Goal: Task Accomplishment & Management: Complete application form

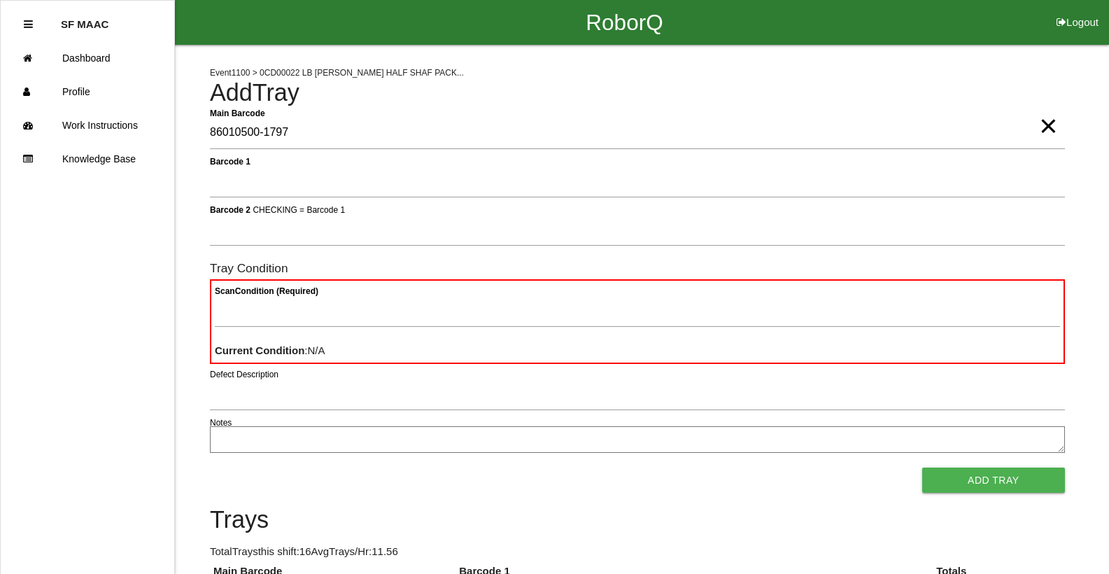
type Barcode "86010500-1797"
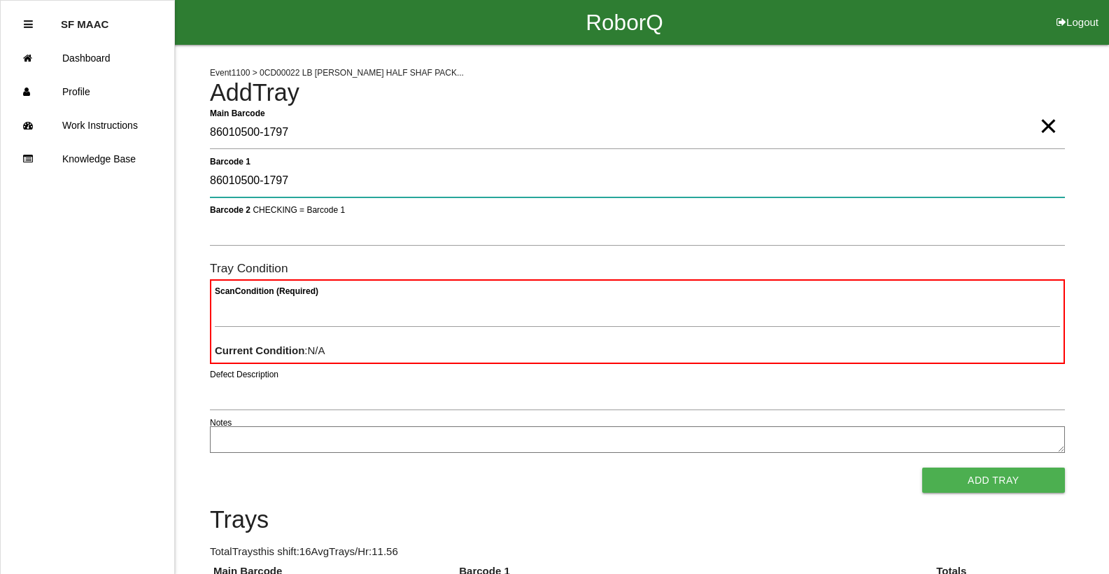
type 1 "86010500-1797"
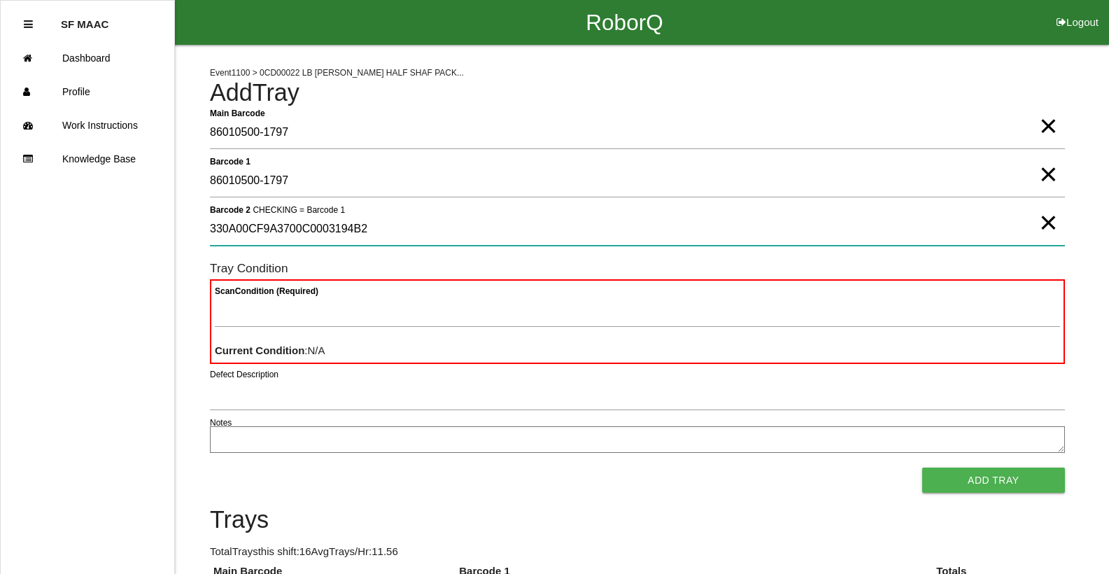
type 2 "330A00CF9A3700C0003194B2"
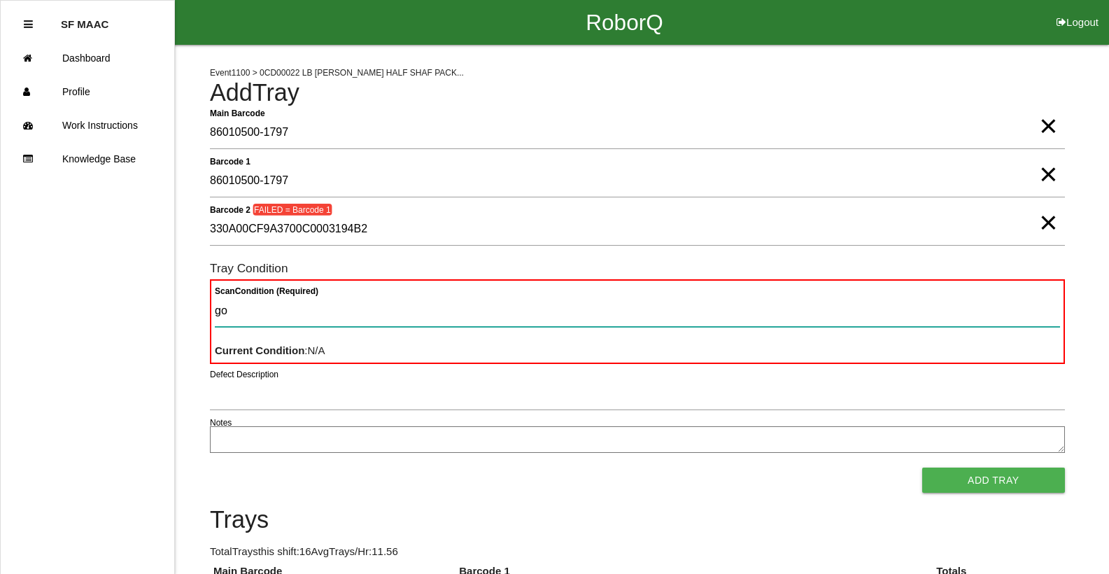
type Condition "goo"
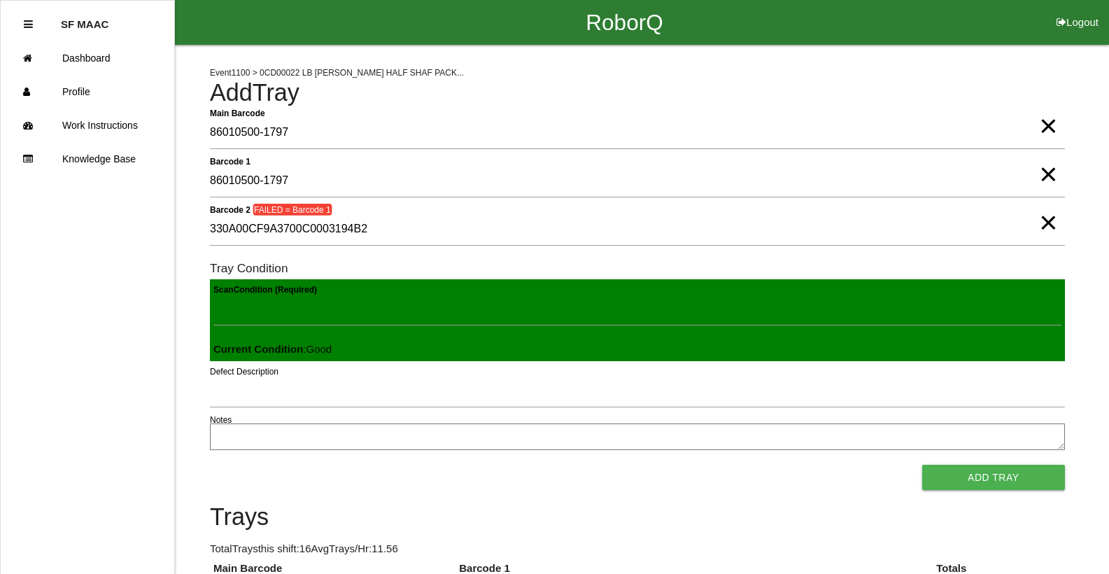
click at [1049, 213] on span "×" at bounding box center [1048, 209] width 18 height 28
click at [752, 209] on form "Main Barcode 86010500-1797 × Barcode 1 86010500-1797 × Barcode 2 CHECKING = Bar…" at bounding box center [637, 304] width 855 height 374
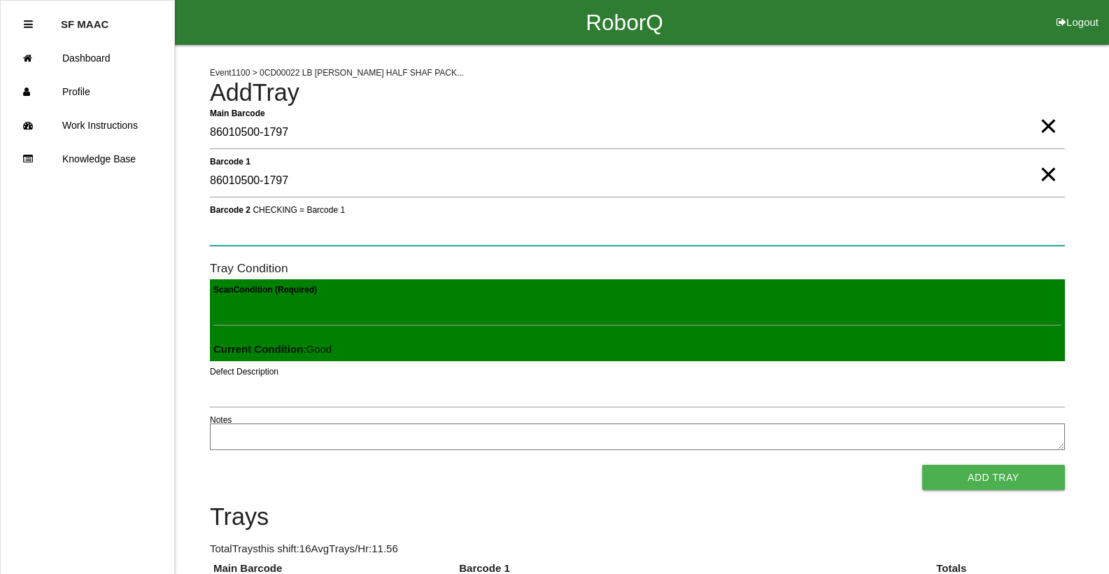
click at [743, 231] on 2 "Barcode 2 CHECKING = Barcode 1" at bounding box center [637, 229] width 855 height 32
type 2 "330A00CF9A3700C0003194B2"
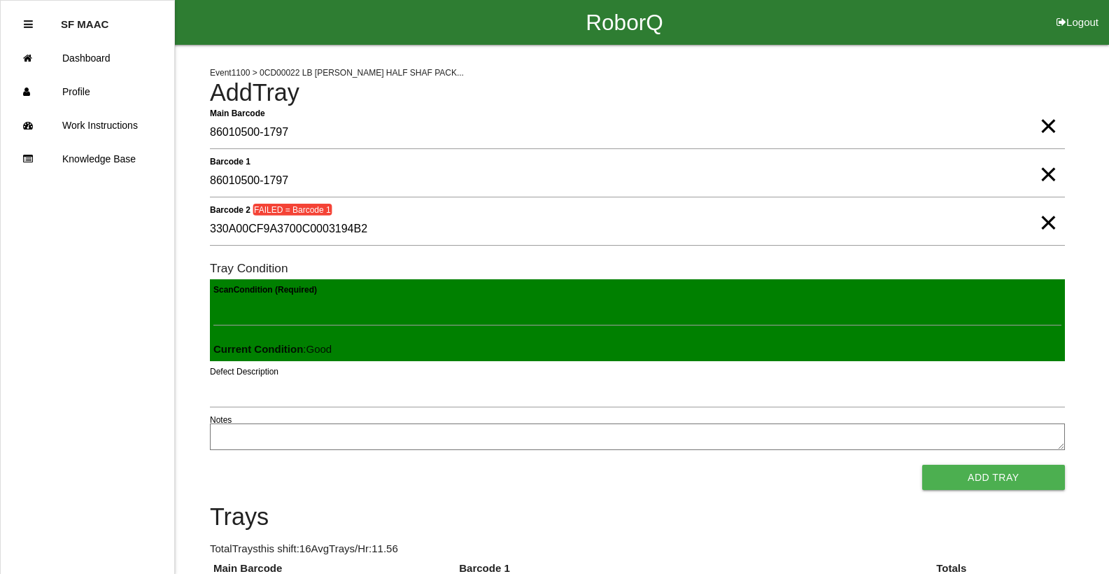
click at [1046, 172] on span "×" at bounding box center [1048, 160] width 18 height 28
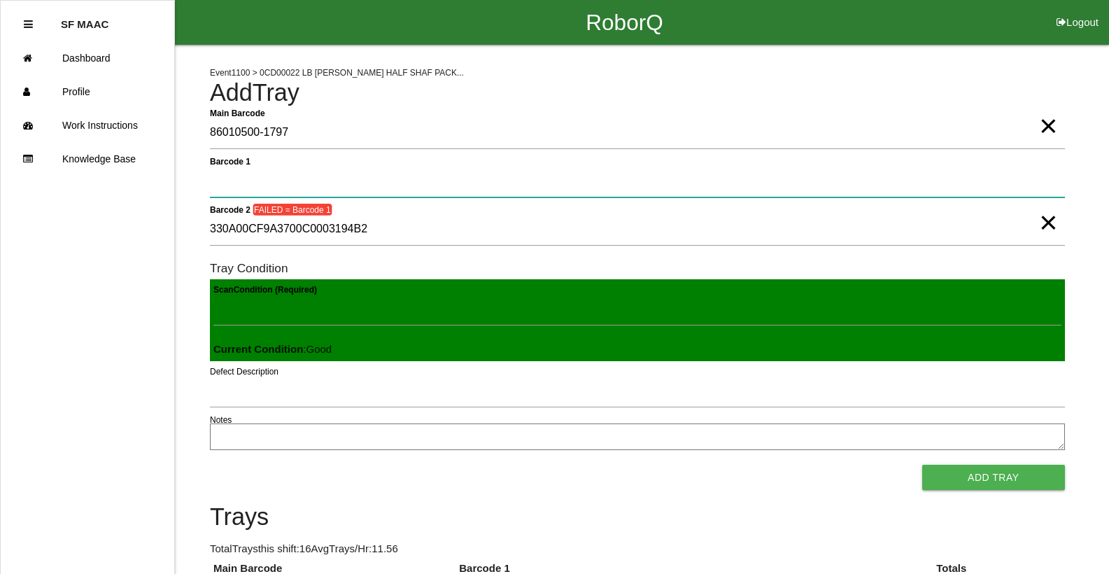
click at [963, 181] on 1 "Barcode 1" at bounding box center [637, 181] width 855 height 32
type 1 "330A00CF9A3700C0003194B2"
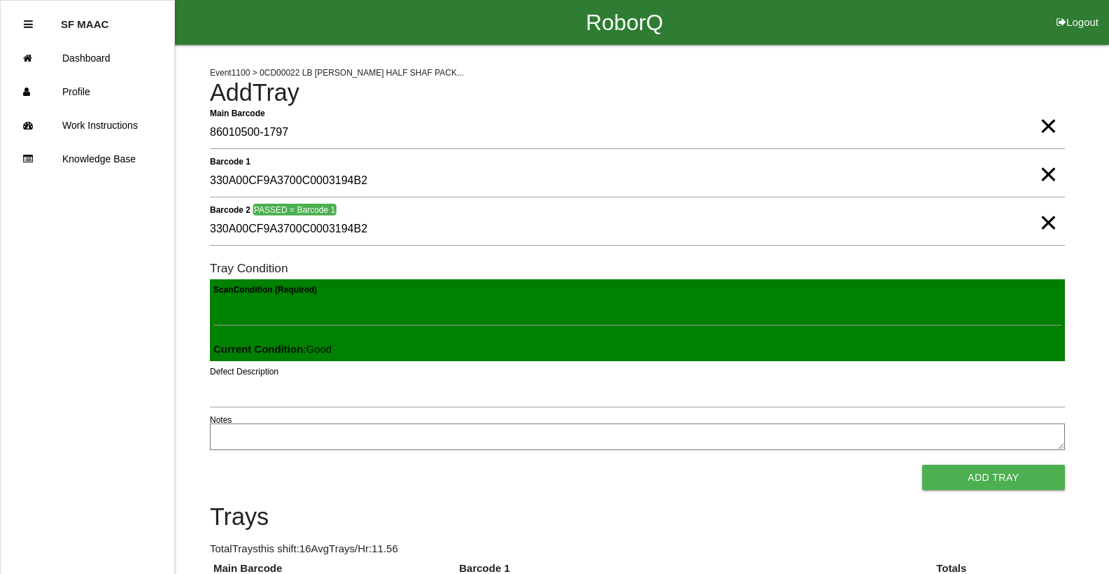
click at [329, 451] on div "Notes" at bounding box center [637, 438] width 855 height 31
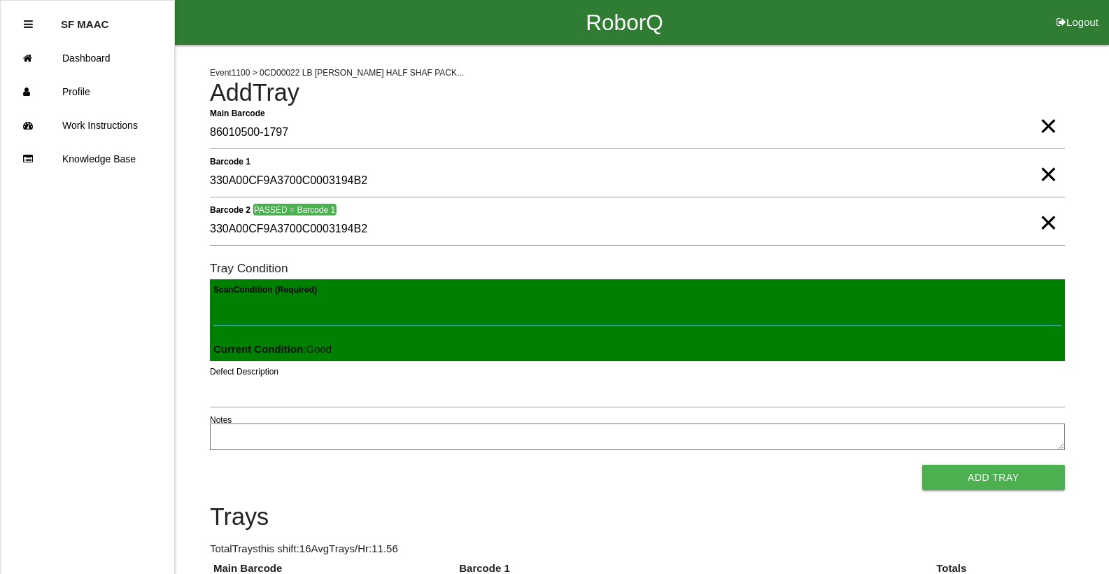
click at [327, 303] on Condition "Scan Condition (Required)" at bounding box center [637, 309] width 848 height 32
type Condition "goo"
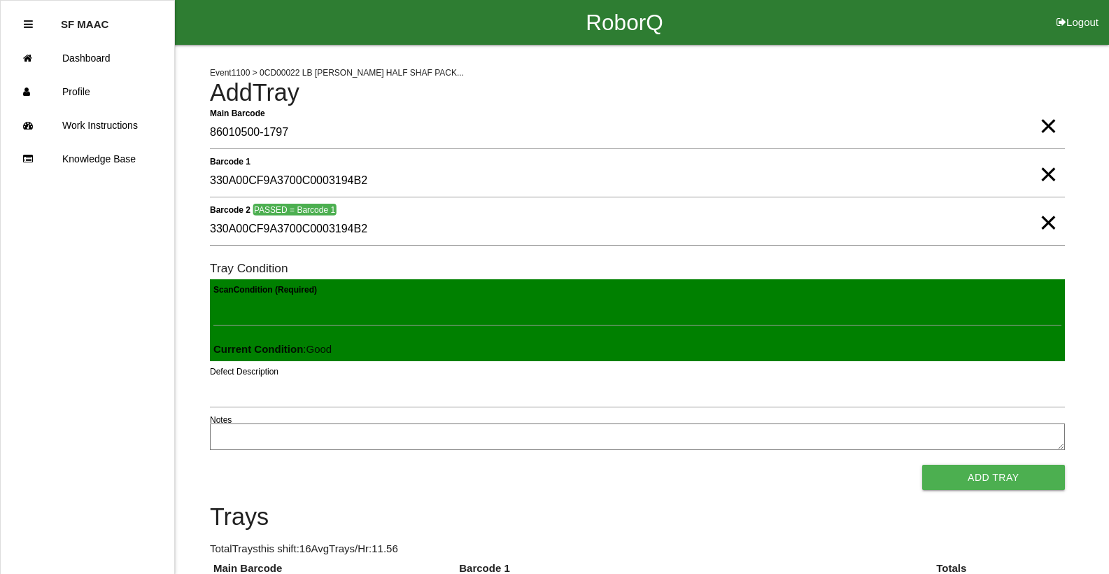
click at [922, 465] on button "Add Tray" at bounding box center [993, 477] width 143 height 25
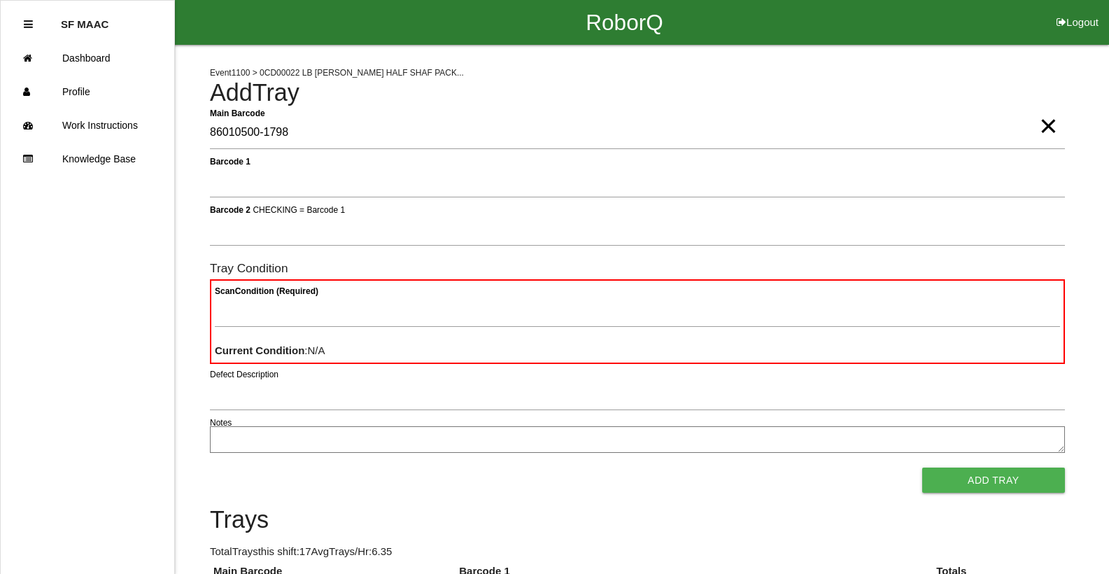
type Barcode "86010500-1798"
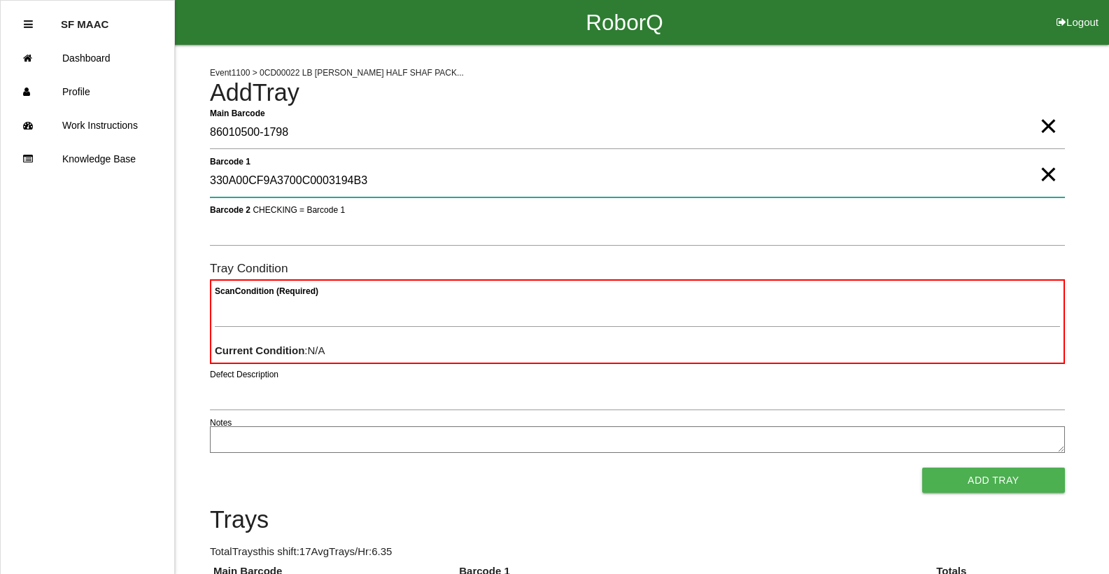
type 1 "330A00CF9A3700C0003194B3"
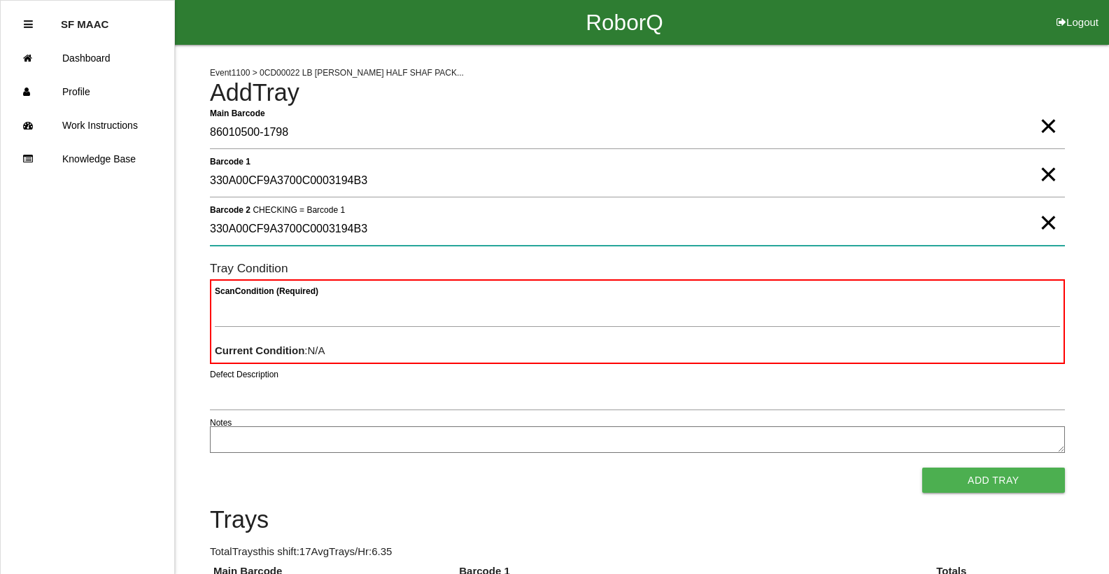
type 2 "330A00CF9A3700C0003194B3"
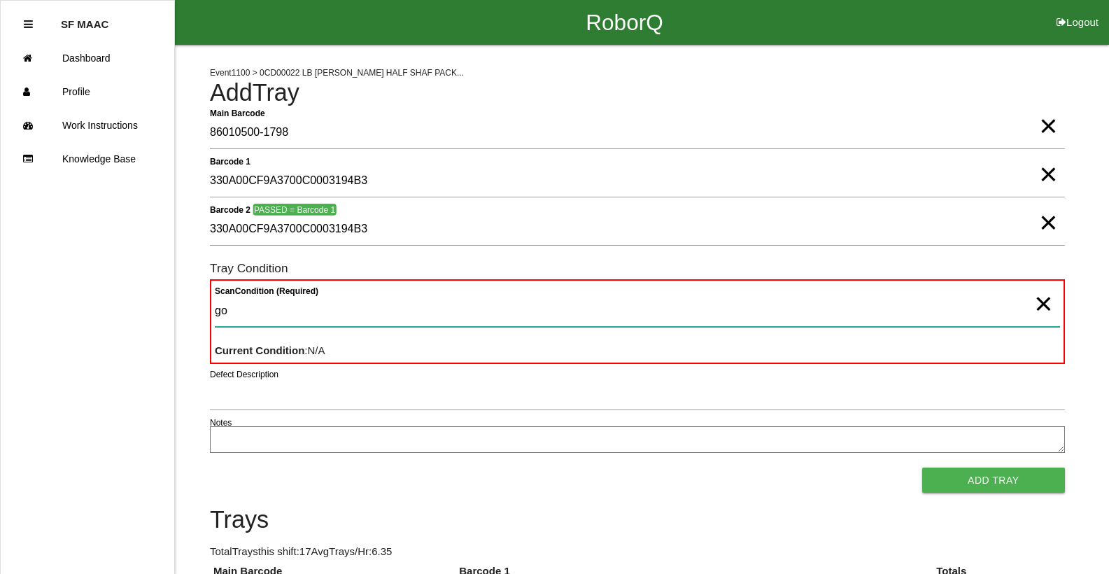
type Condition "goo"
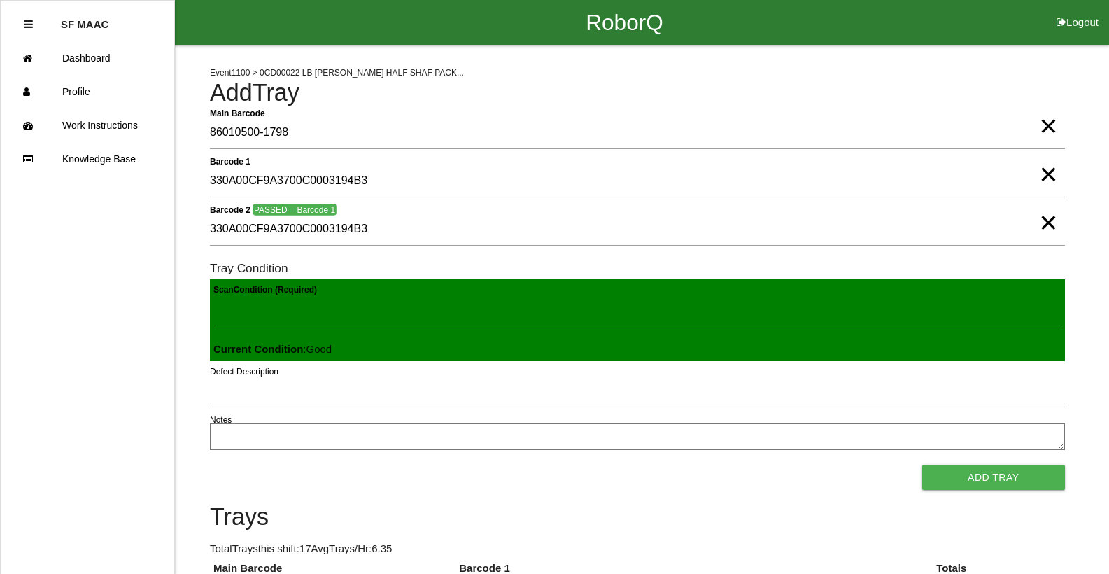
click at [922, 465] on button "Add Tray" at bounding box center [993, 477] width 143 height 25
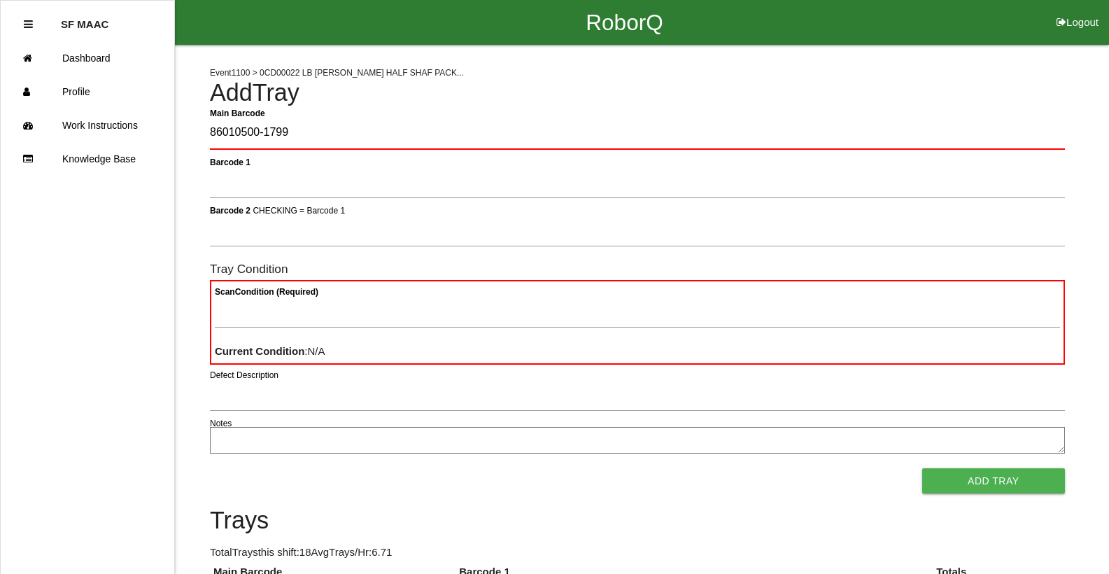
type Barcode "86010500-1799"
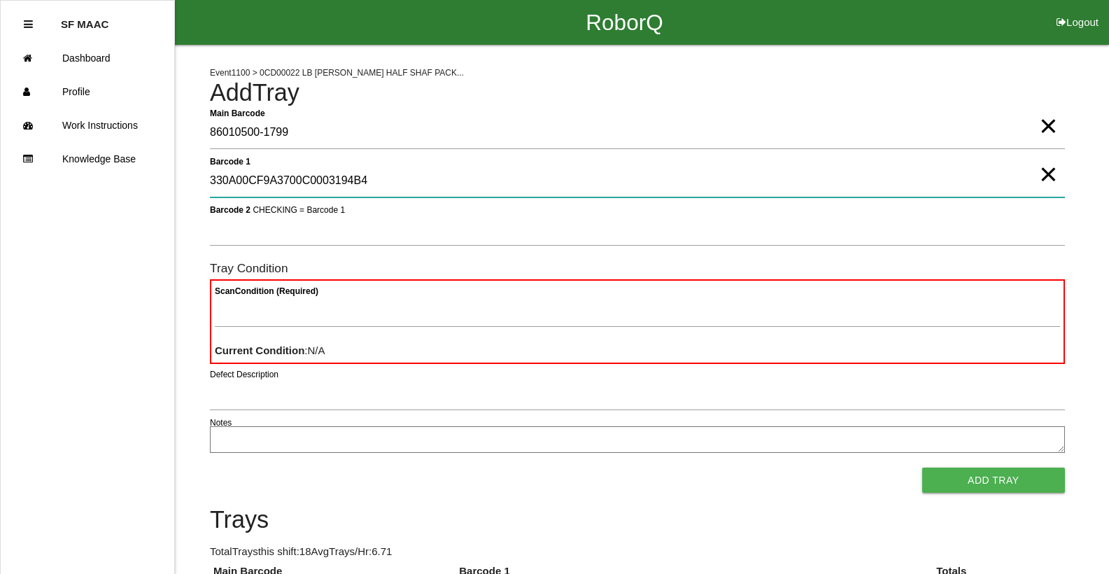
type 1 "330A00CF9A3700C0003194B4"
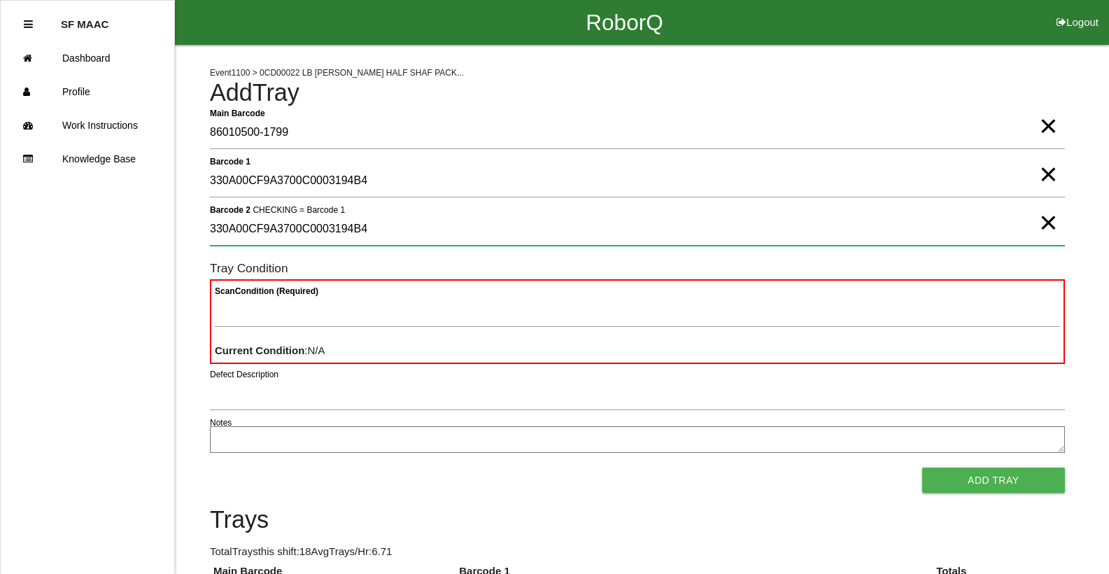
type 2 "330A00CF9A3700C0003194B4"
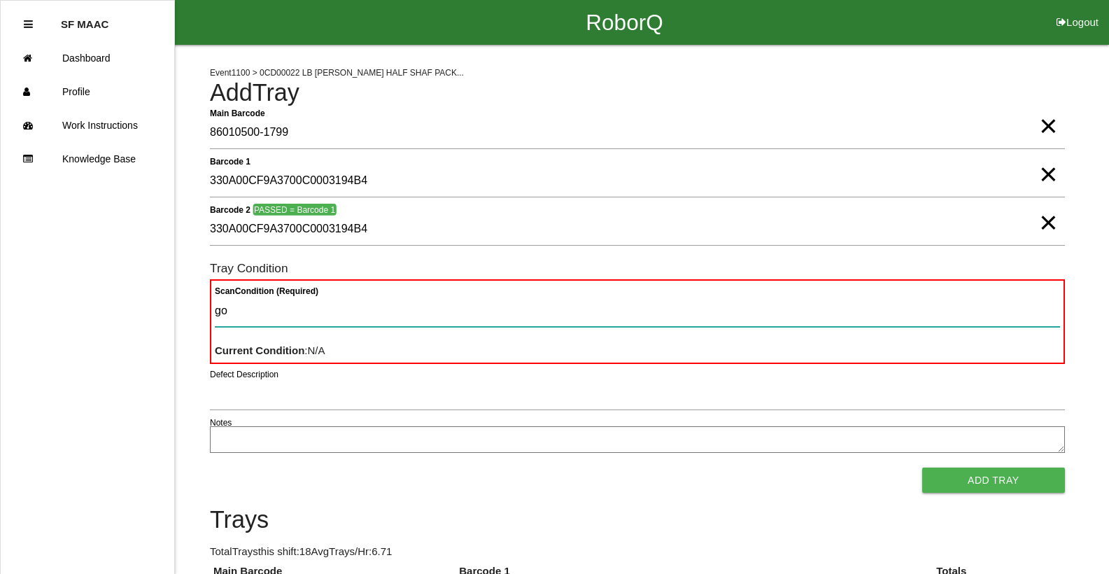
type Condition "goo"
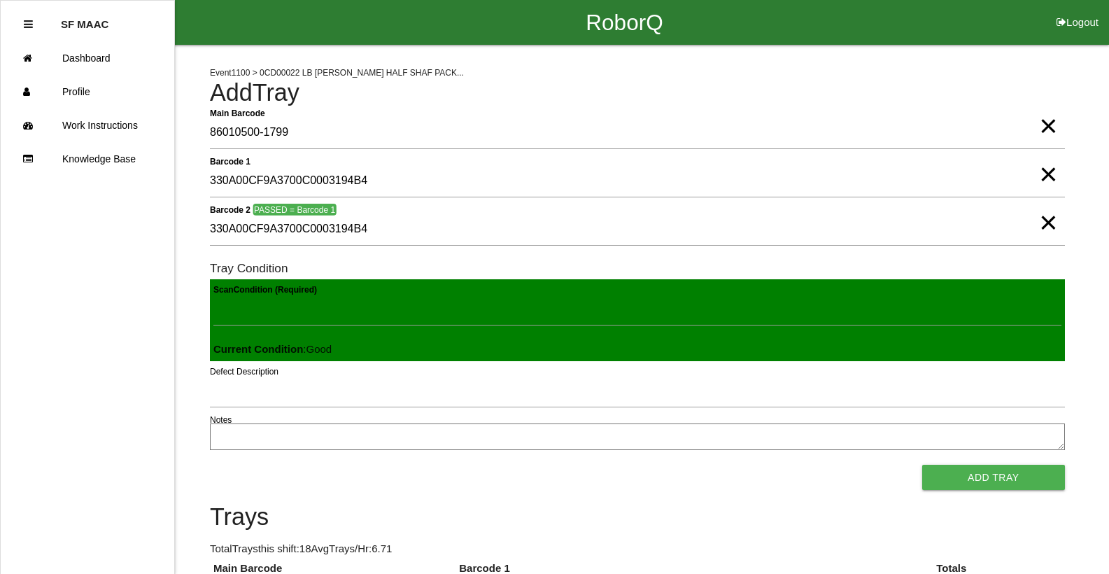
click at [922, 465] on button "Add Tray" at bounding box center [993, 477] width 143 height 25
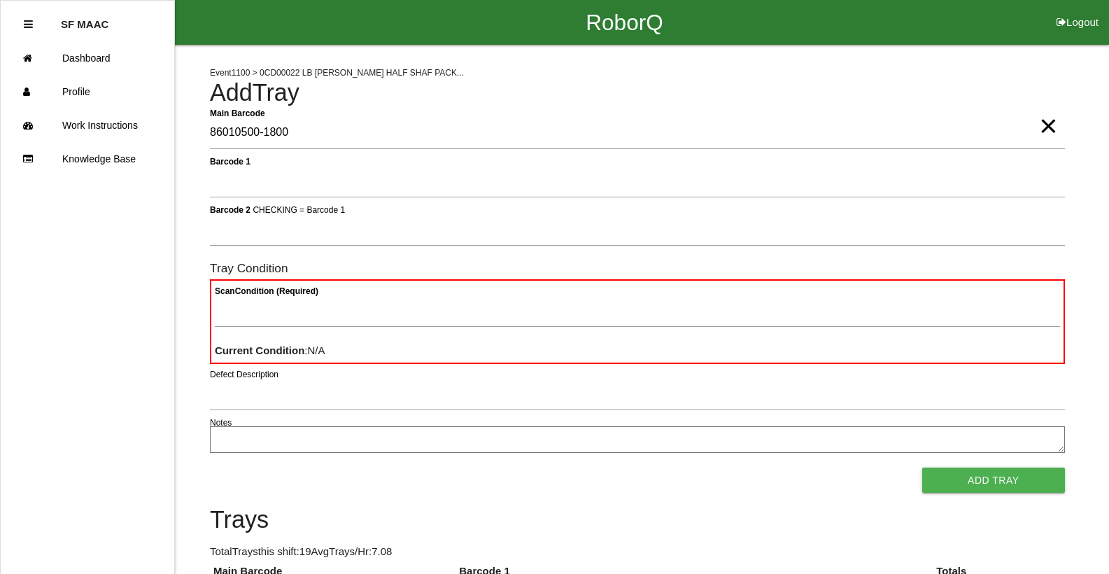
type Barcode "86010500-1800"
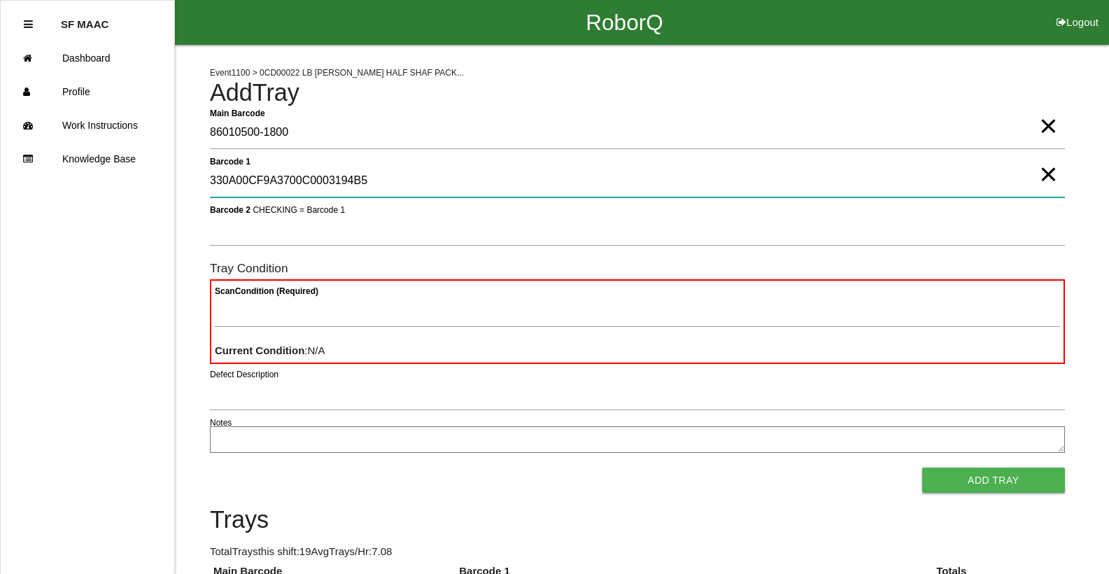
type 1 "330A00CF9A3700C0003194B5"
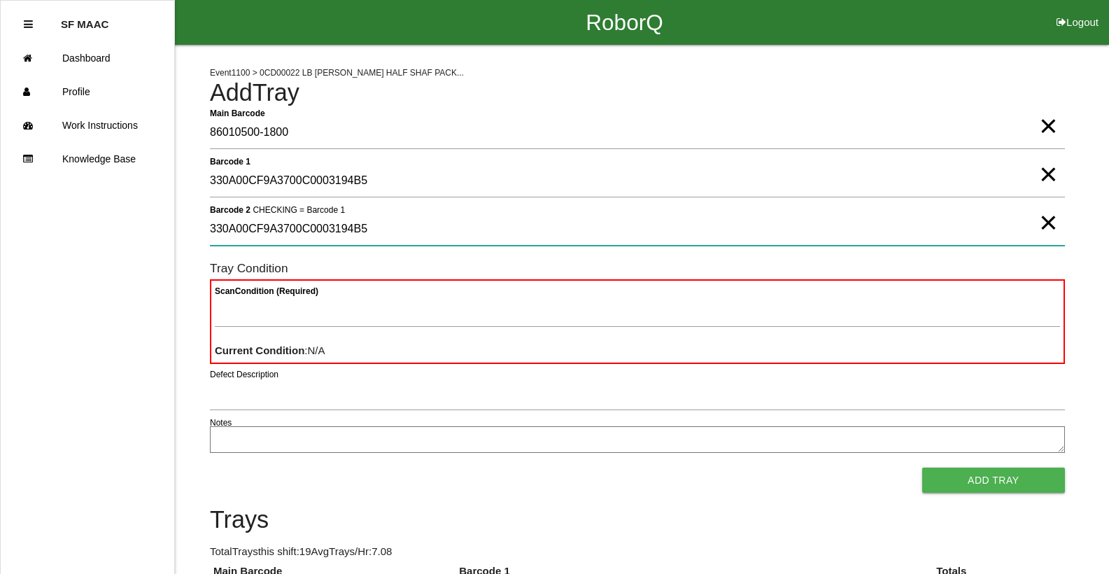
type 2 "330A00CF9A3700C0003194B5"
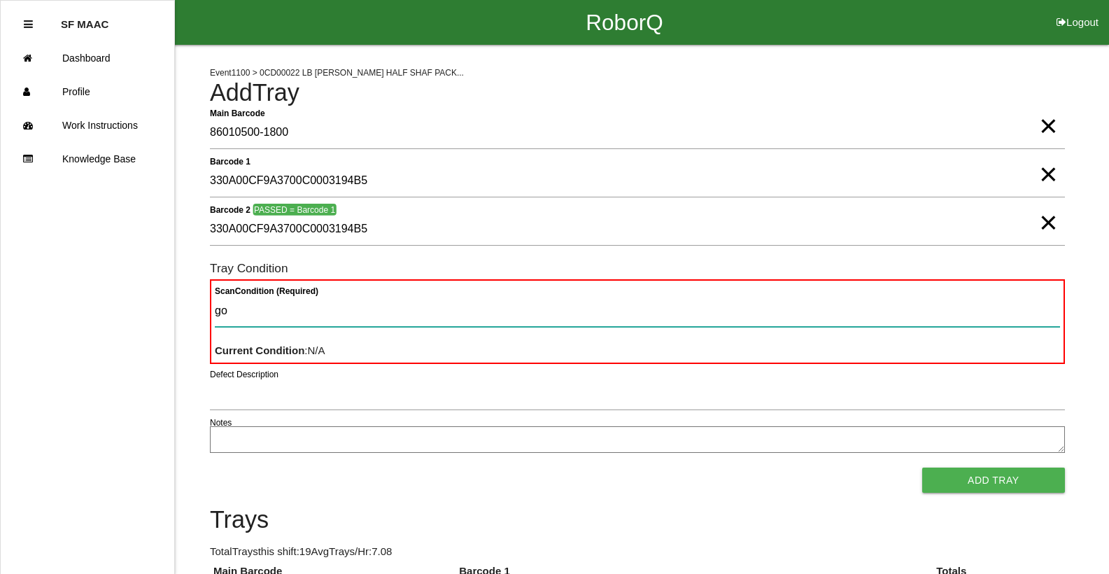
type Condition "goo"
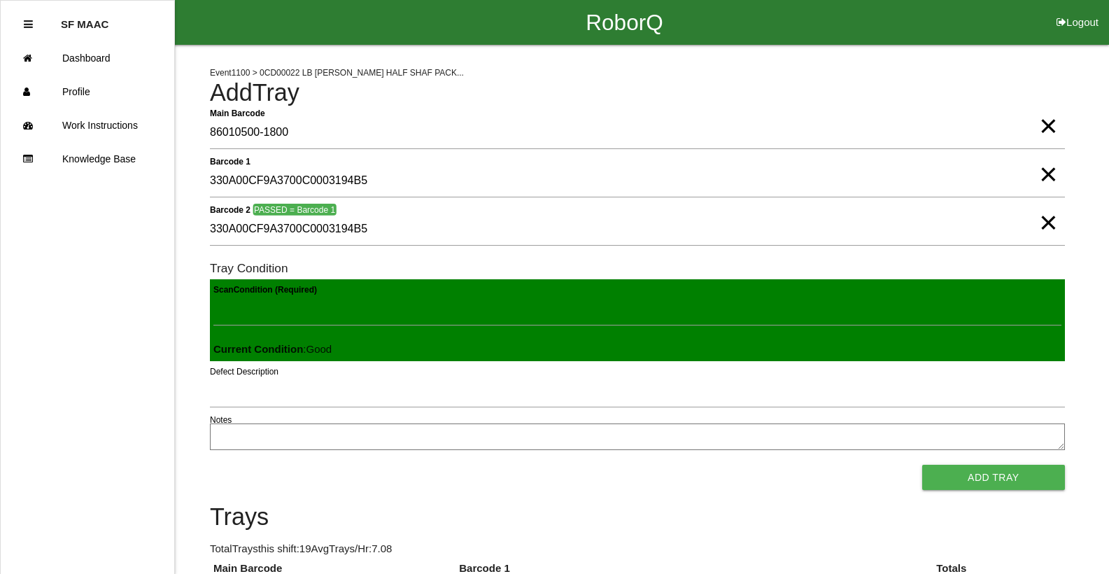
click at [922, 465] on button "Add Tray" at bounding box center [993, 477] width 143 height 25
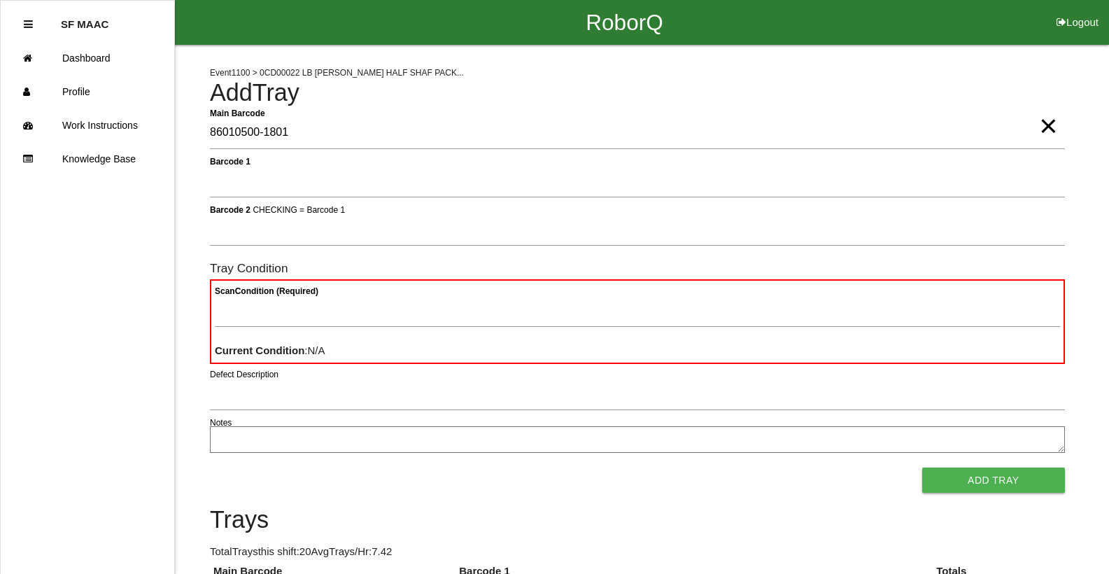
type Barcode "86010500-1801"
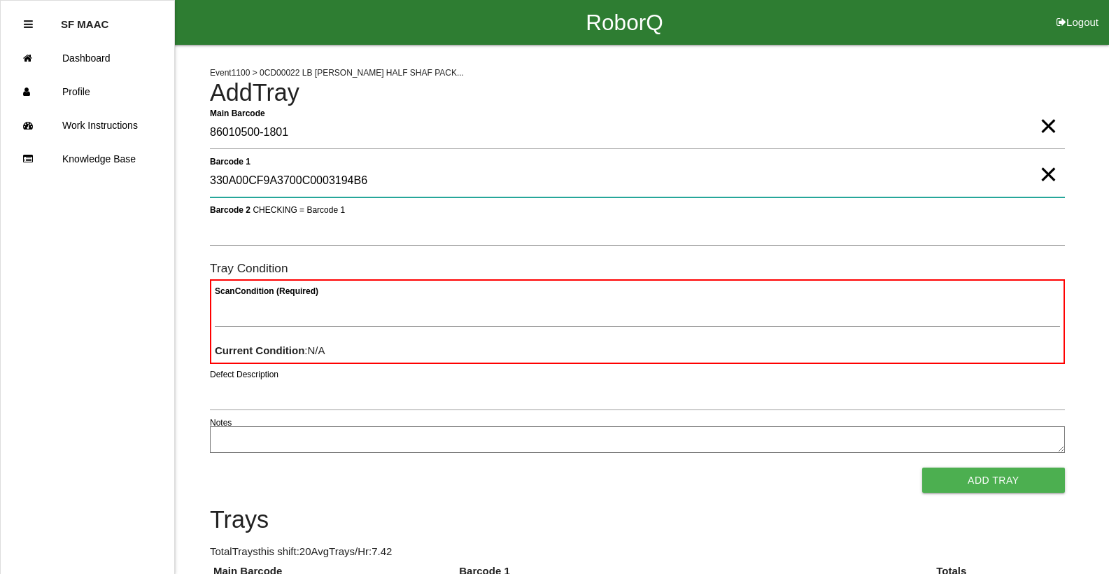
type 1 "330A00CF9A3700C0003194B6"
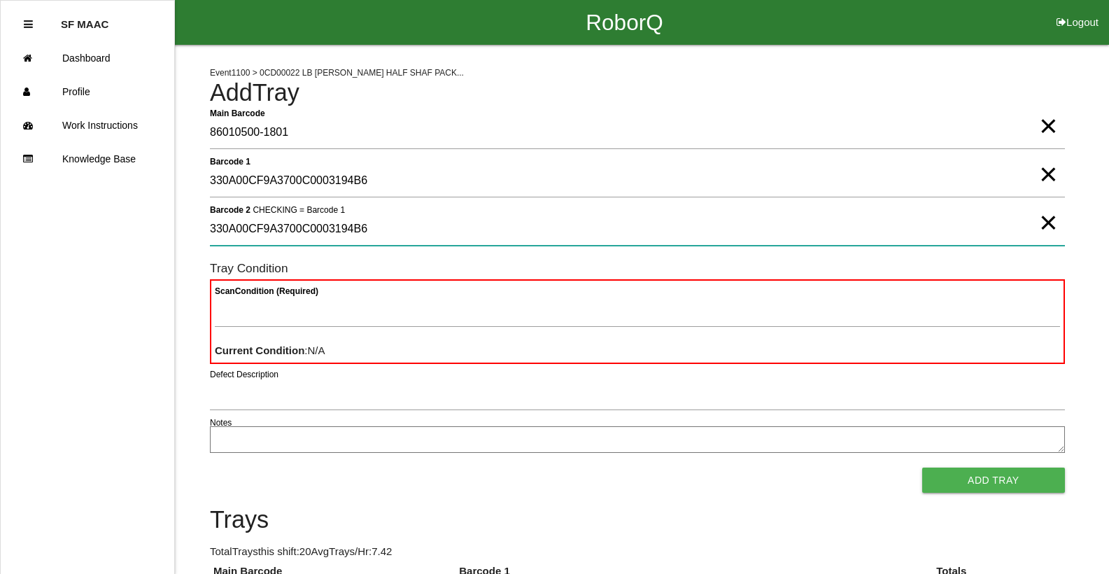
type 2 "330A00CF9A3700C0003194B6"
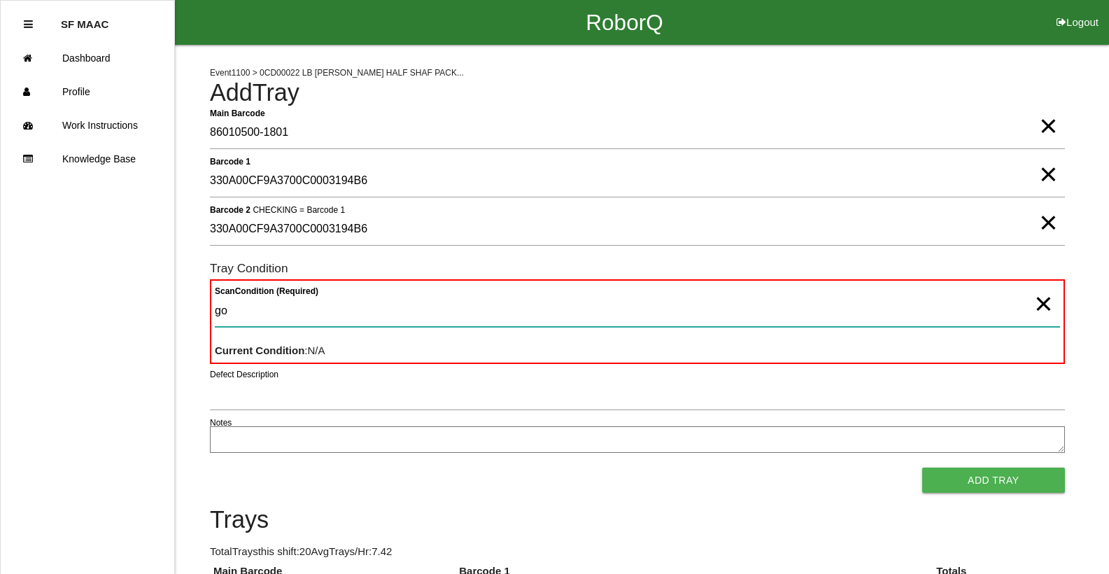
type Condition "goo"
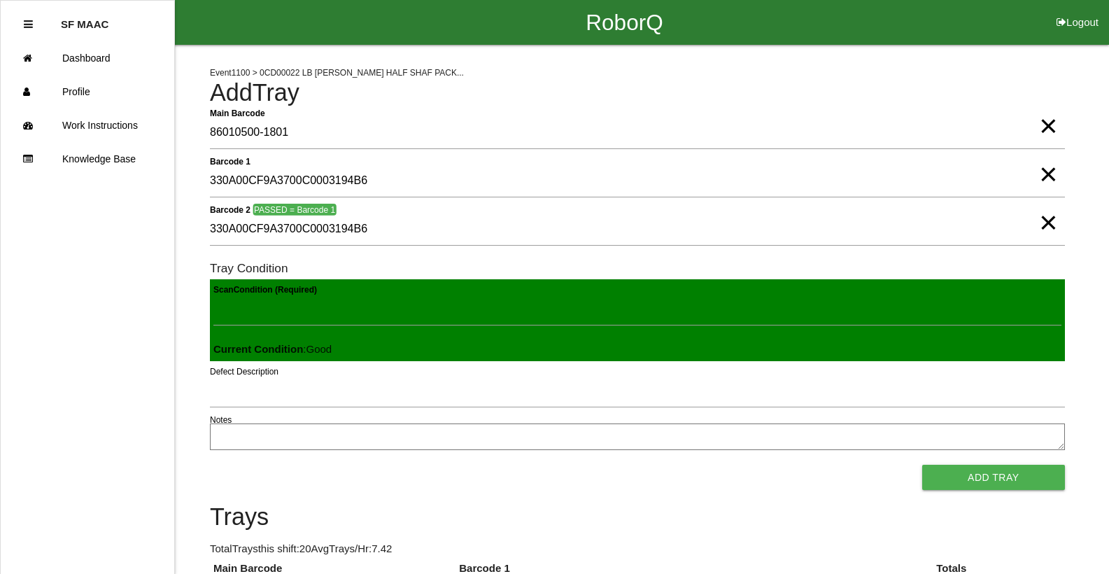
click at [922, 465] on button "Add Tray" at bounding box center [993, 477] width 143 height 25
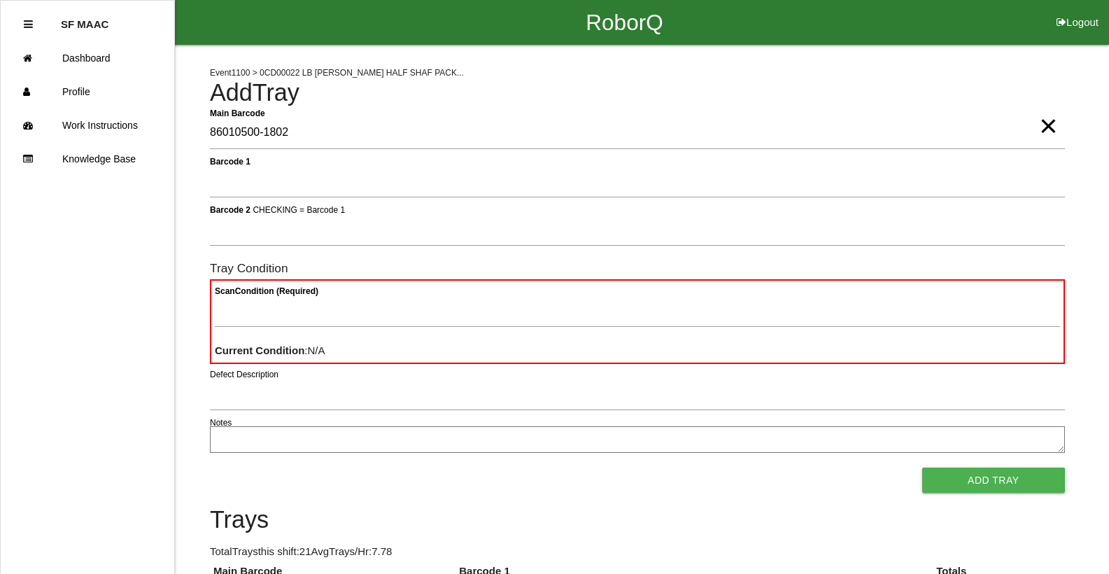
type Barcode "86010500-1802"
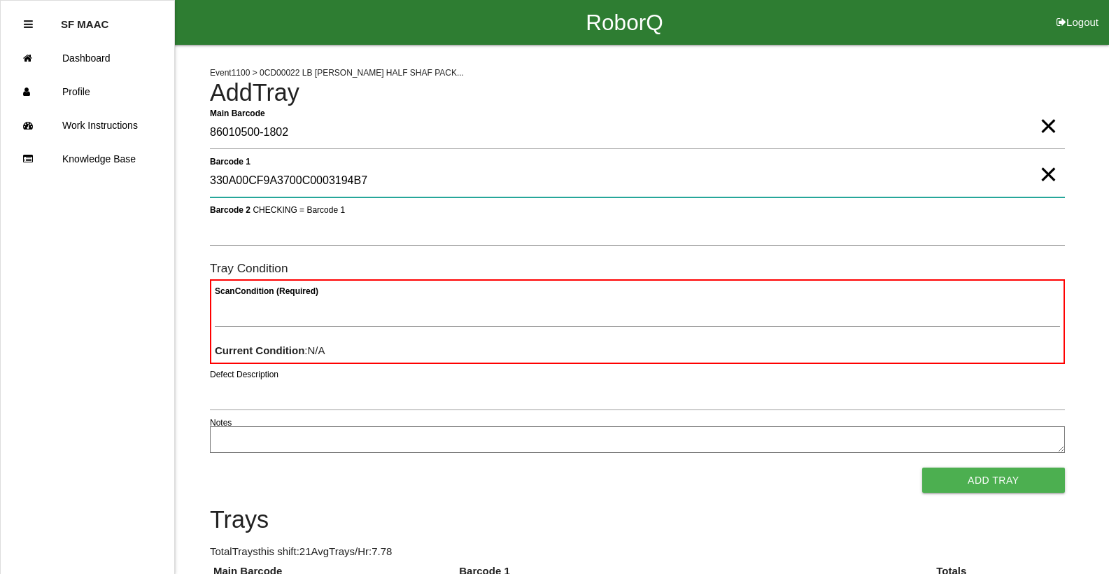
type 1 "330A00CF9A3700C0003194B7"
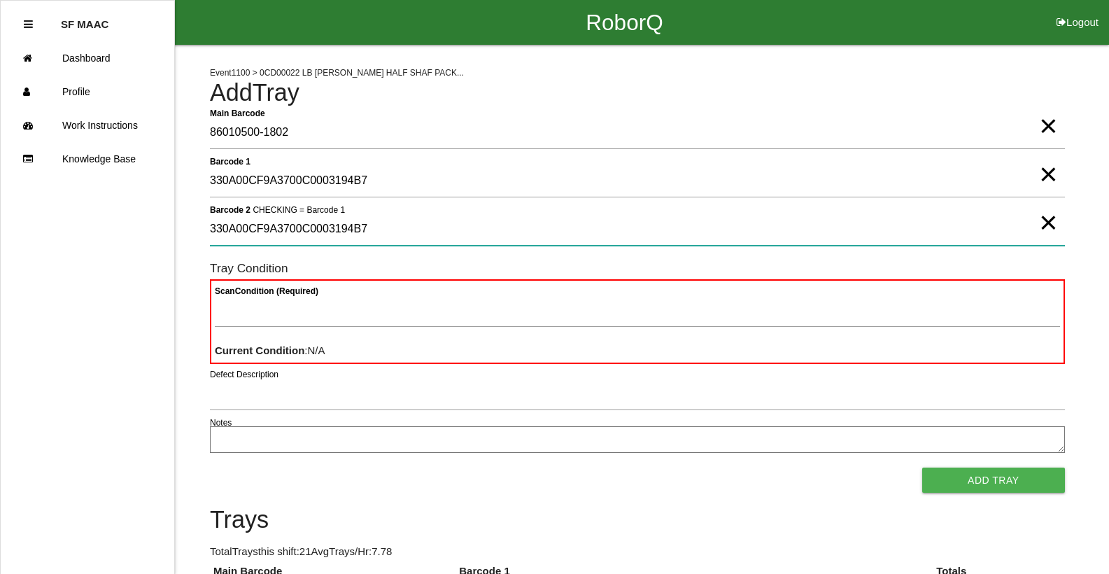
type 2 "330A00CF9A3700C0003194B7"
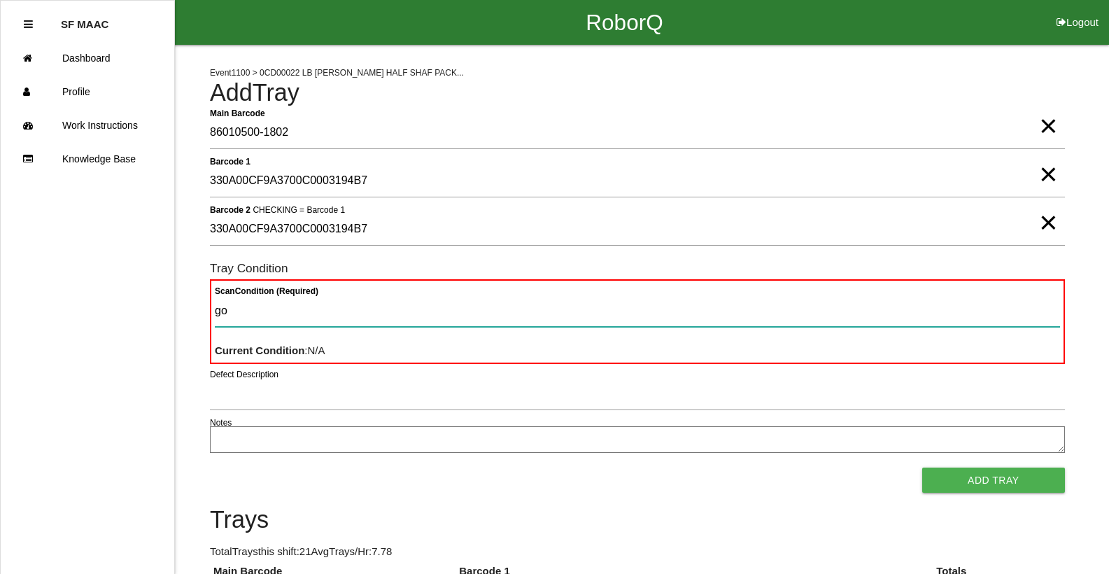
type Condition "goo"
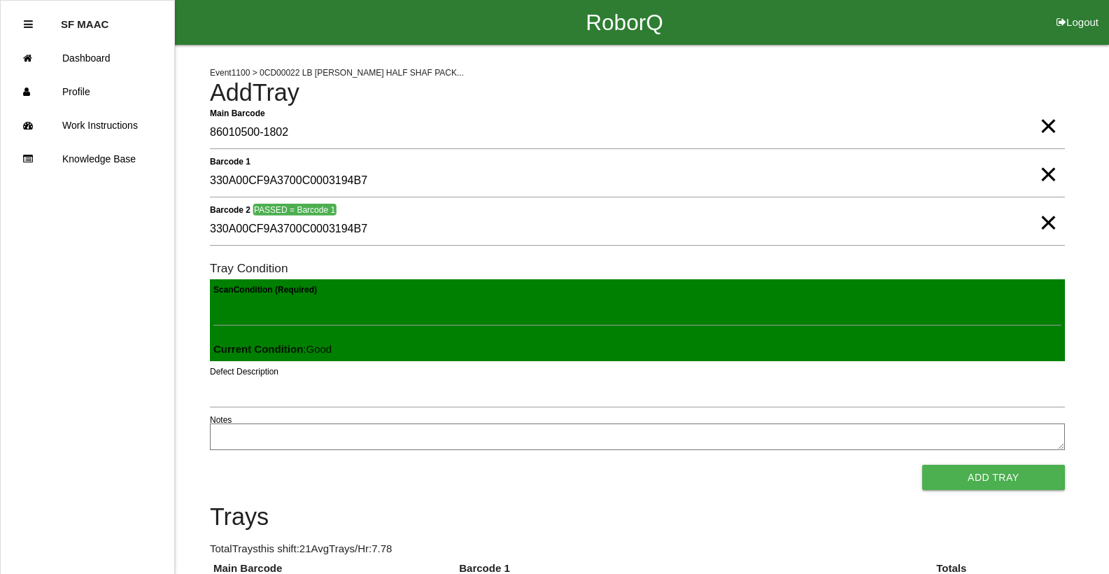
click at [922, 465] on button "Add Tray" at bounding box center [993, 477] width 143 height 25
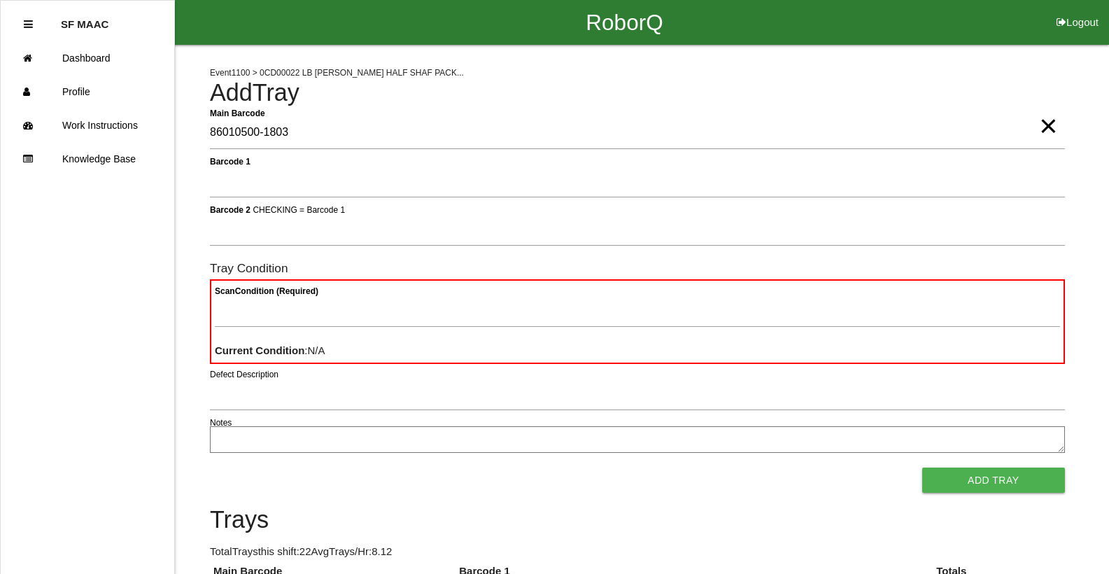
type Barcode "86010500-1803"
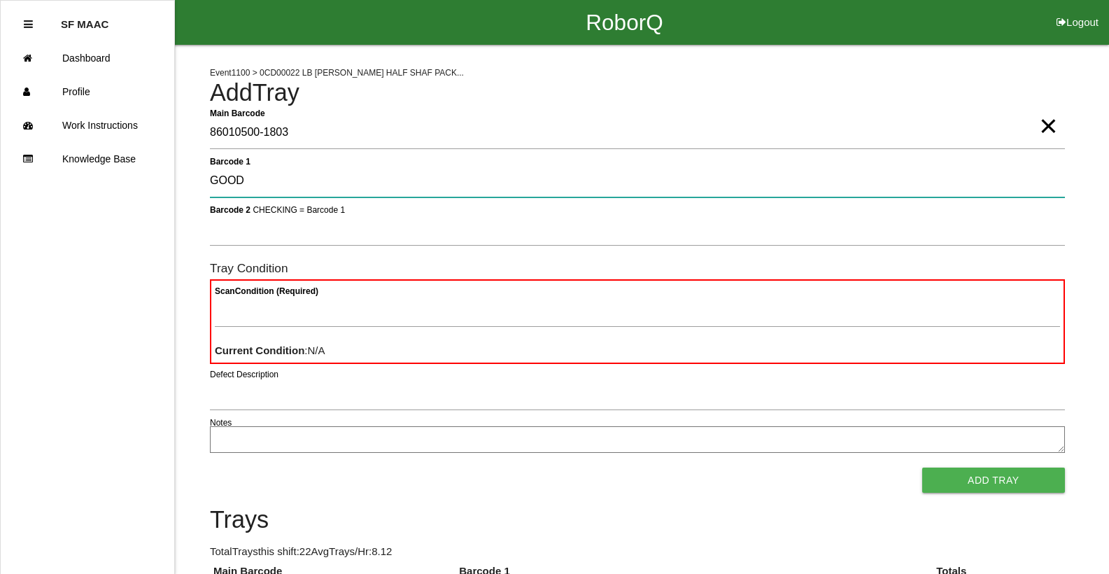
type 1 "GOOD"
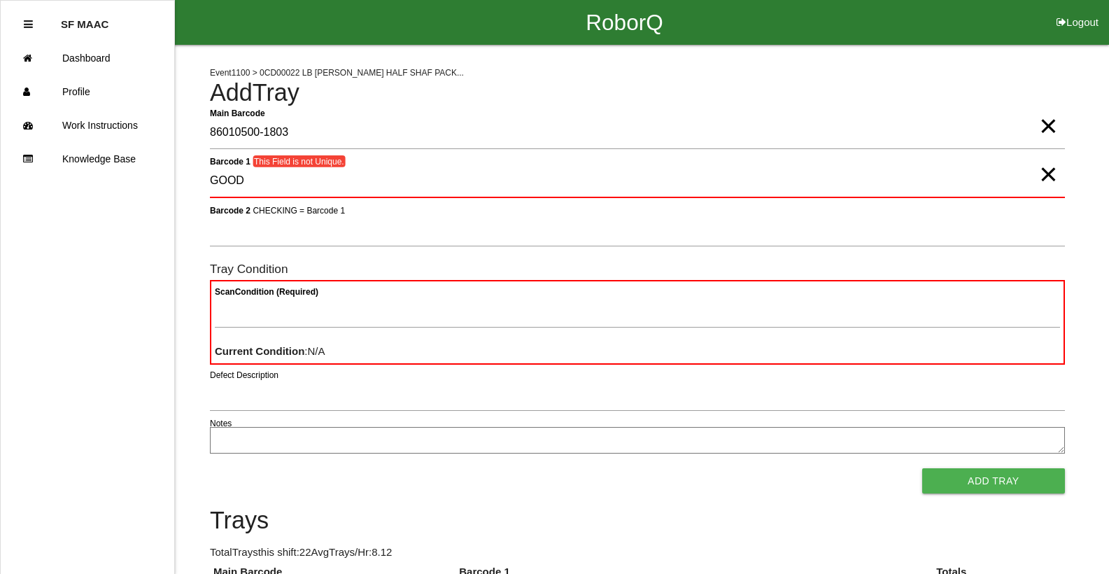
click at [1039, 174] on span "×" at bounding box center [1048, 160] width 18 height 28
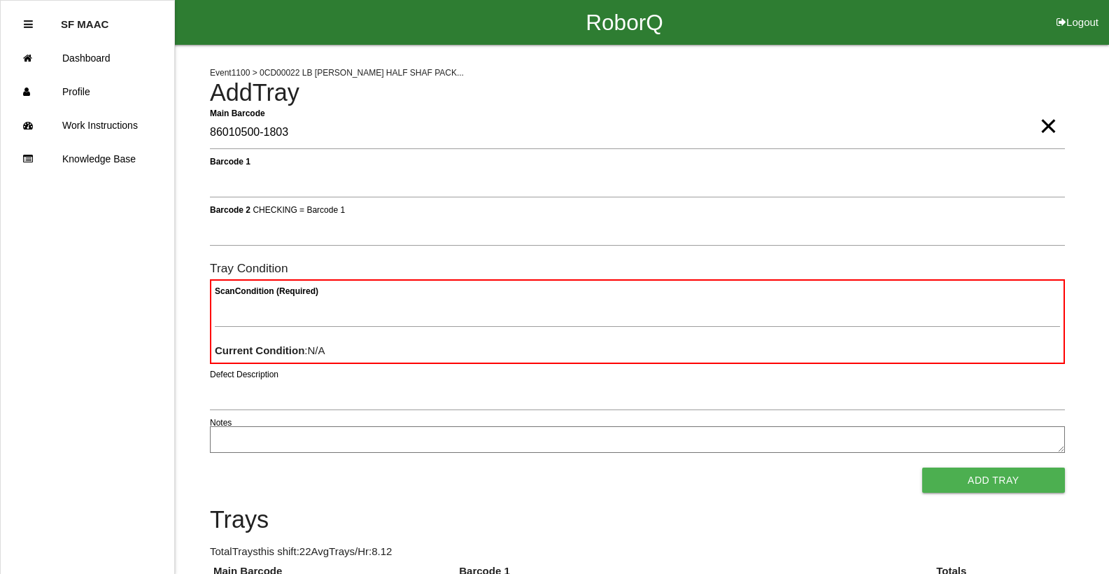
click at [776, 201] on div "Barcode 1" at bounding box center [637, 184] width 855 height 38
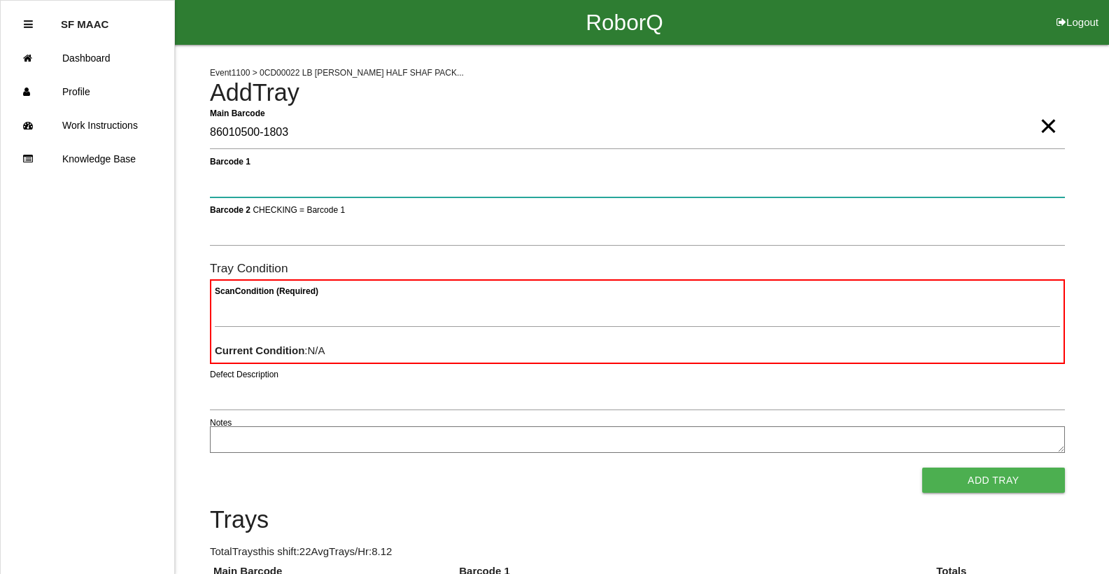
click at [761, 188] on 1 "Barcode 1" at bounding box center [637, 181] width 855 height 32
type 1 "330A00CF9A3700C0003194B8"
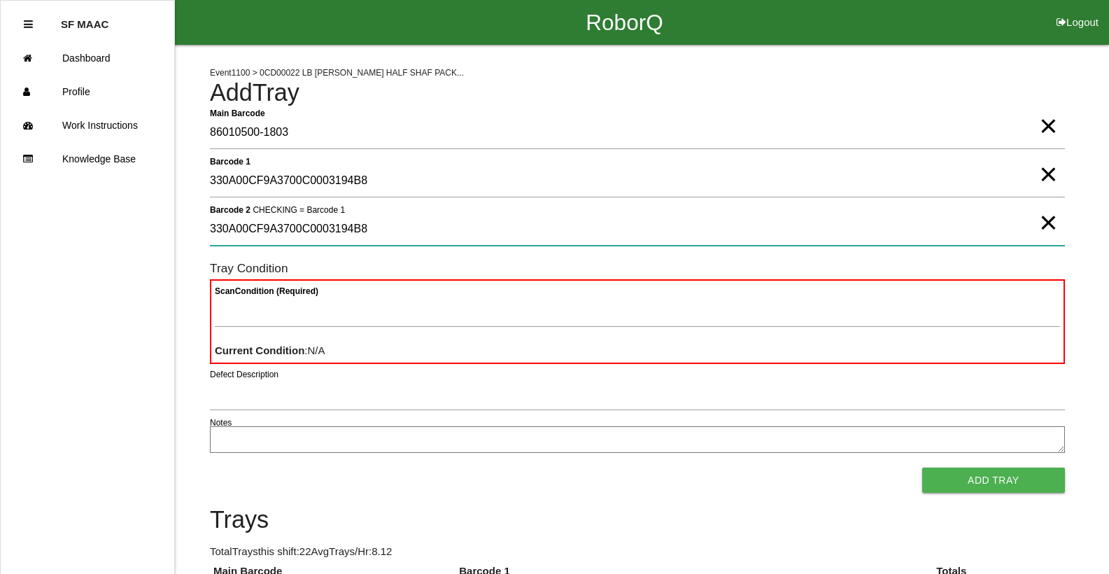
type 2 "330A00CF9A3700C0003194B8"
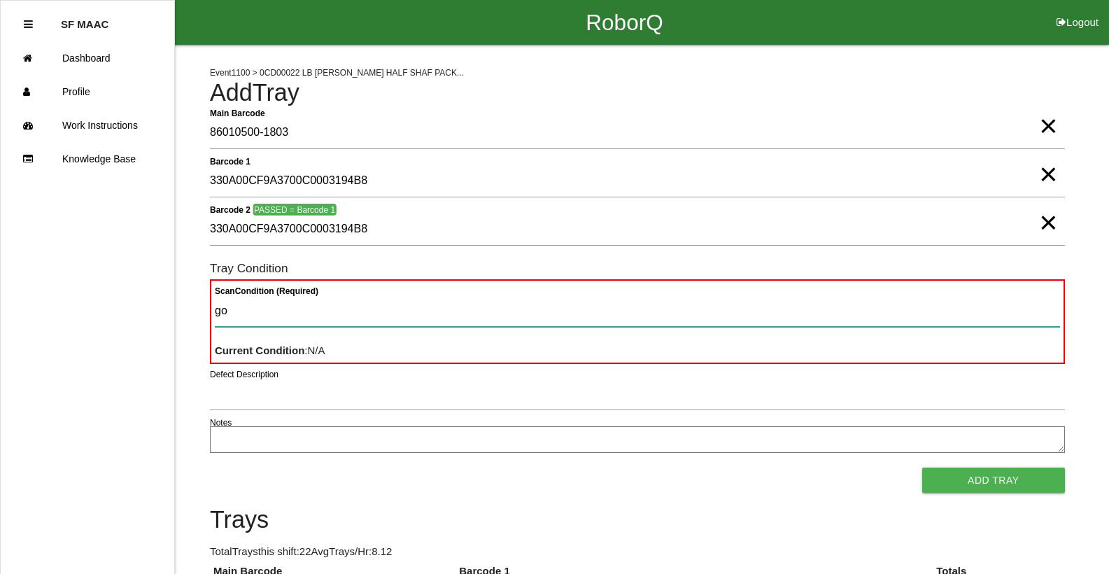
type Condition "goo"
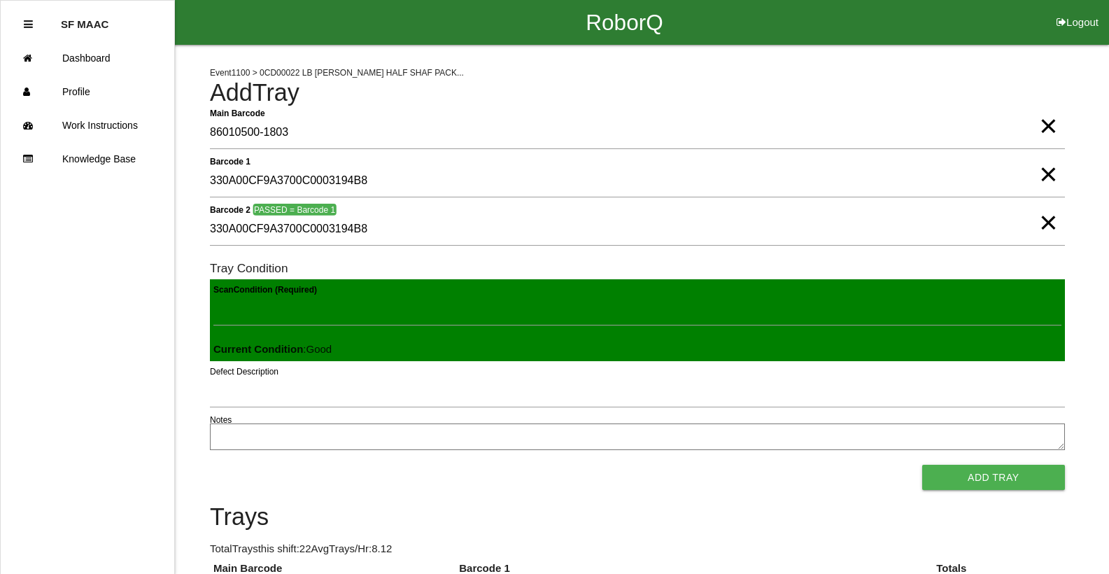
click at [922, 465] on button "Add Tray" at bounding box center [993, 477] width 143 height 25
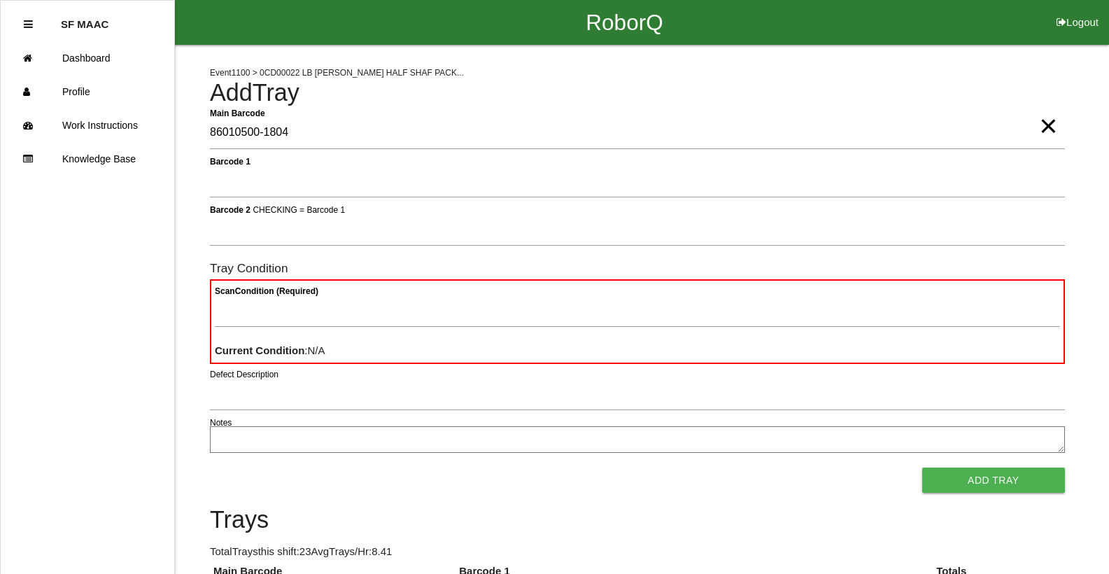
type Barcode "86010500-1804"
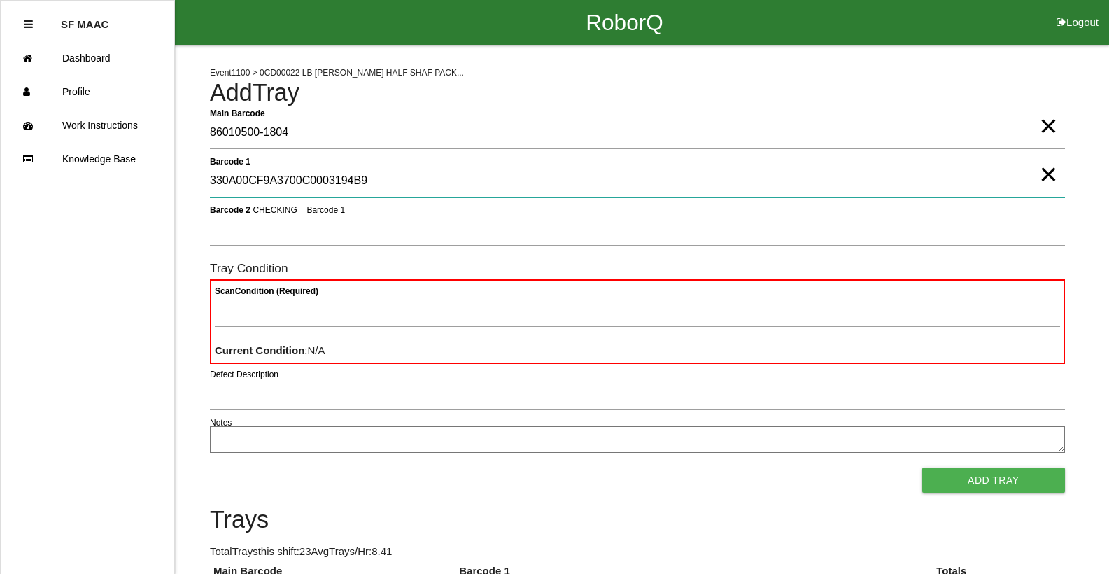
type 1 "330A00CF9A3700C0003194B9"
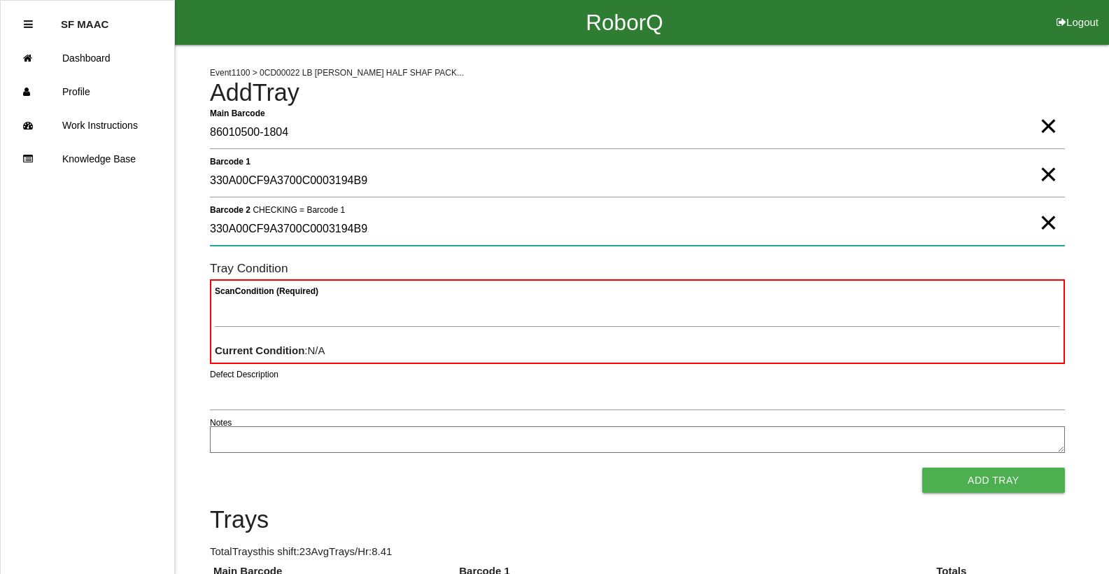
type 2 "330A00CF9A3700C0003194B9"
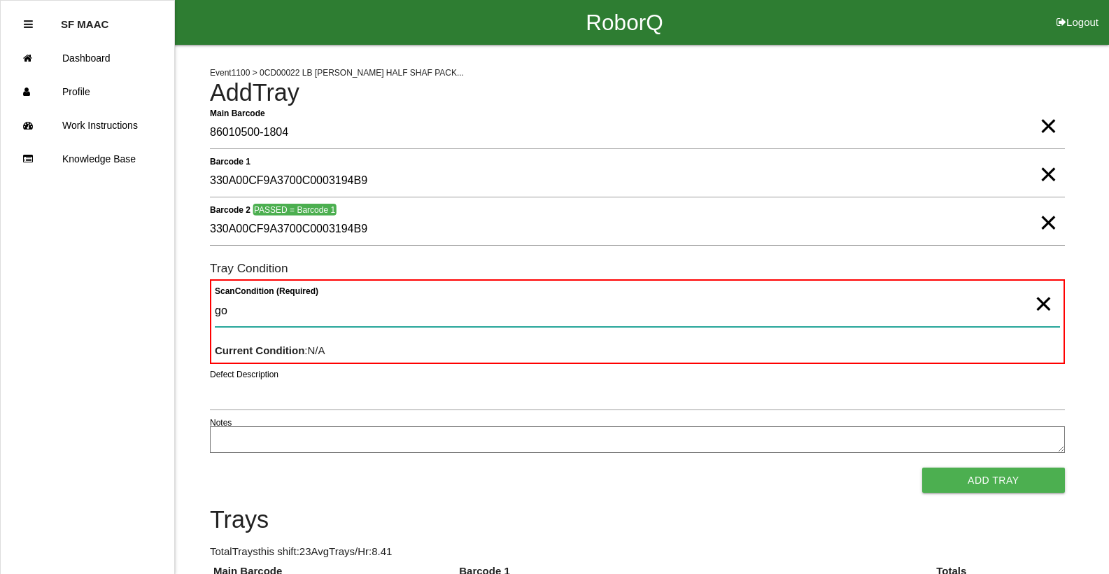
type Condition "goo"
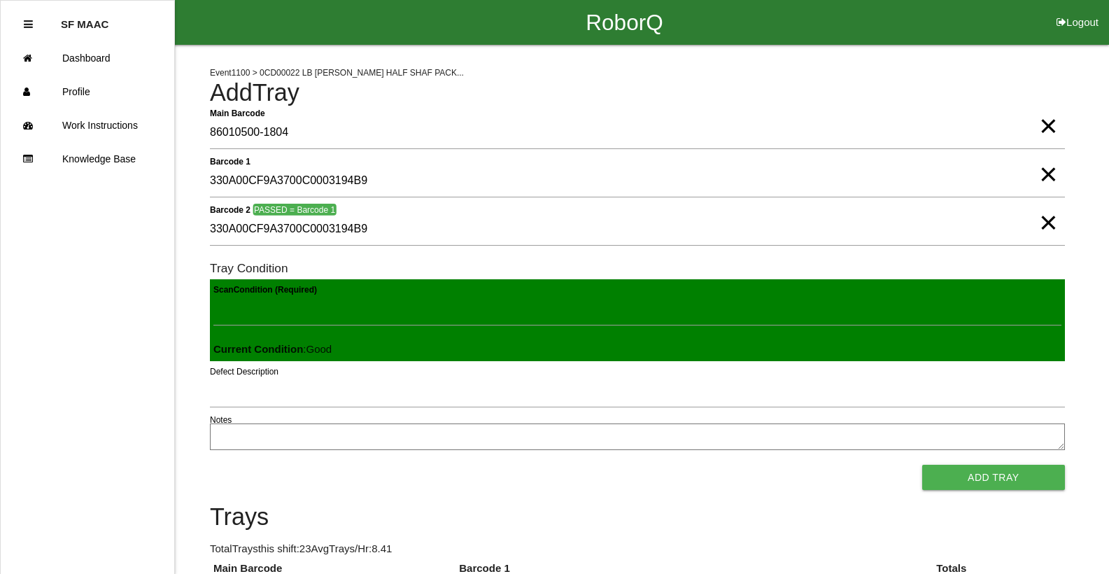
click at [922, 465] on button "Add Tray" at bounding box center [993, 477] width 143 height 25
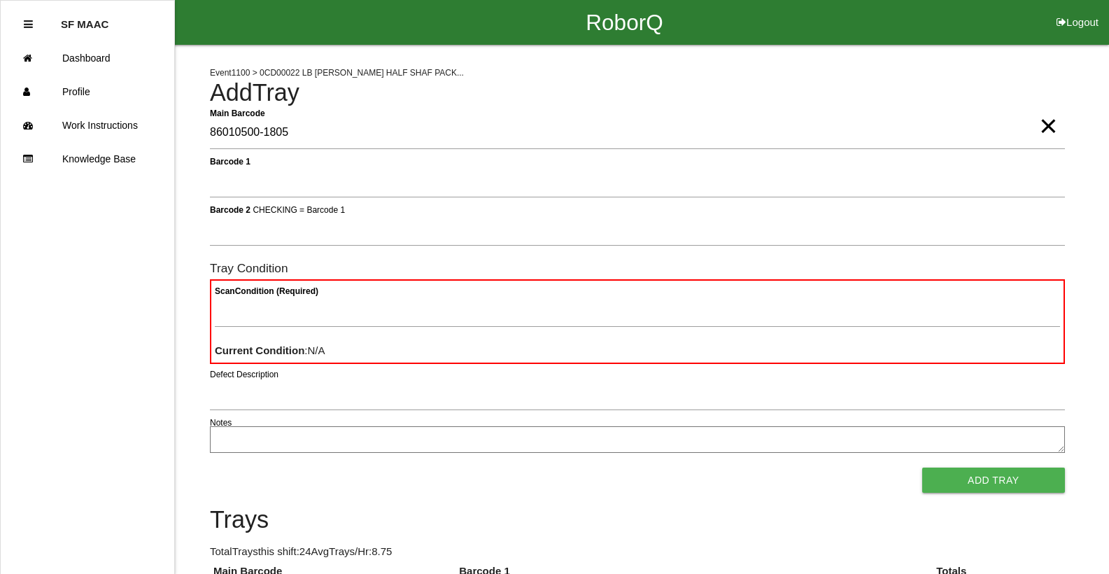
type Barcode "86010500-1805"
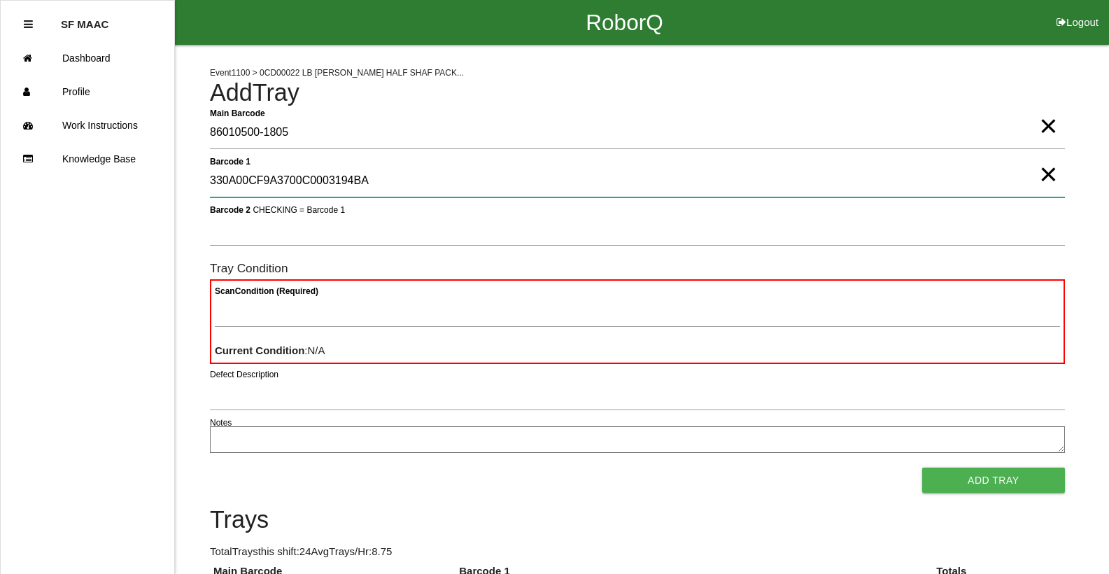
type 1 "330A00CF9A3700C0003194BA"
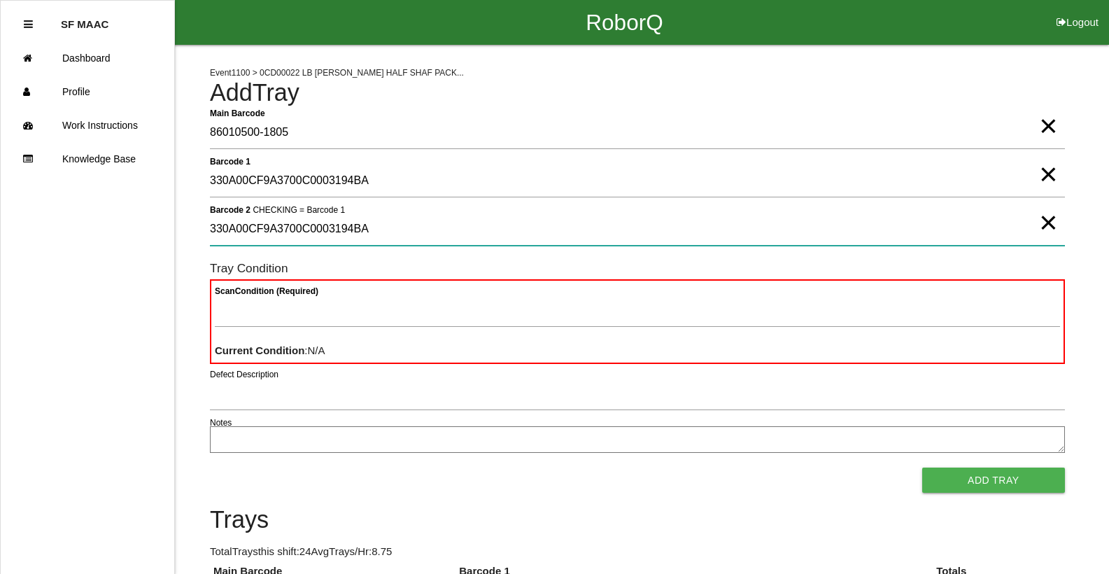
type 2 "330A00CF9A3700C0003194BA"
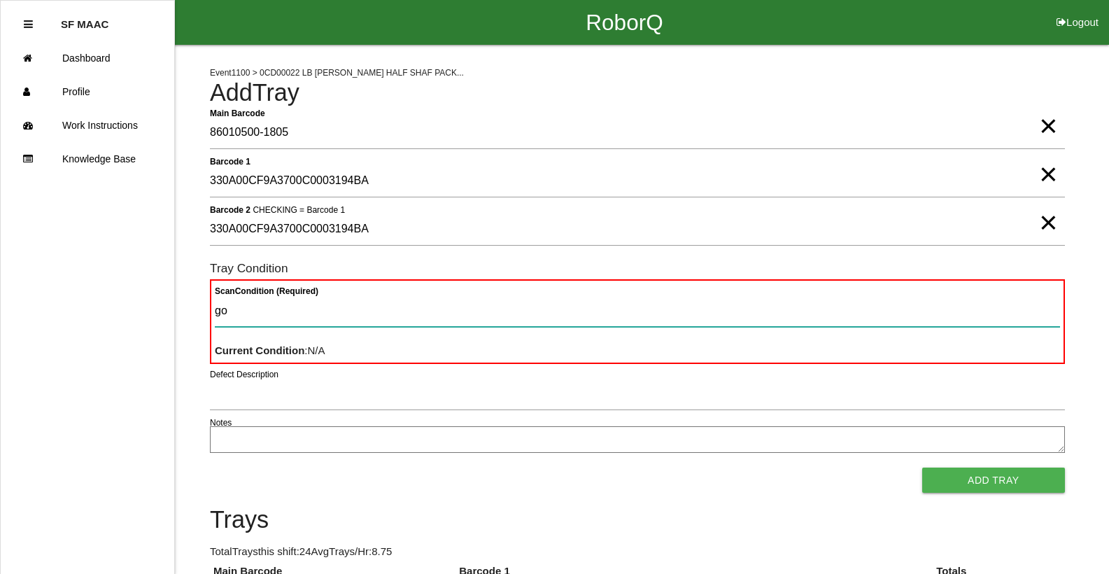
type Condition "goo"
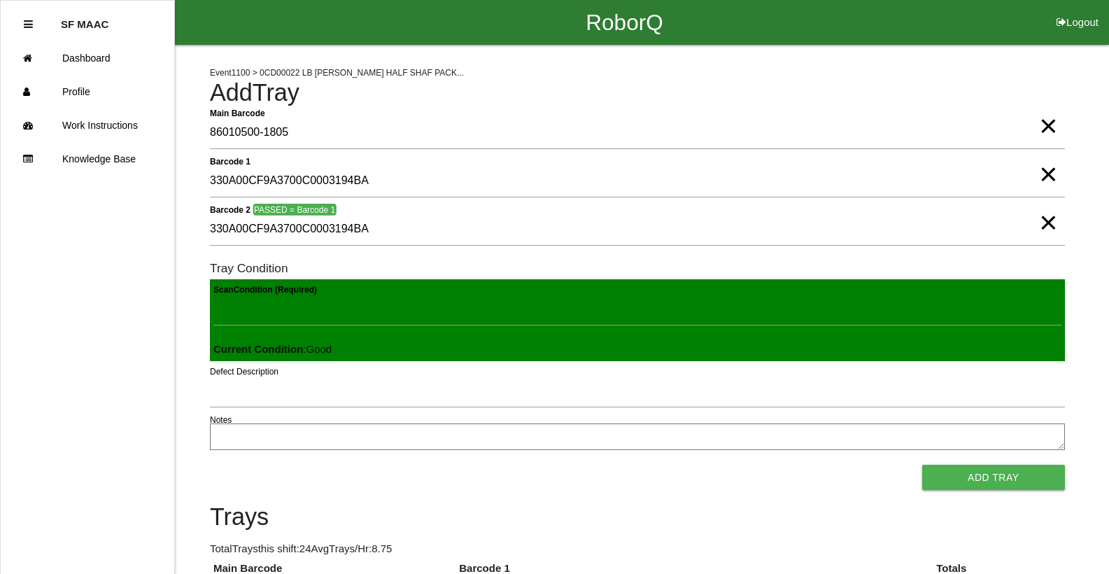
click at [922, 465] on button "Add Tray" at bounding box center [993, 477] width 143 height 25
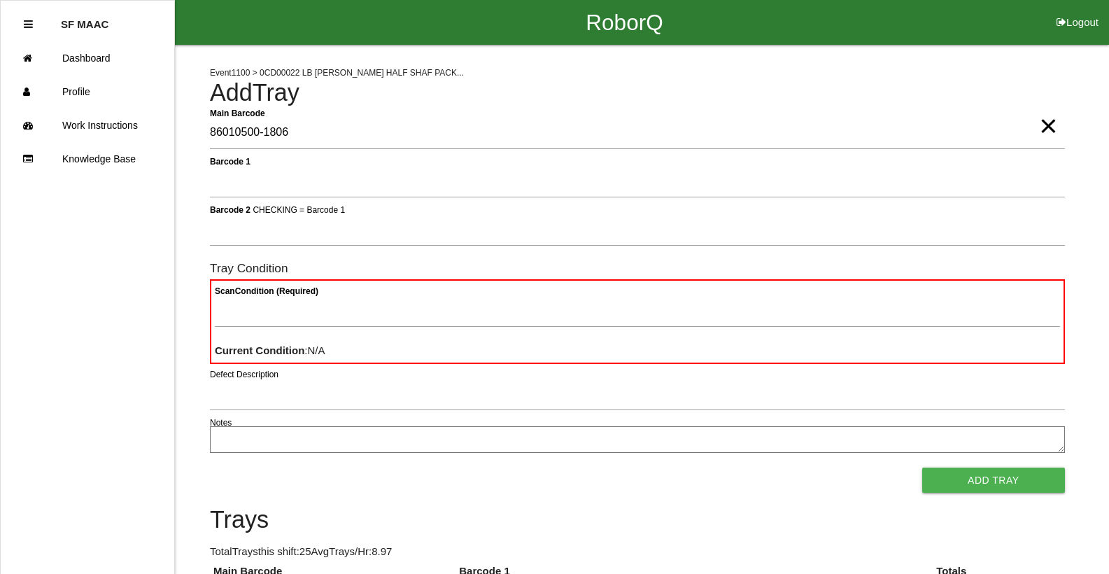
type Barcode "86010500-1806"
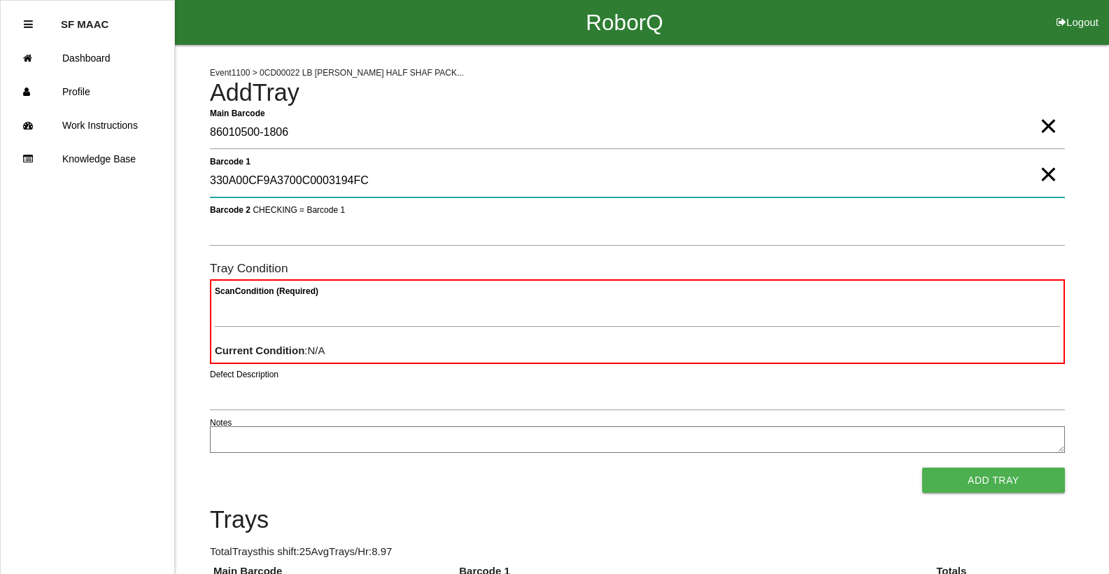
type 1 "330A00CF9A3700C0003194FC"
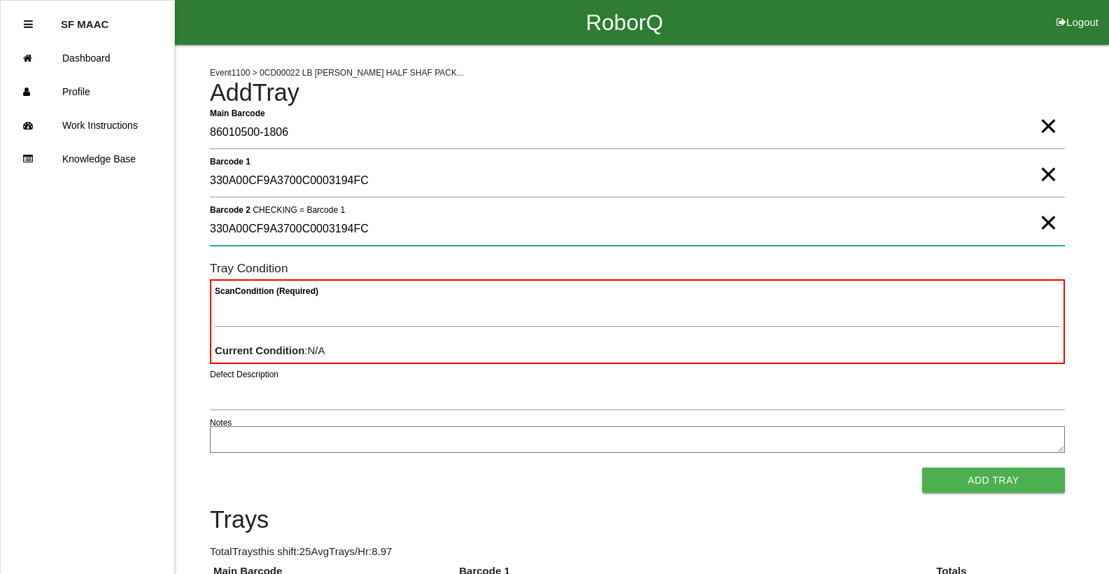
type 2 "330A00CF9A3700C0003194FC"
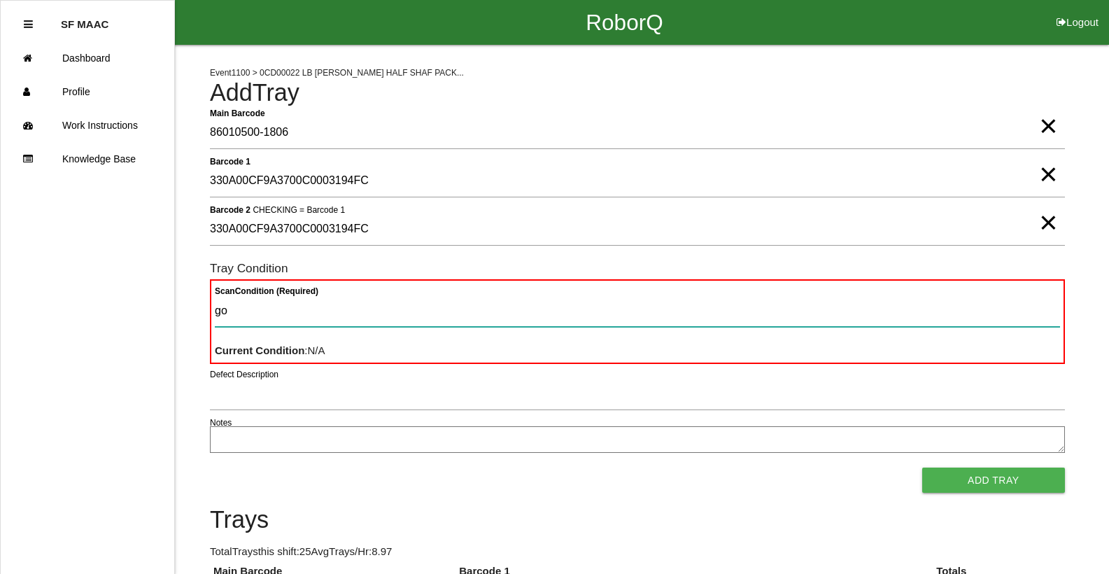
type Condition "goo"
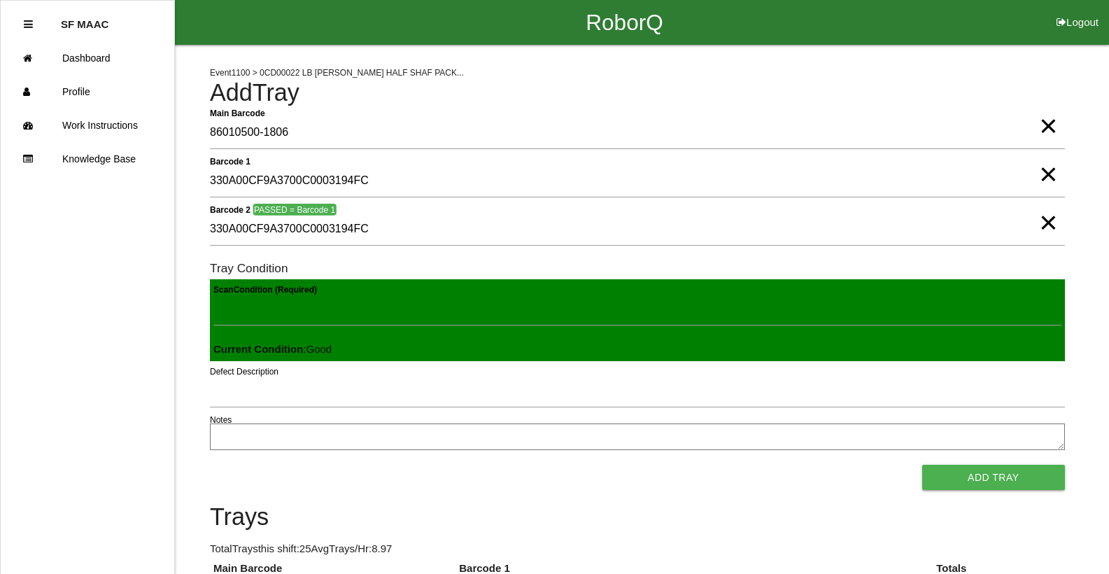
click at [922, 465] on button "Add Tray" at bounding box center [993, 477] width 143 height 25
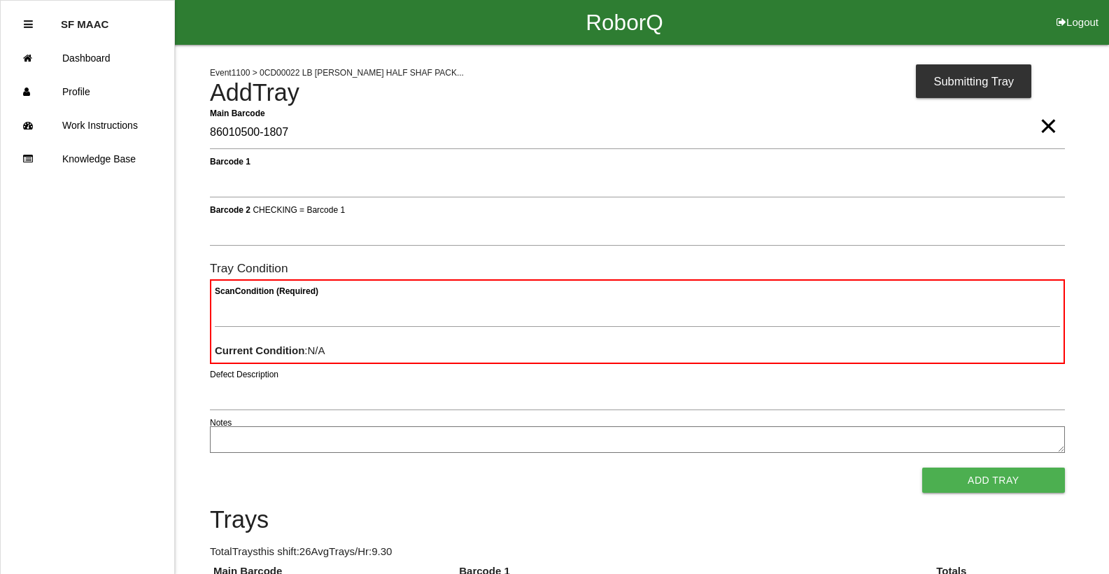
type Barcode "86010500-1807"
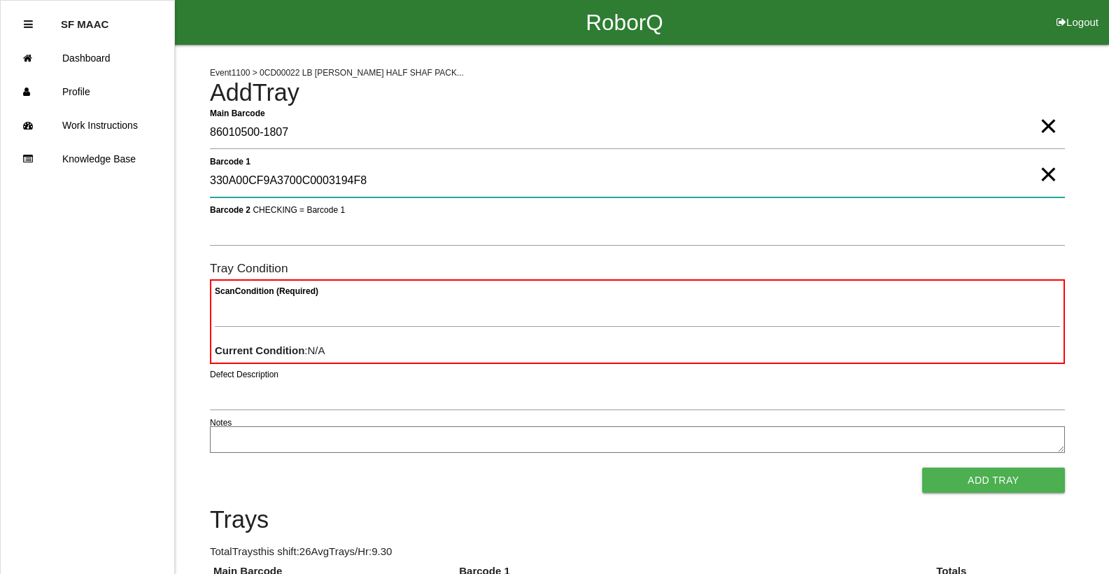
type 1 "330A00CF9A3700C0003194F8"
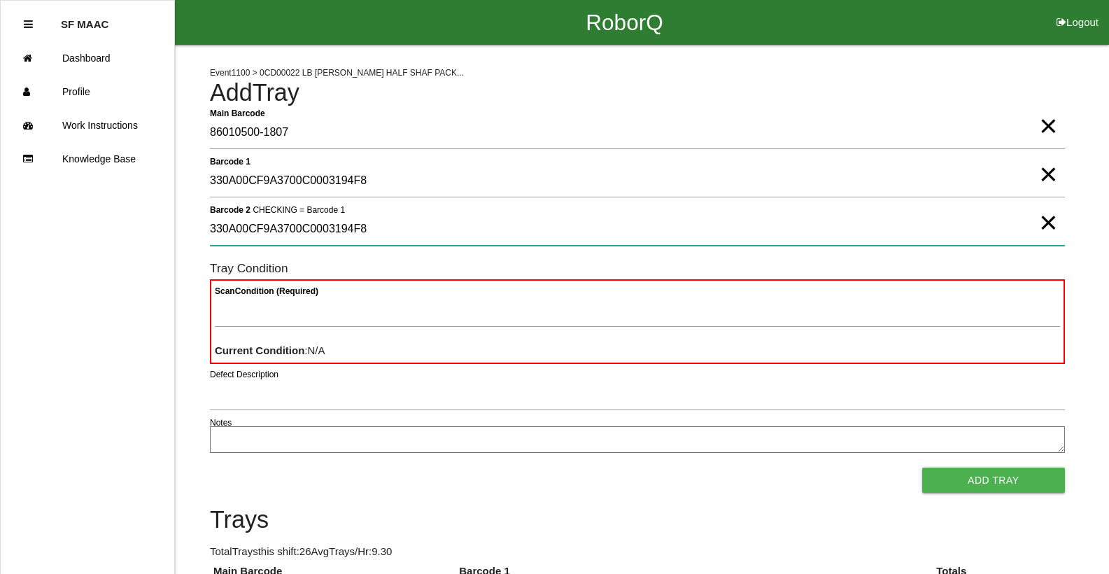
type 2 "330A00CF9A3700C0003194F8"
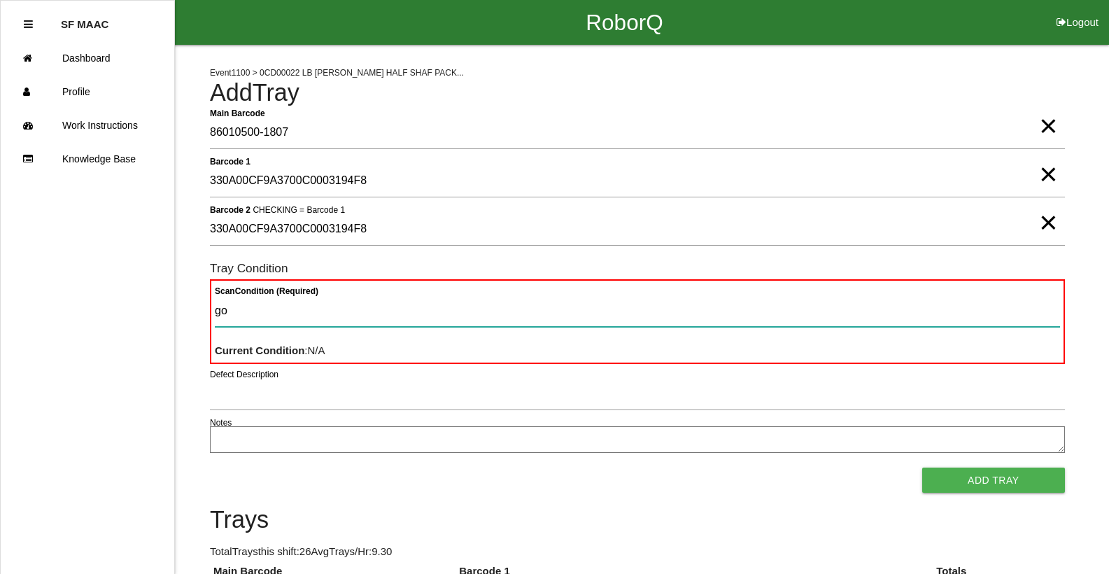
type Condition "goo"
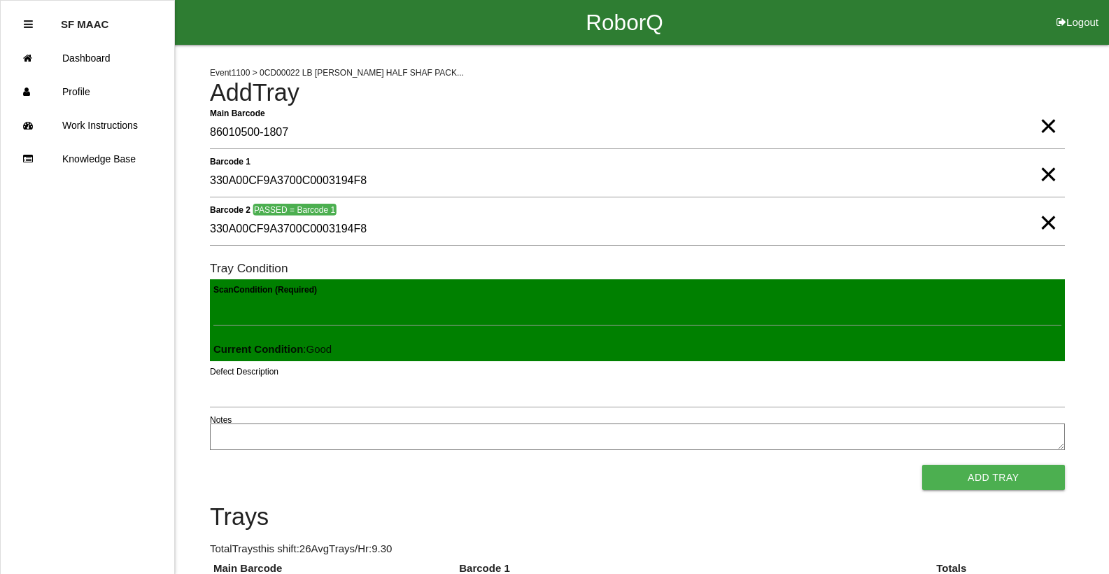
click at [922, 465] on button "Add Tray" at bounding box center [993, 477] width 143 height 25
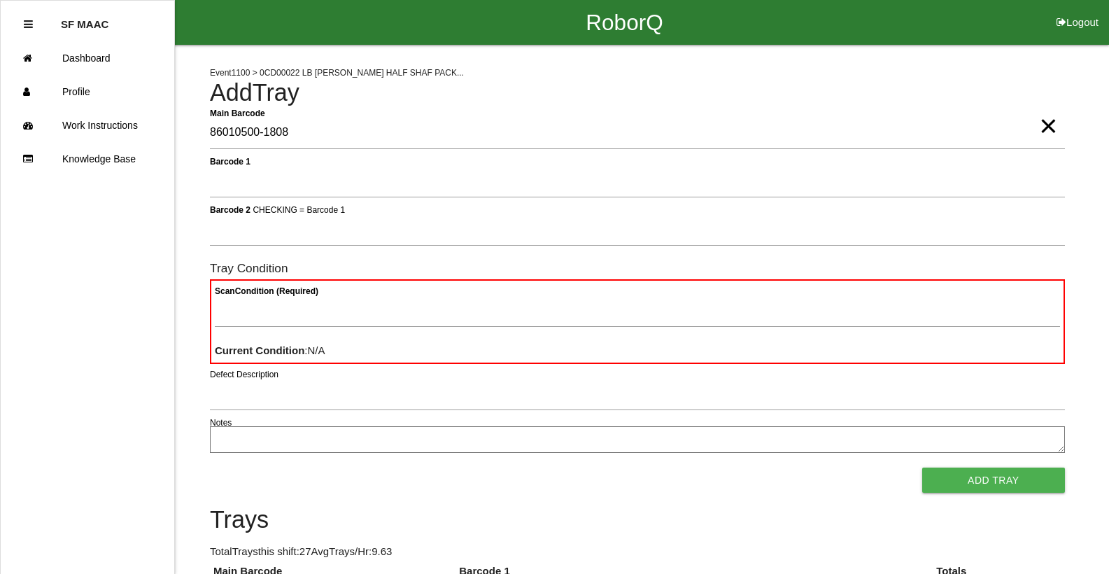
type Barcode "86010500-1808"
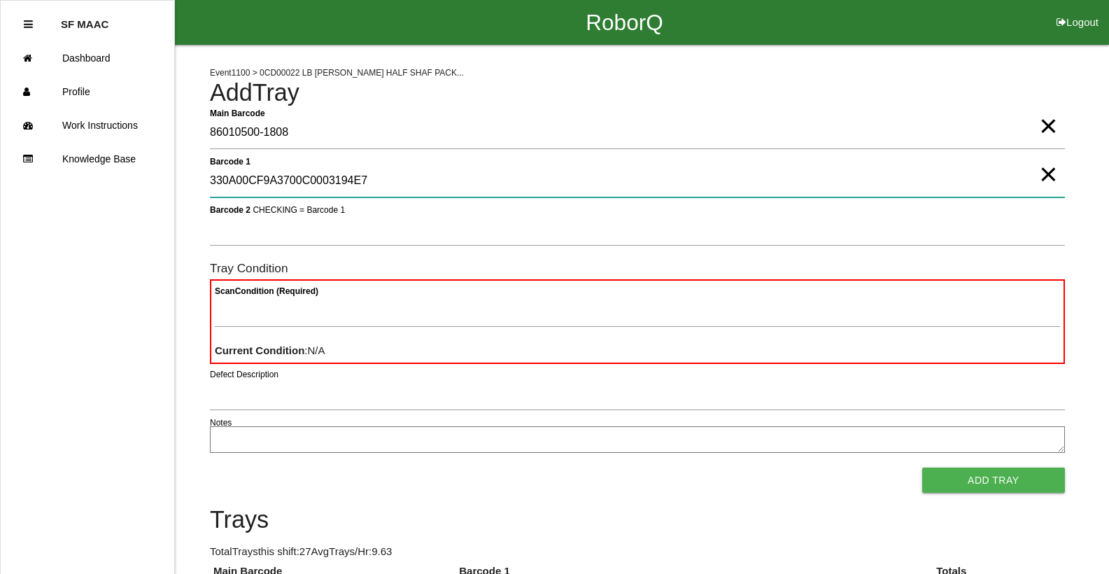
type 1 "330A00CF9A3700C0003194E7"
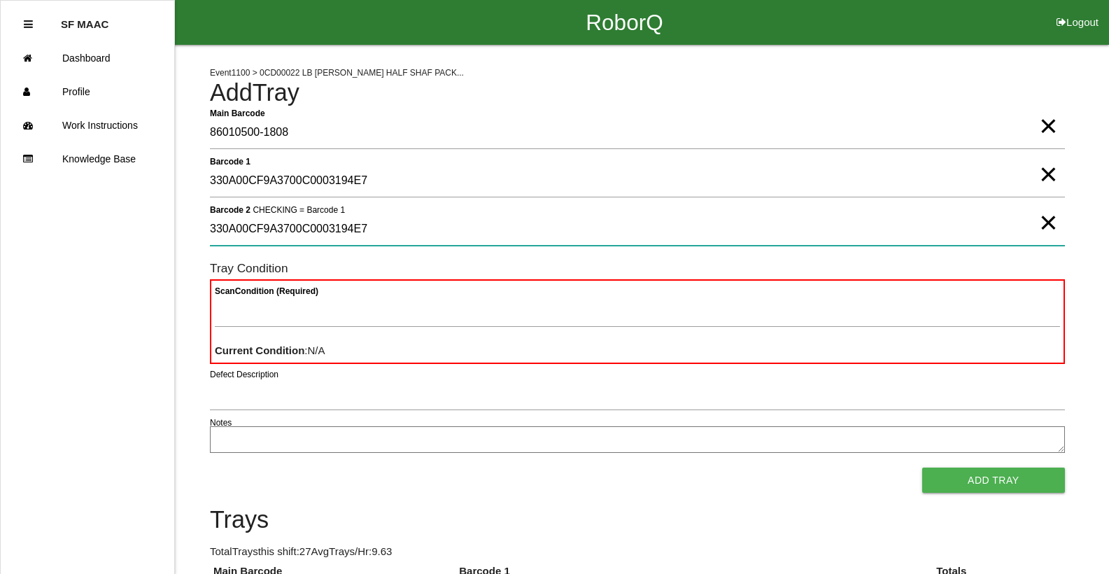
type 2 "330A00CF9A3700C0003194E7"
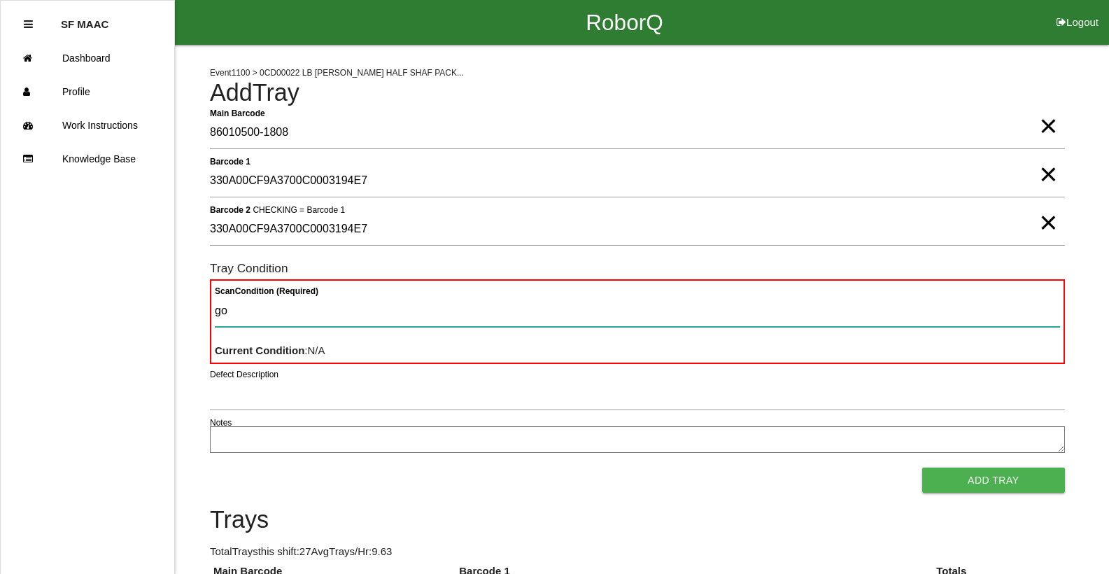
type Condition "goo"
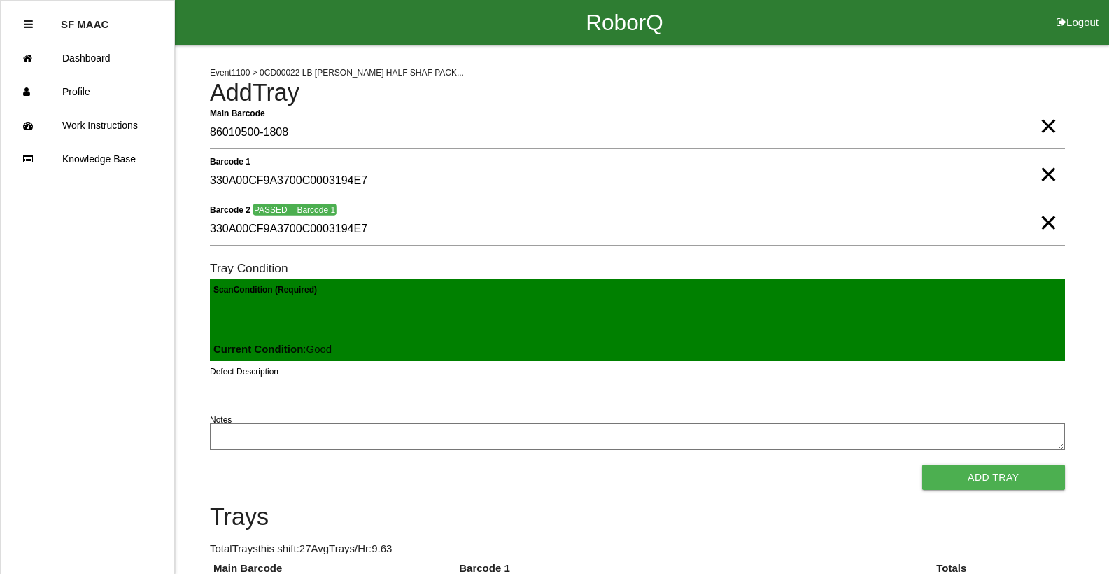
click at [922, 465] on button "Add Tray" at bounding box center [993, 477] width 143 height 25
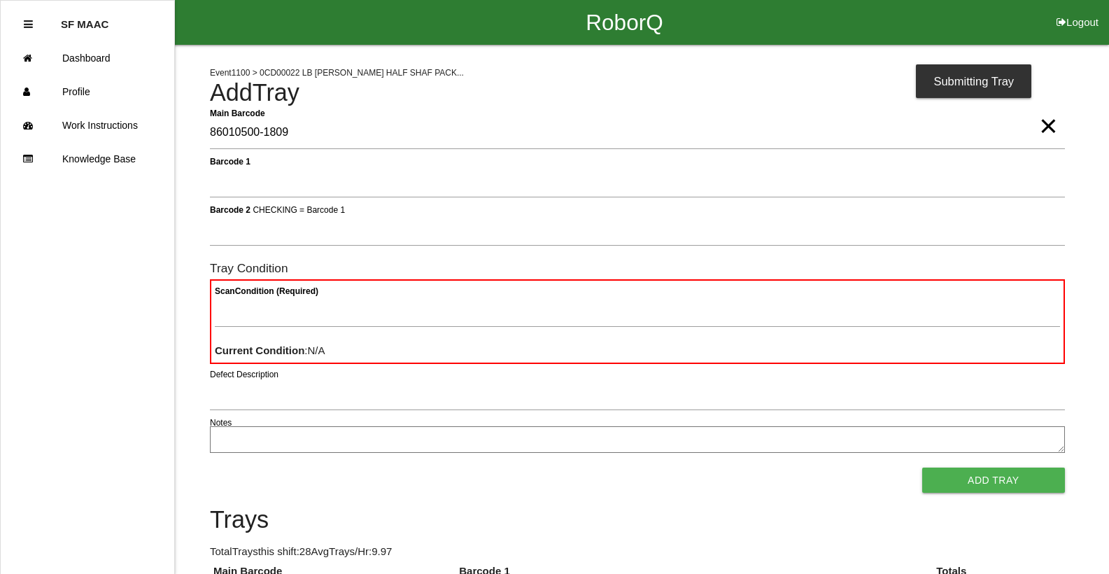
type Barcode "86010500-1809"
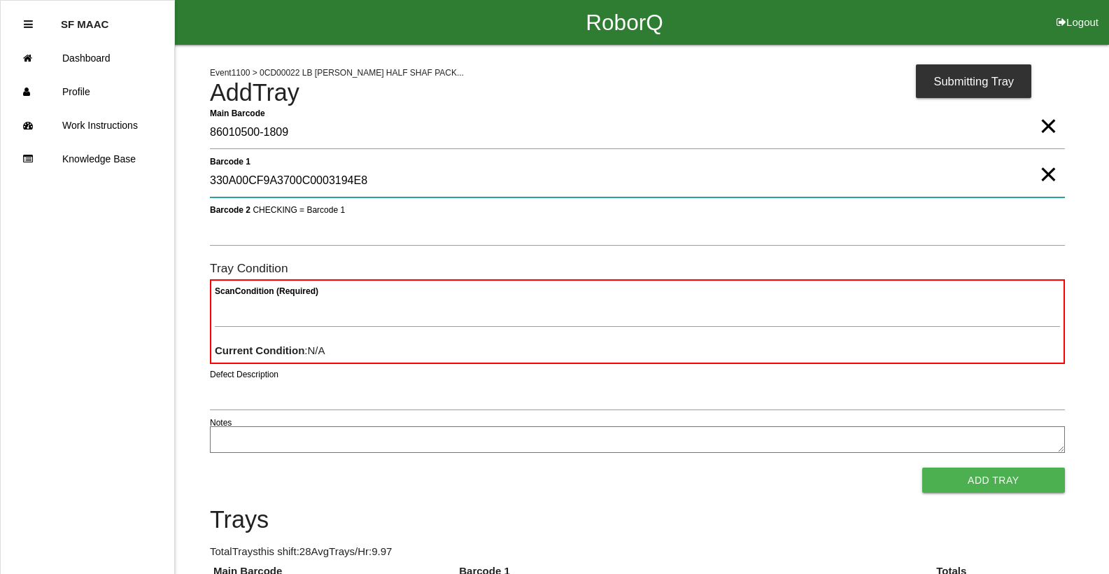
type 1 "330A00CF9A3700C0003194E8"
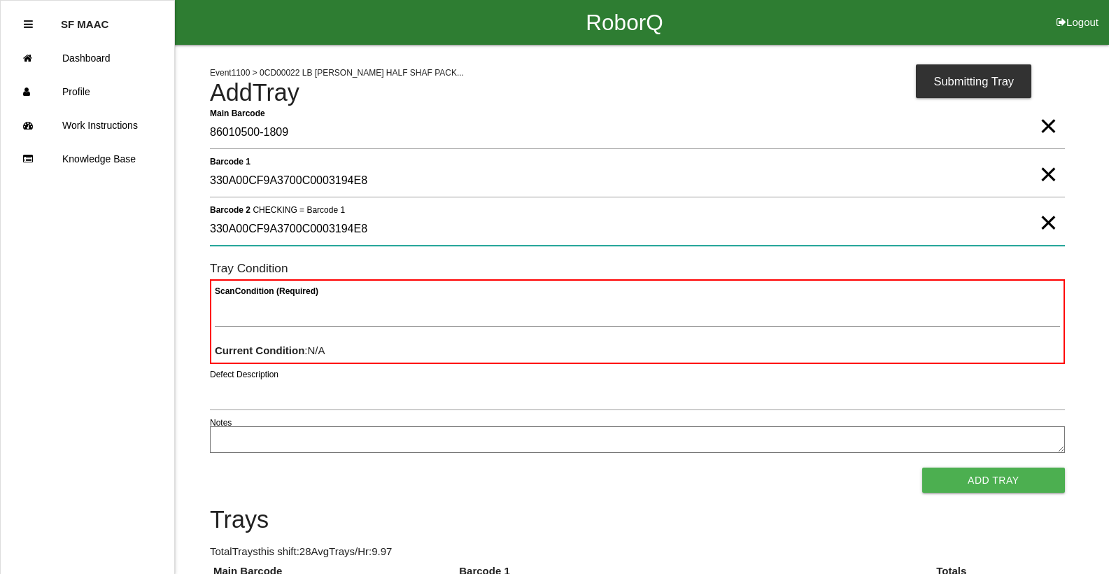
type 2 "330A00CF9A3700C0003194E8"
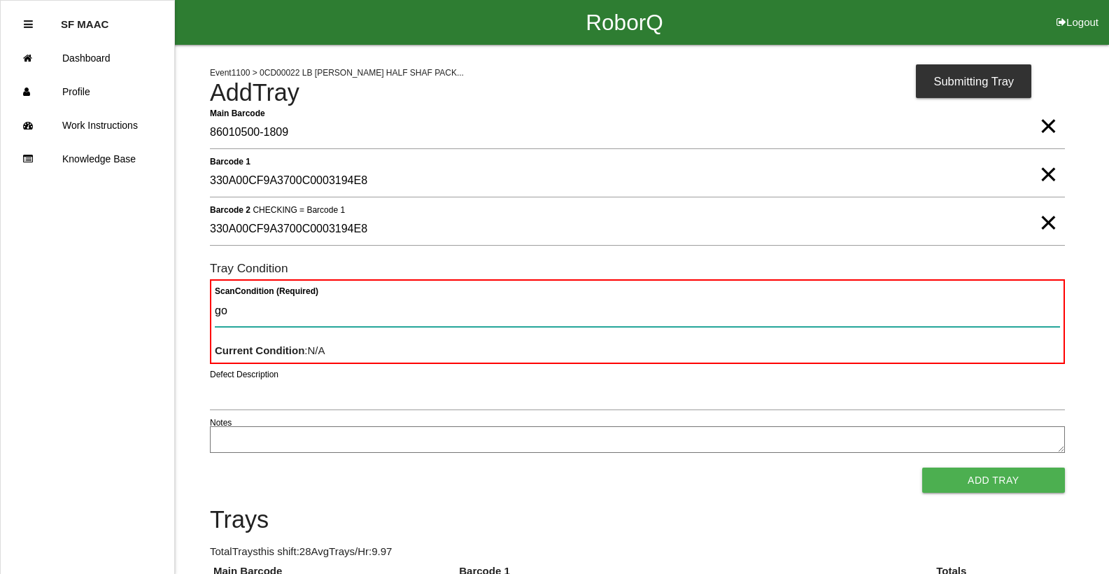
type Condition "goo"
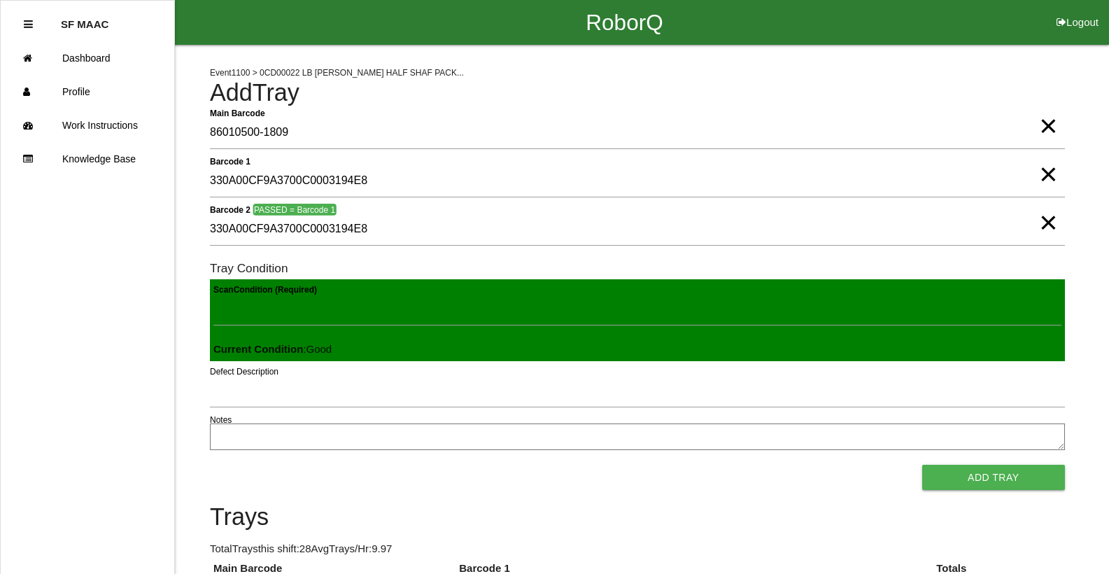
click at [922, 465] on button "Add Tray" at bounding box center [993, 477] width 143 height 25
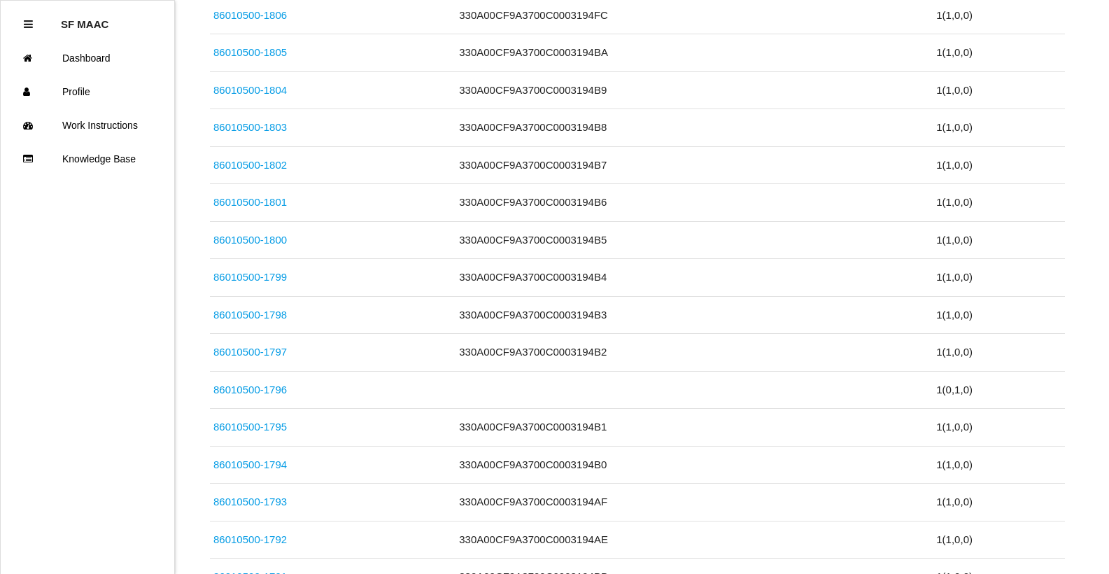
scroll to position [770, 0]
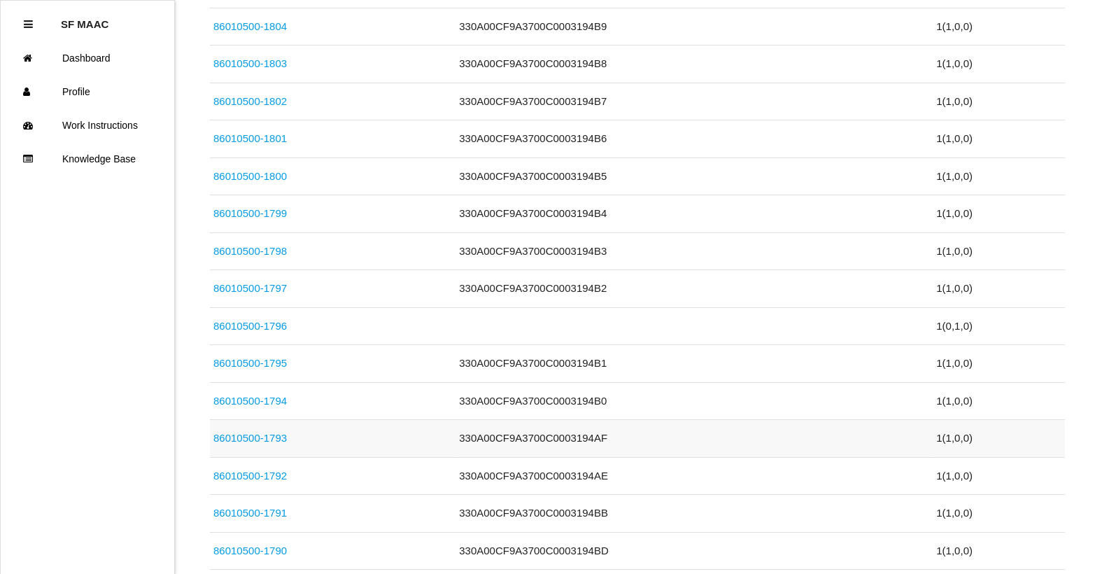
click at [267, 440] on link "86010500-1793" at bounding box center [249, 438] width 73 height 12
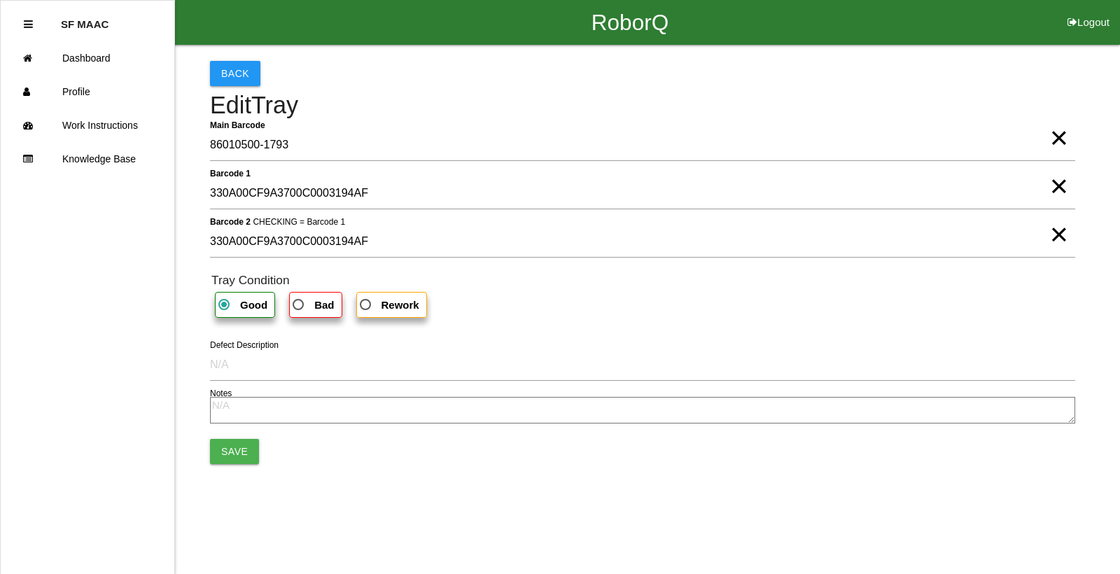
click at [297, 310] on span "Bad" at bounding box center [312, 304] width 44 height 17
click at [297, 305] on input "Bad" at bounding box center [294, 300] width 9 height 9
radio input "true"
click at [1055, 234] on span "×" at bounding box center [1059, 220] width 18 height 28
click at [1061, 186] on span "×" at bounding box center [1059, 172] width 18 height 28
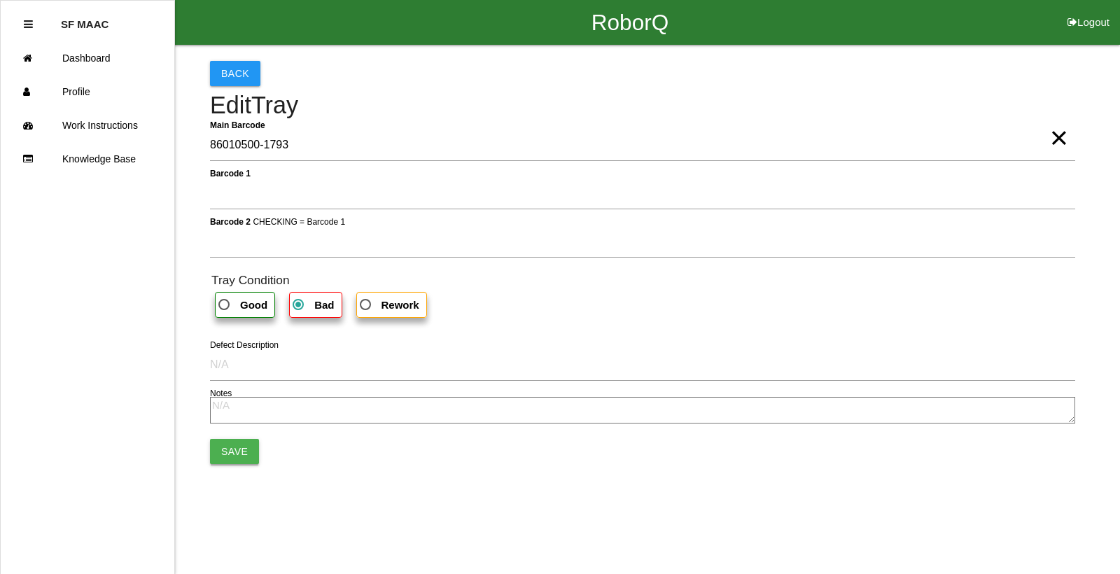
click at [251, 449] on button "Save" at bounding box center [234, 451] width 49 height 25
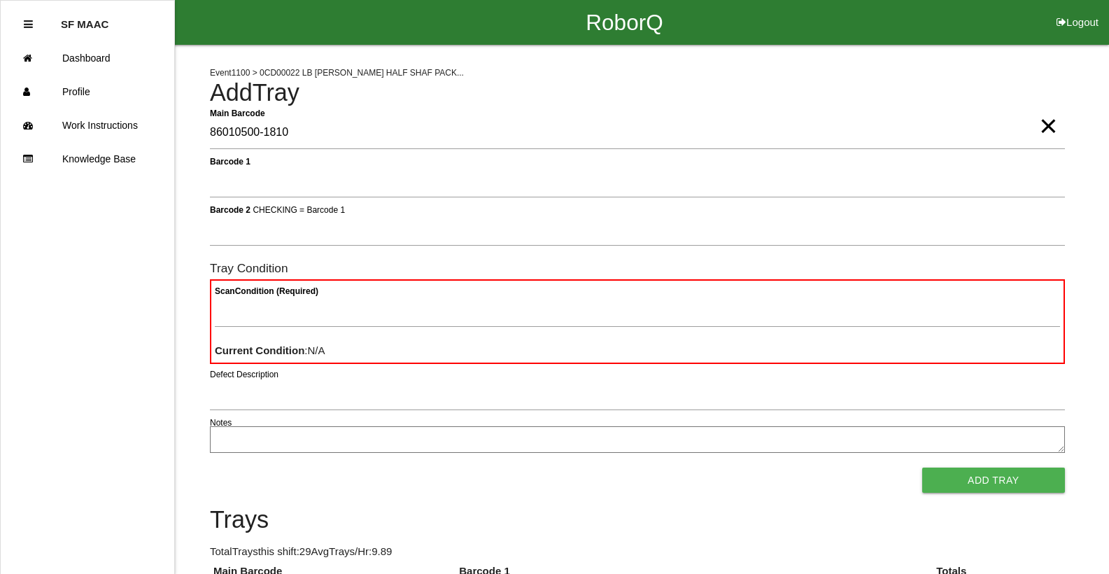
type Barcode "86010500-1810"
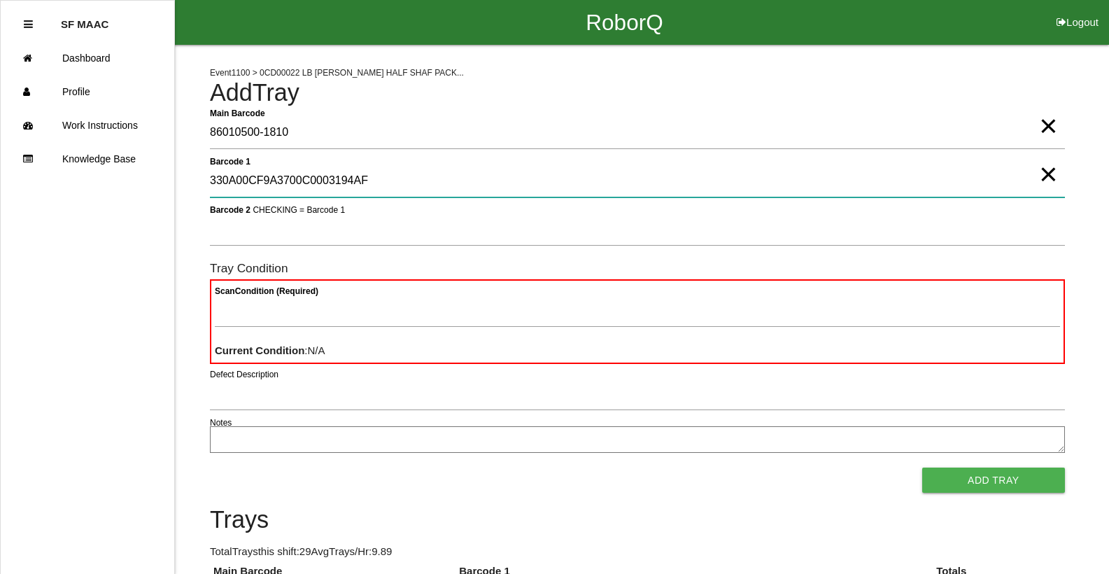
type 1 "330A00CF9A3700C0003194AF"
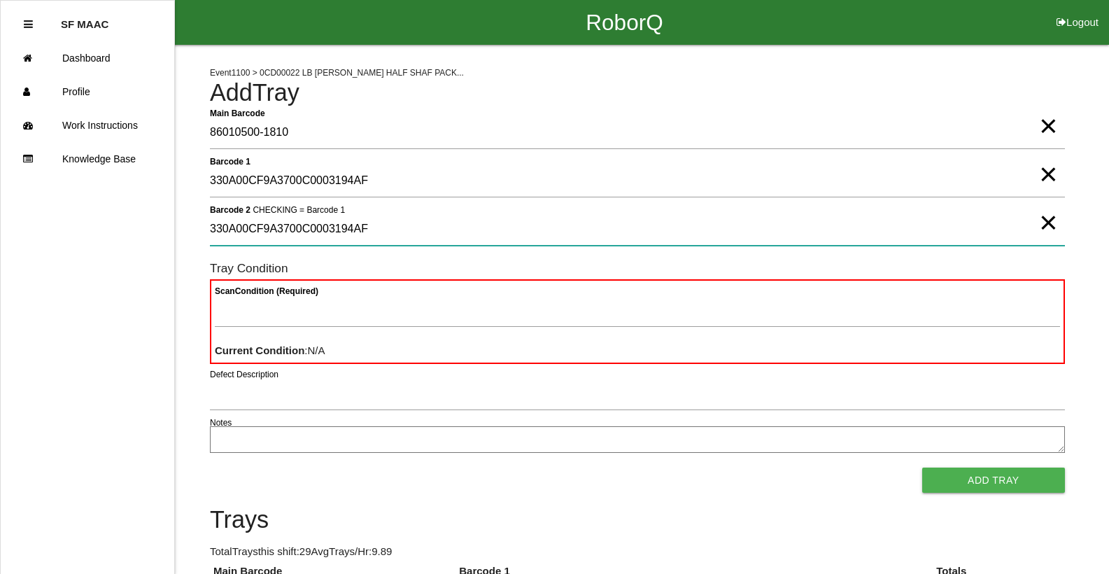
type 2 "330A00CF9A3700C0003194AF"
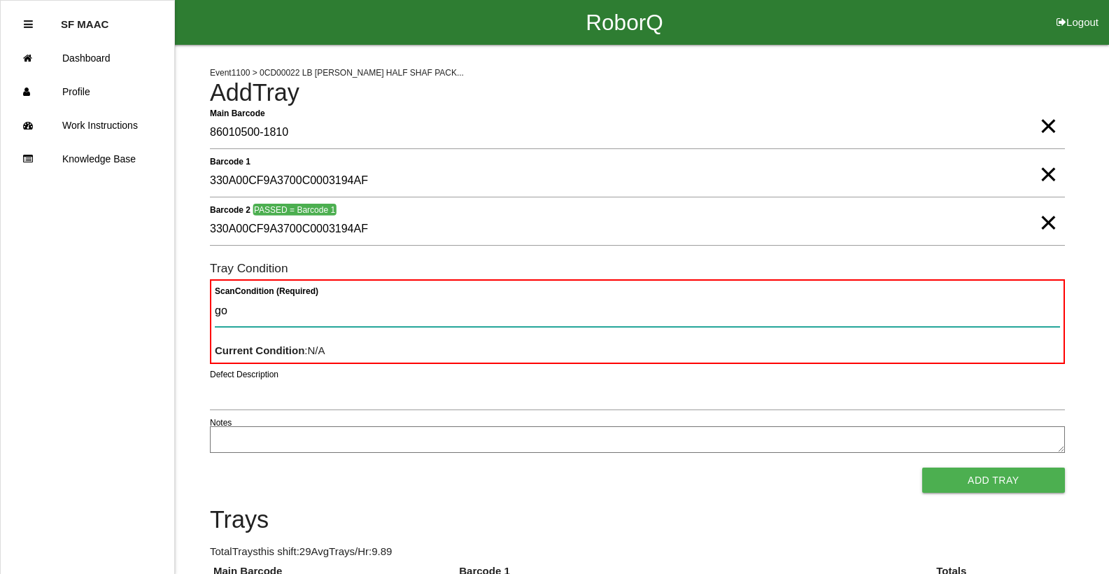
type Condition "goo"
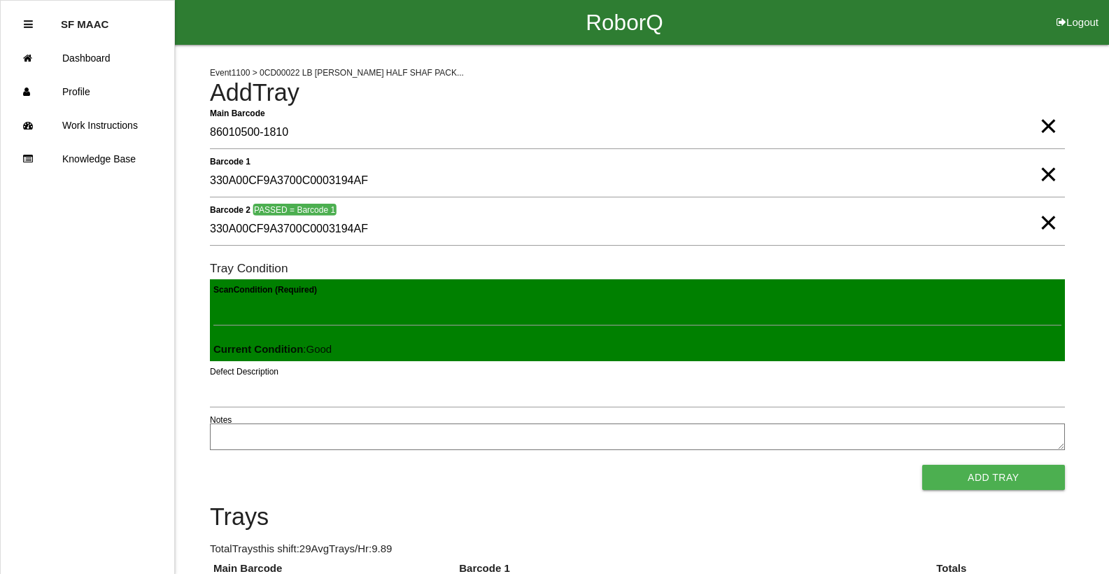
click at [922, 465] on button "Add Tray" at bounding box center [993, 477] width 143 height 25
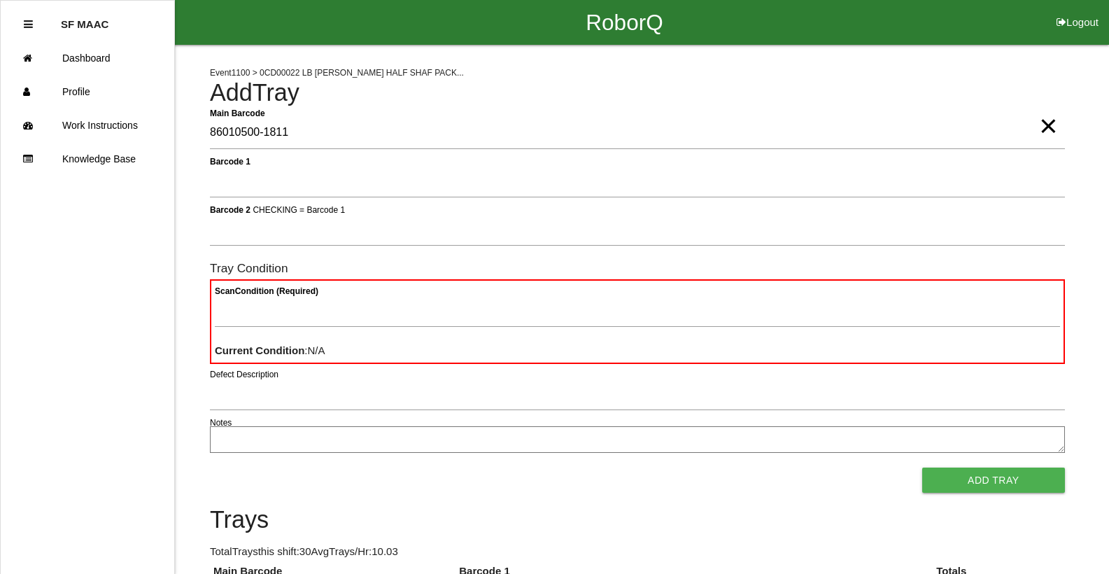
type Barcode "86010500-1811"
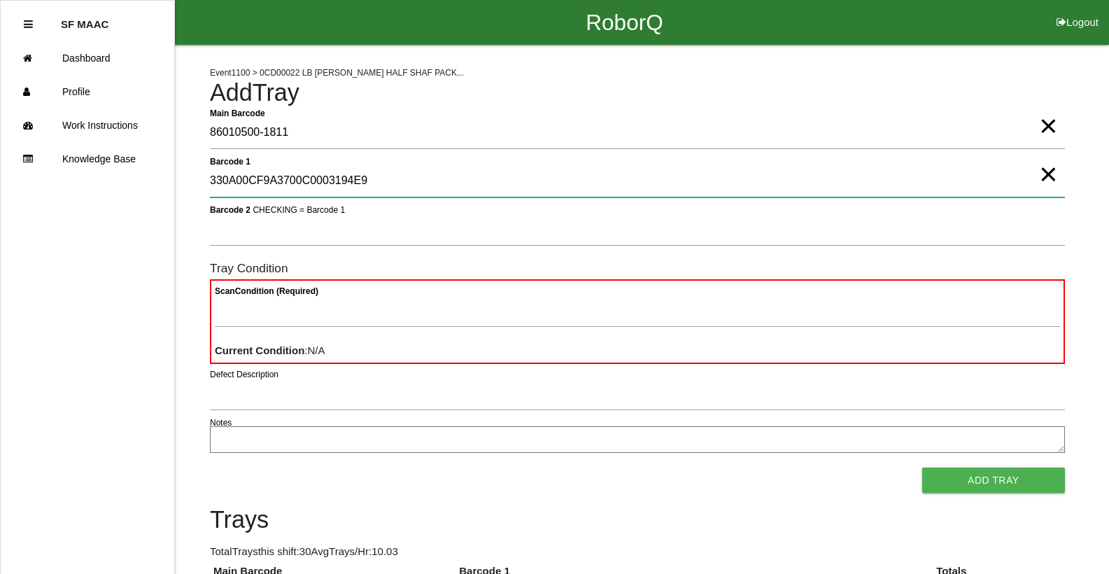
type 1 "330A00CF9A3700C0003194E9"
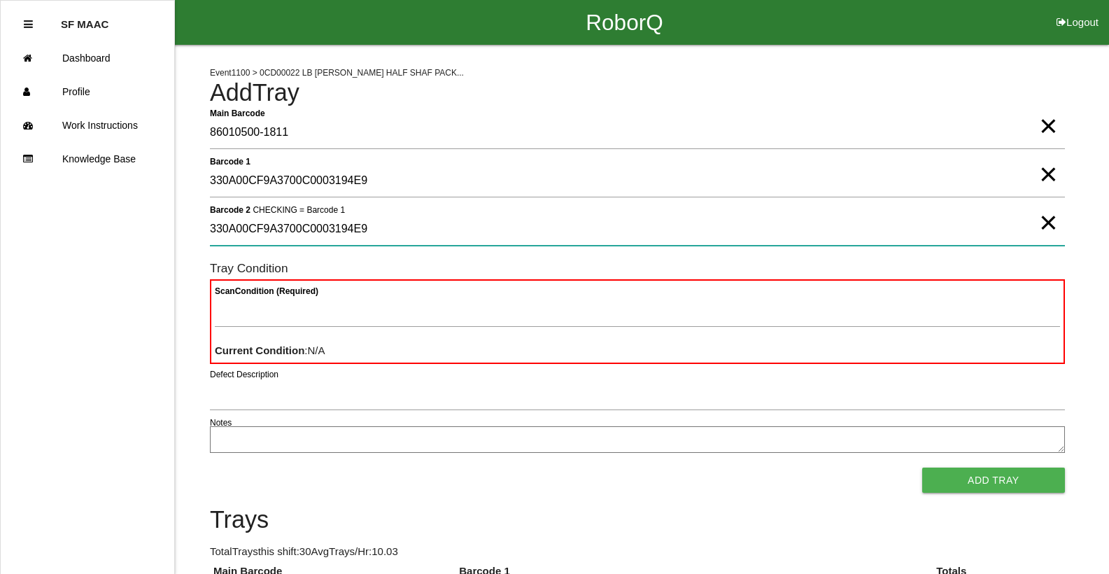
type 2 "330A00CF9A3700C0003194E9"
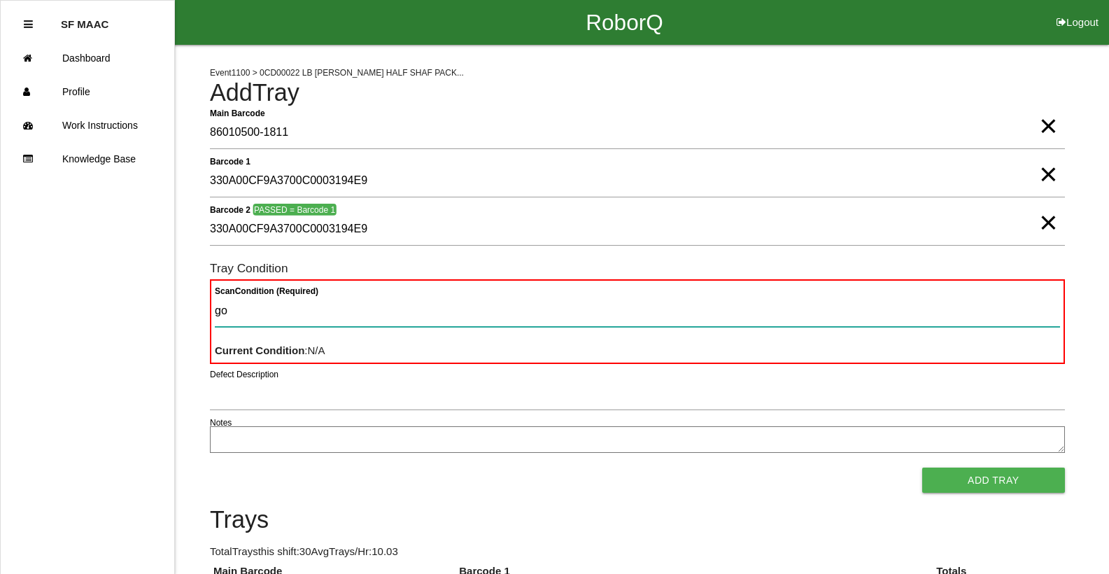
type Condition "goo"
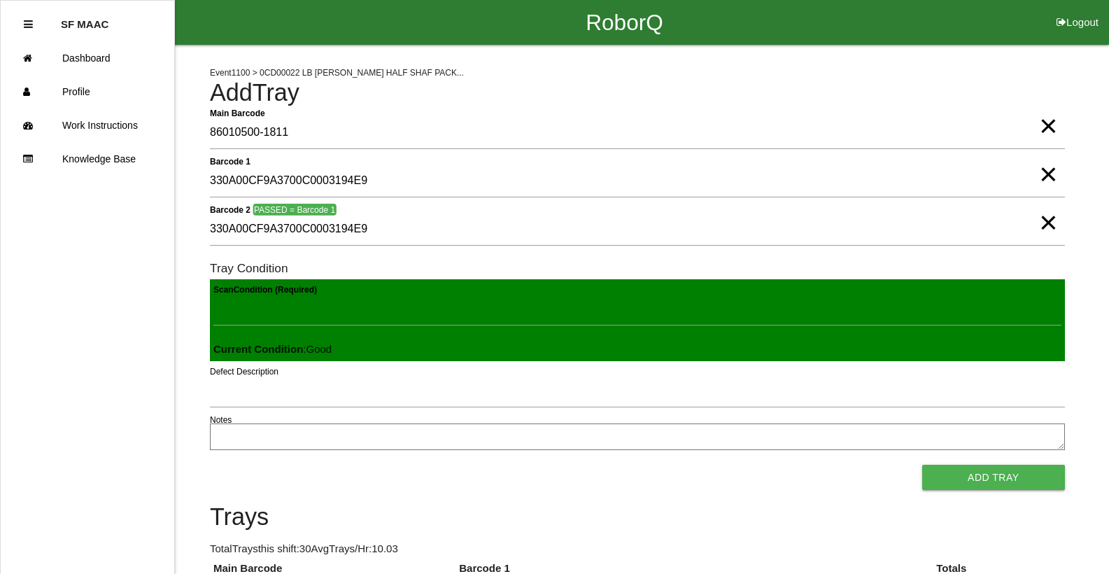
click at [922, 465] on button "Add Tray" at bounding box center [993, 477] width 143 height 25
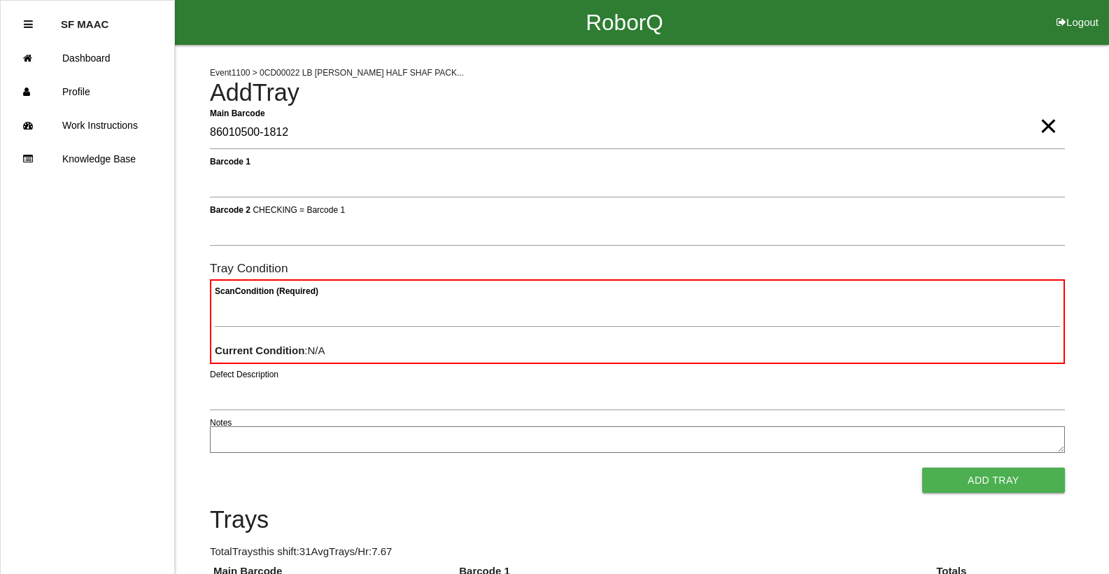
type Barcode "86010500-1812"
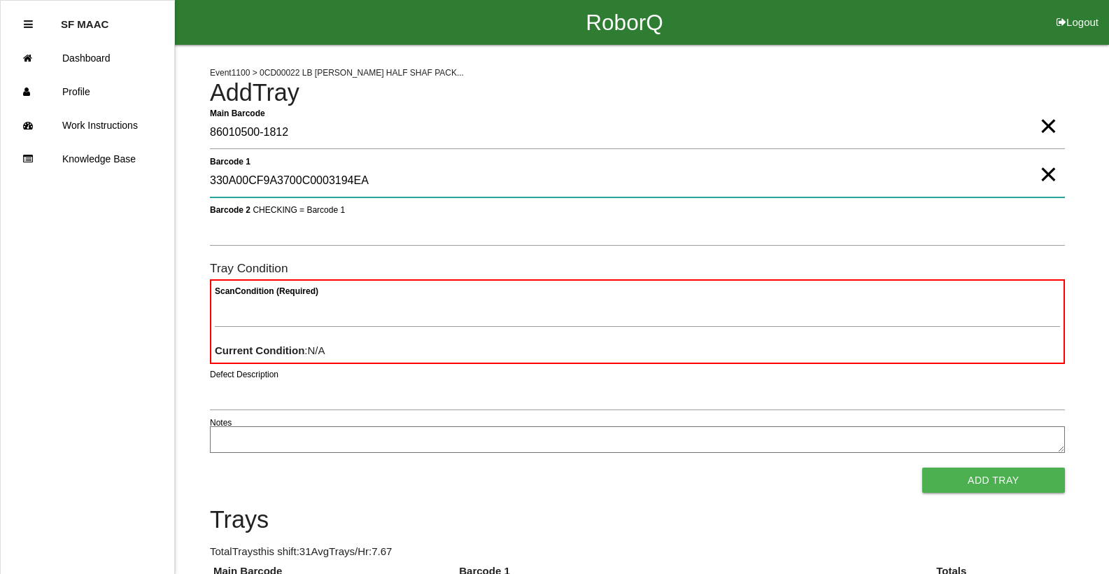
type 1 "330A00CF9A3700C0003194EA"
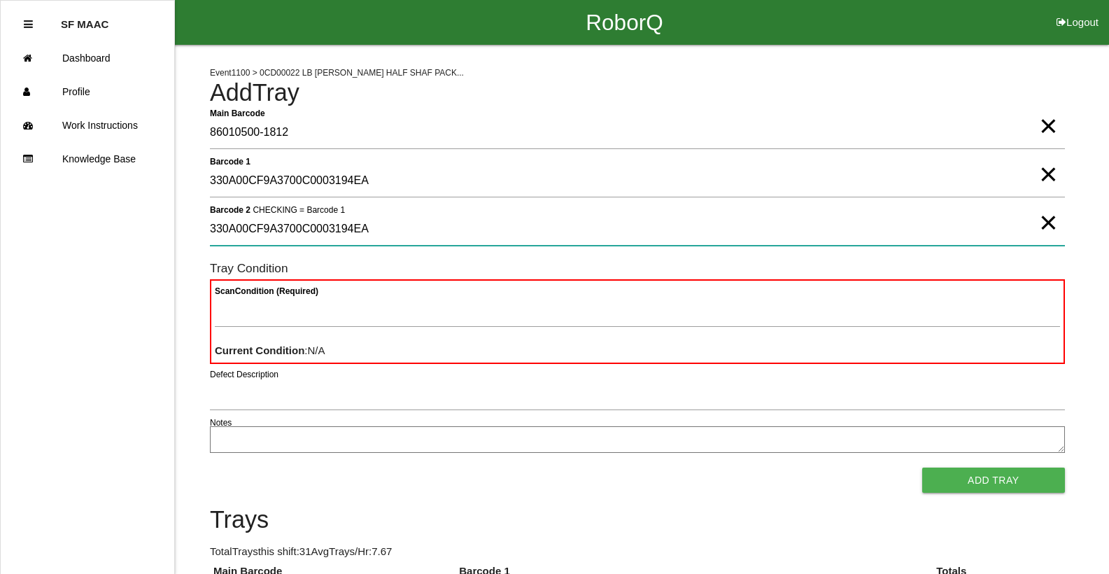
type 2 "330A00CF9A3700C0003194EA"
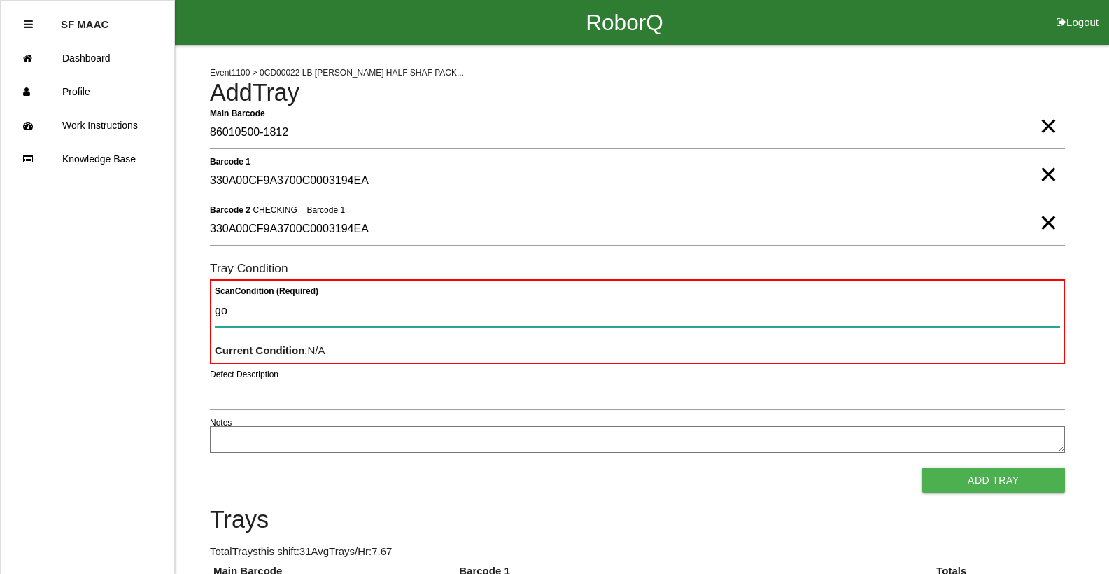
type Condition "goo"
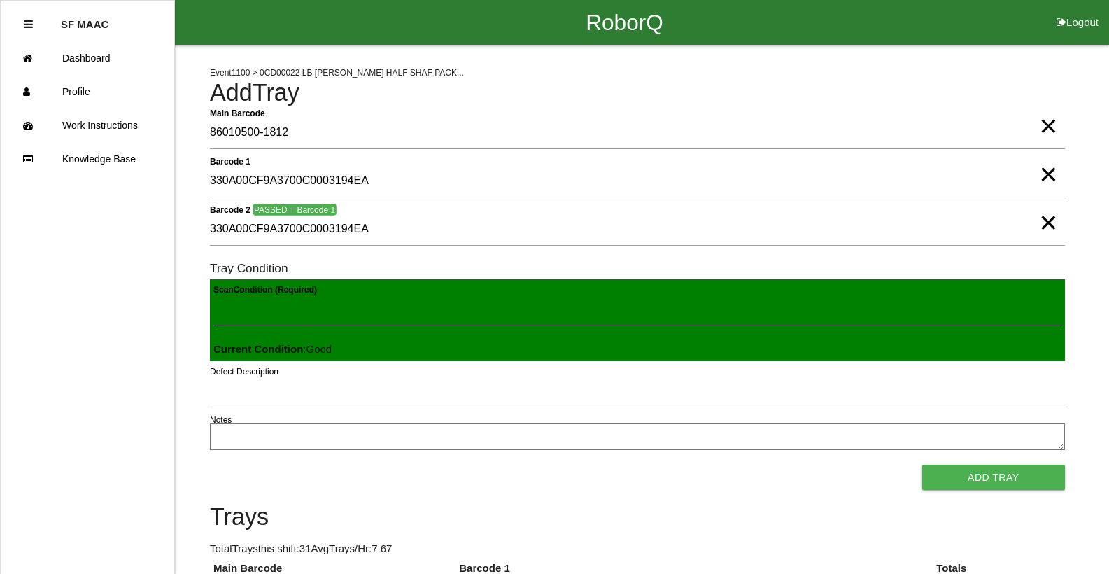
click at [922, 465] on button "Add Tray" at bounding box center [993, 477] width 143 height 25
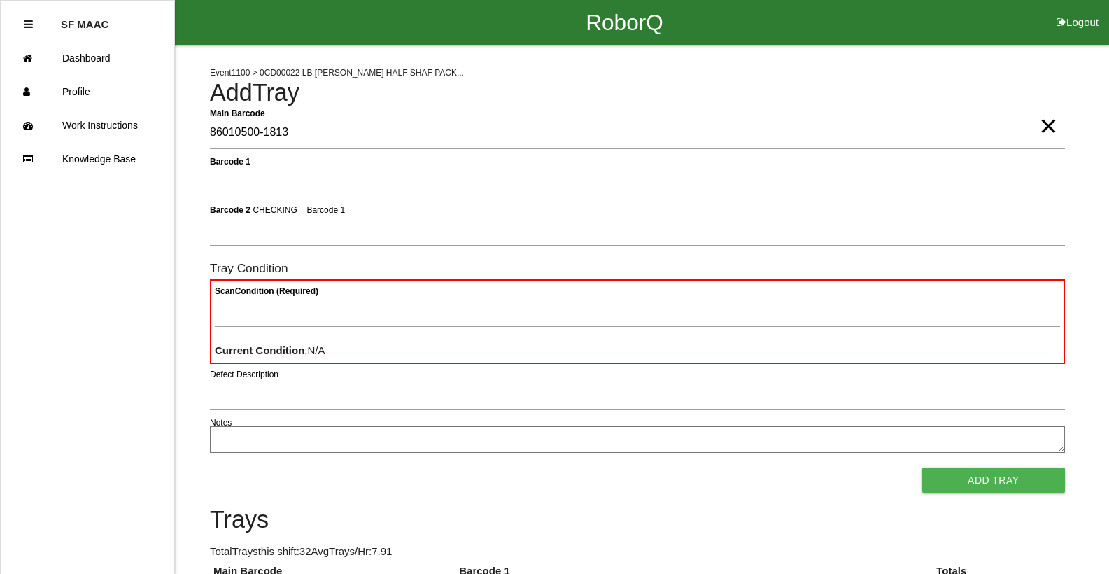
type Barcode "86010500-1813"
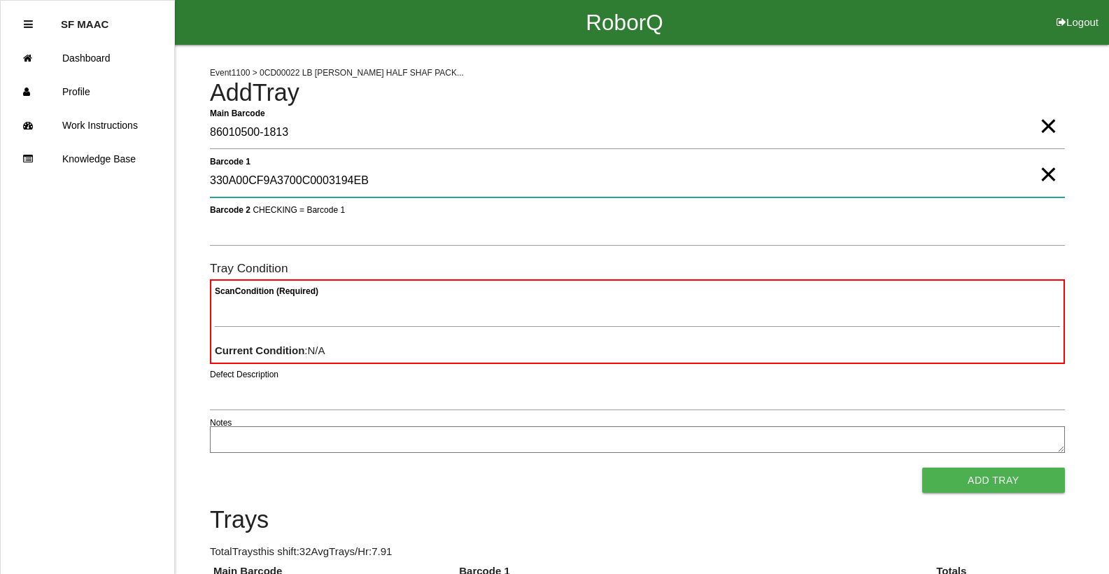
type 1 "330A00CF9A3700C0003194EB"
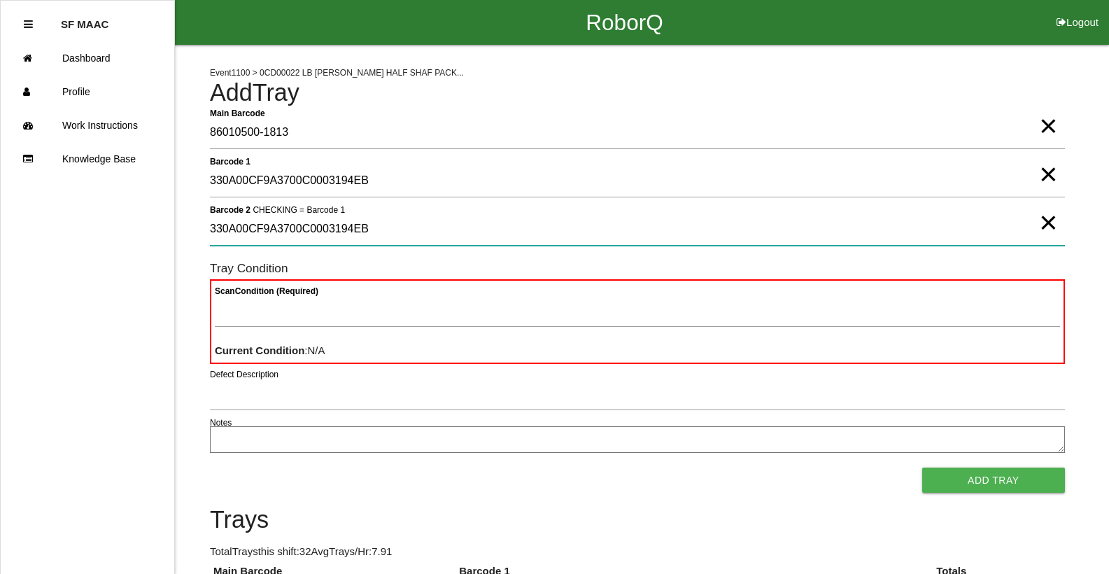
type 2 "330A00CF9A3700C0003194EB"
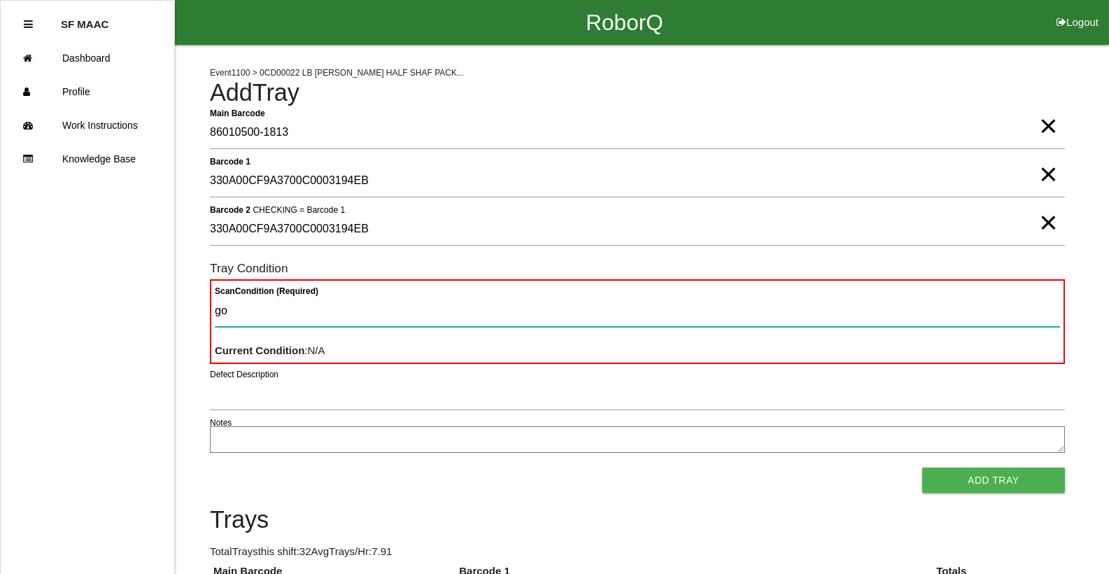
type Condition "goo"
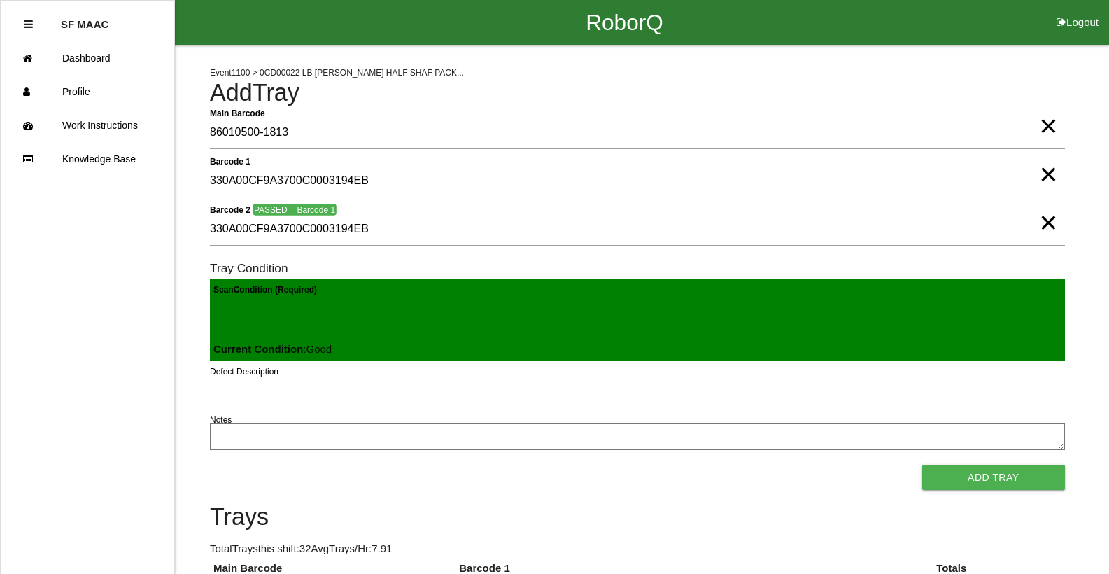
click at [922, 465] on button "Add Tray" at bounding box center [993, 477] width 143 height 25
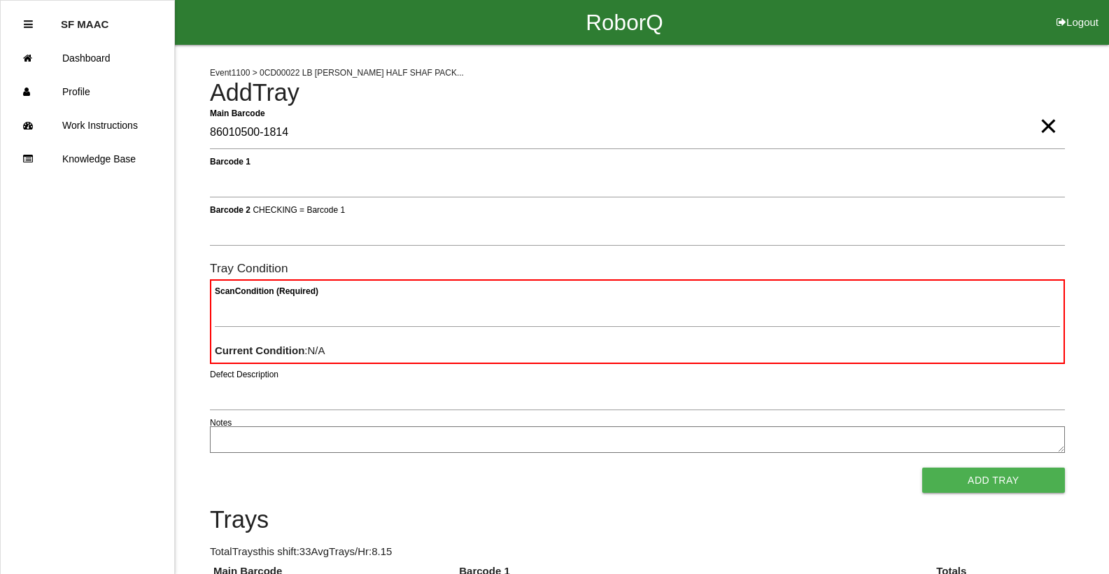
type Barcode "86010500-1814"
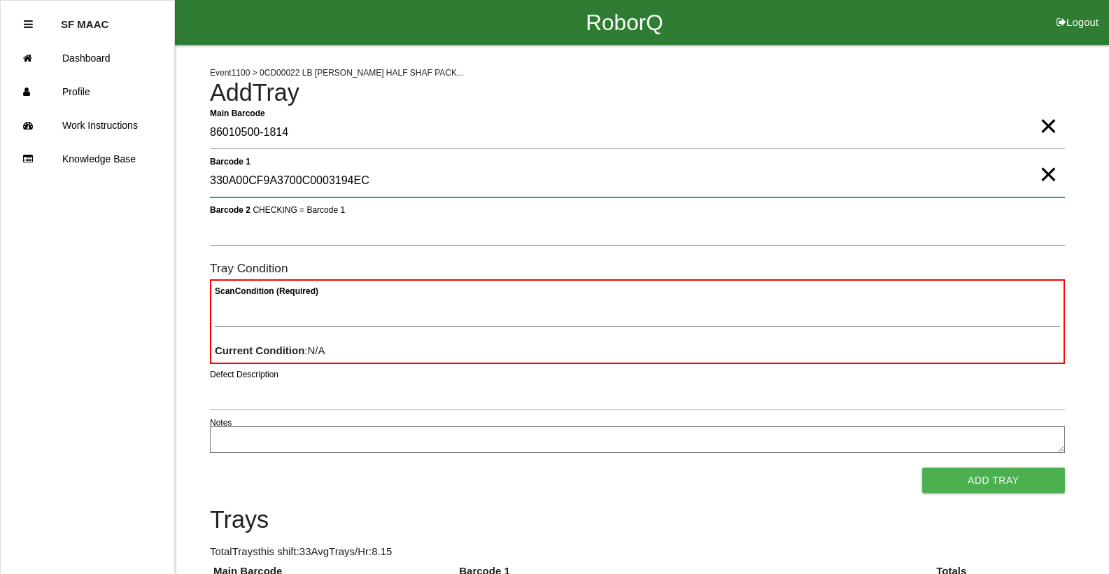
type 1 "330A00CF9A3700C0003194EC"
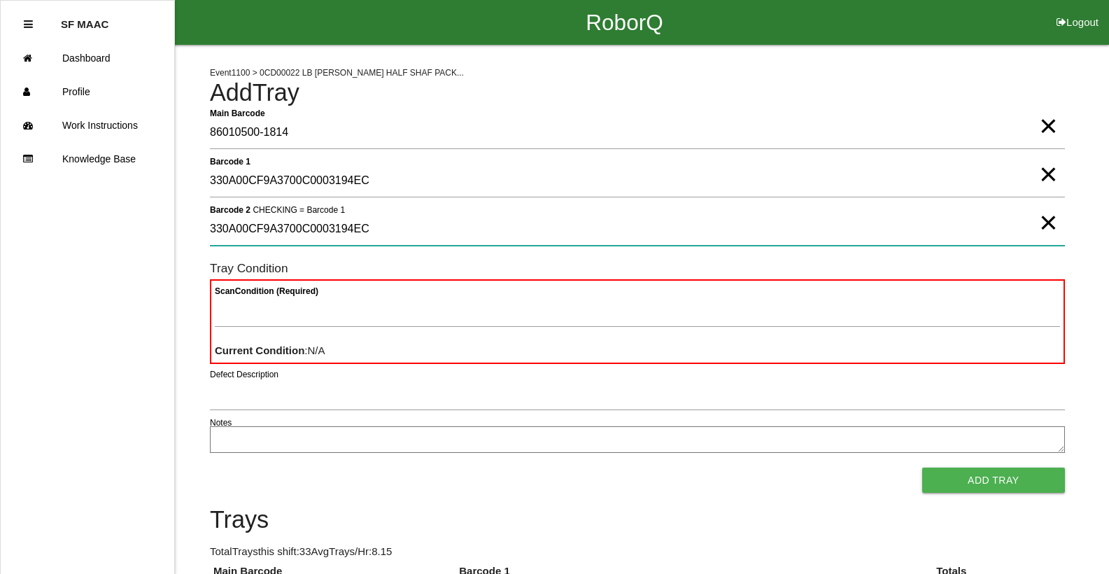
type 2 "330A00CF9A3700C0003194EC"
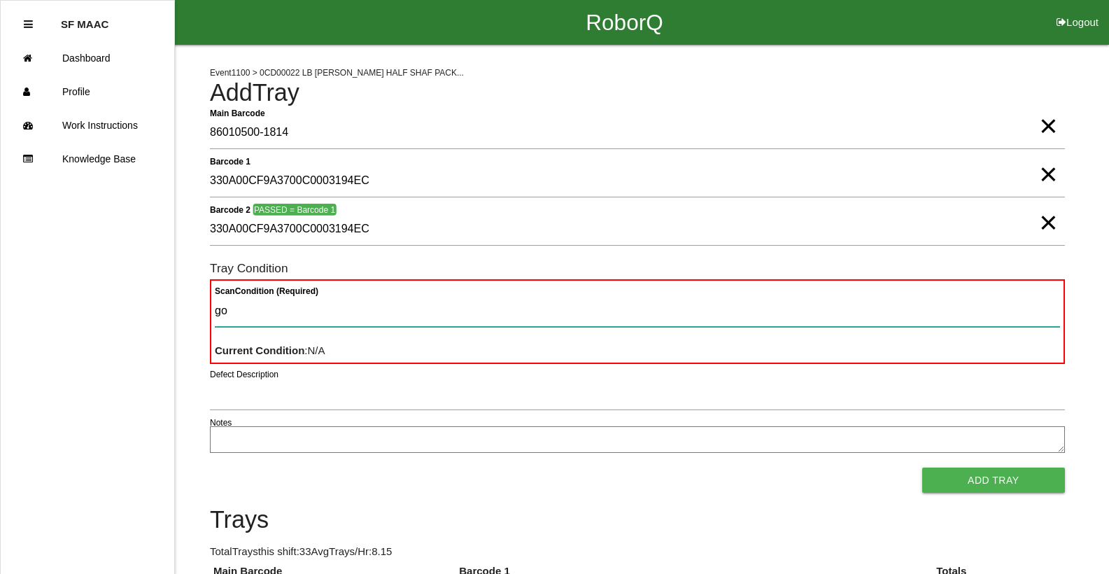
type Condition "goo"
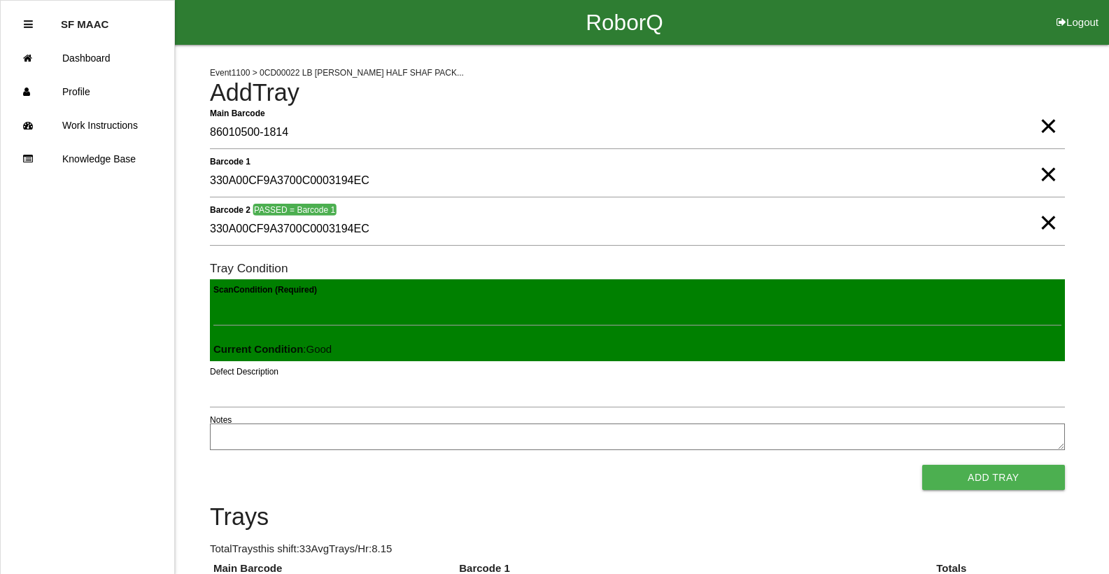
click at [922, 465] on button "Add Tray" at bounding box center [993, 477] width 143 height 25
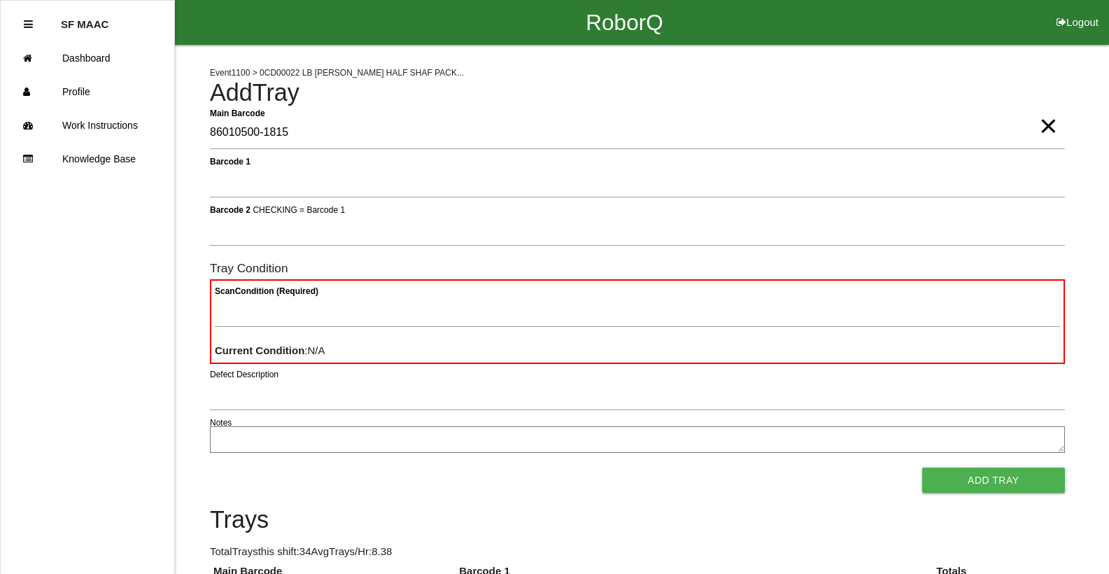
type Barcode "86010500-1815"
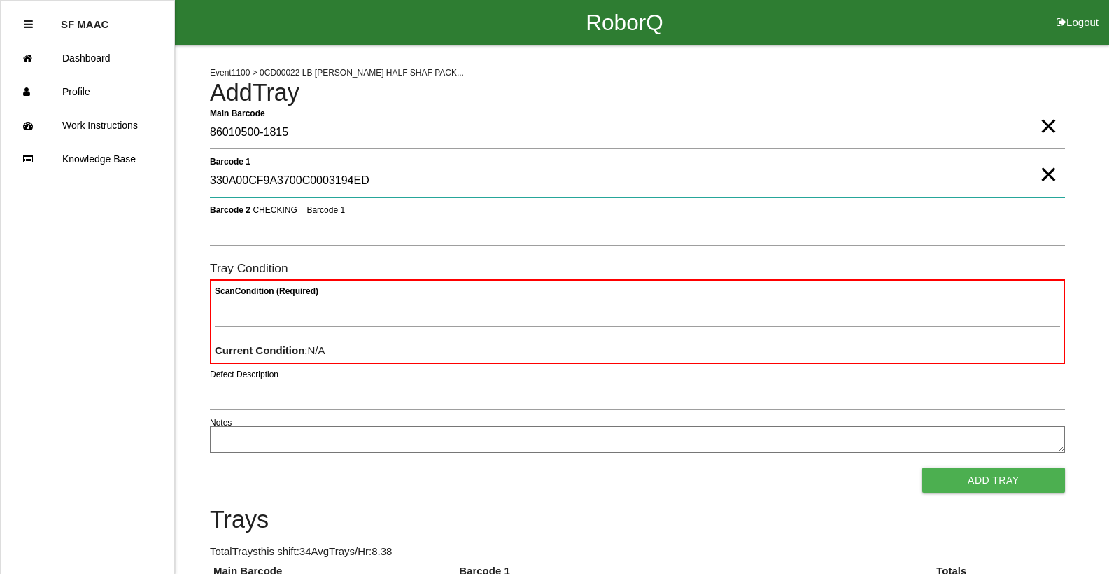
type 1 "330A00CF9A3700C0003194ED"
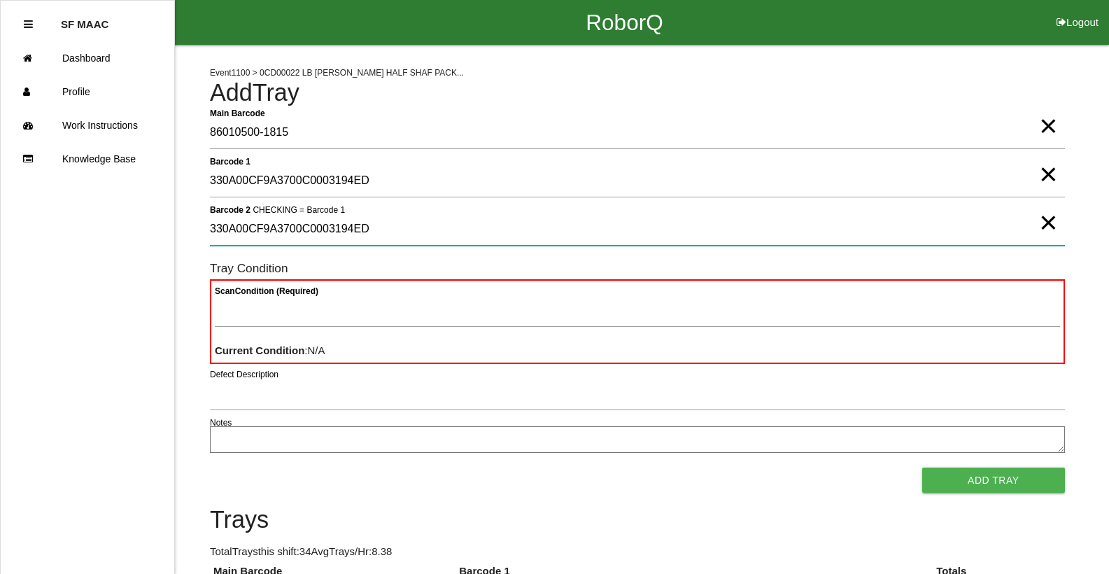
type 2 "330A00CF9A3700C0003194ED"
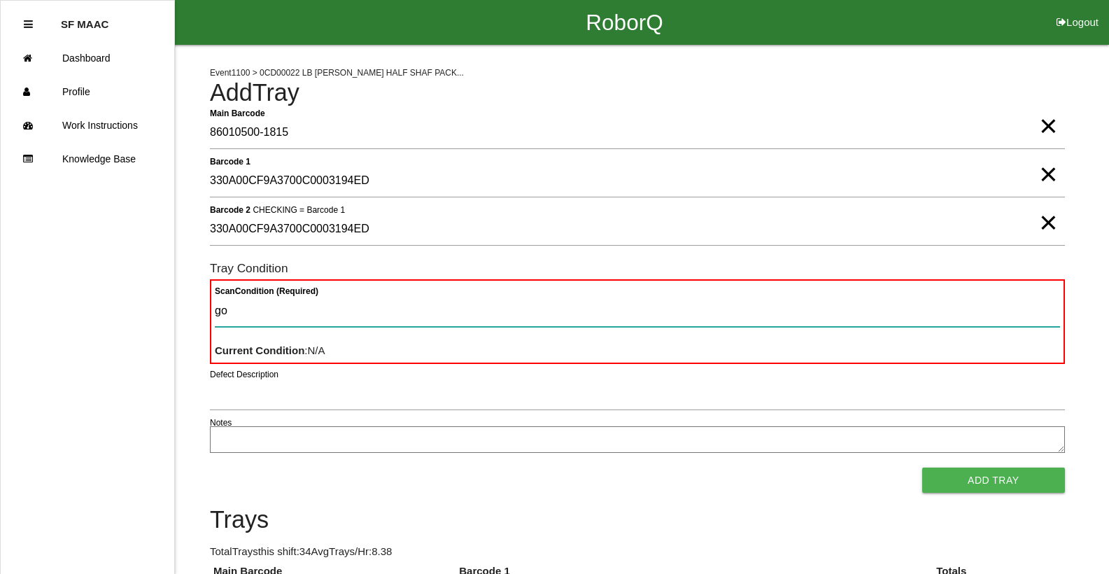
type Condition "goo"
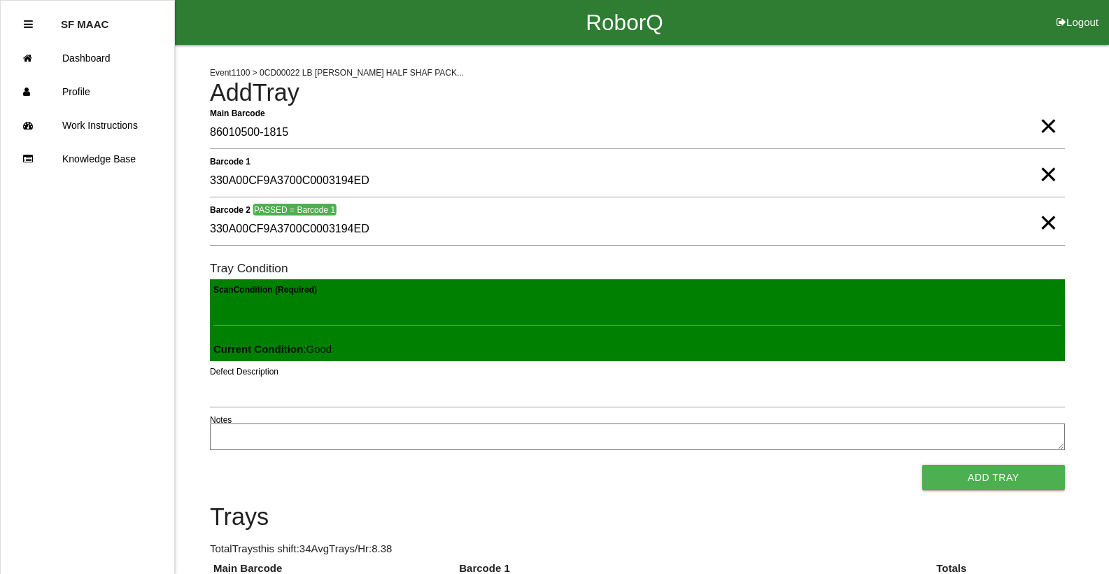
click at [922, 465] on button "Add Tray" at bounding box center [993, 477] width 143 height 25
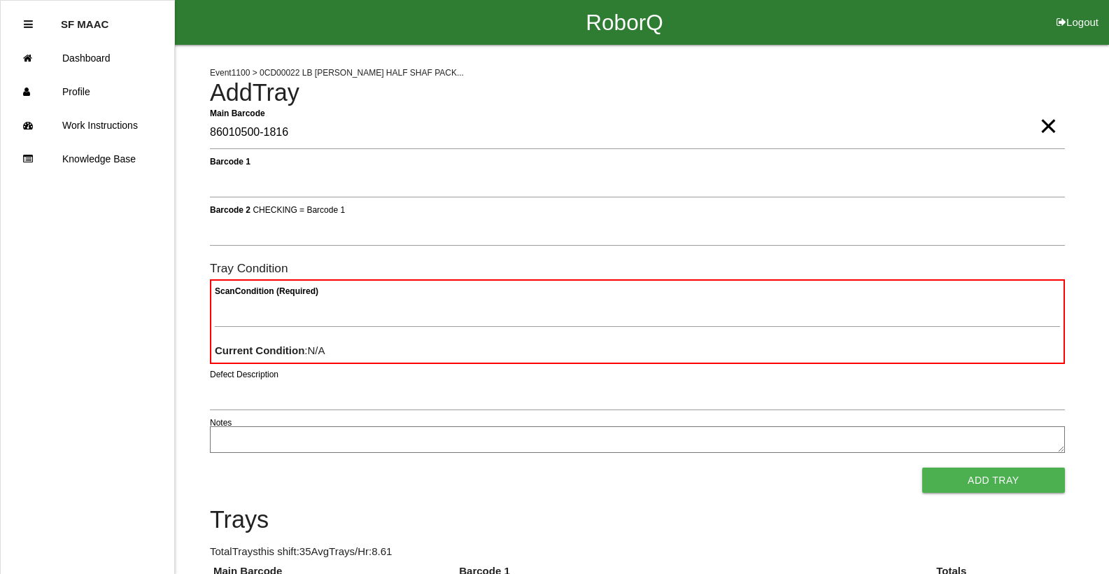
type Barcode "86010500-1816"
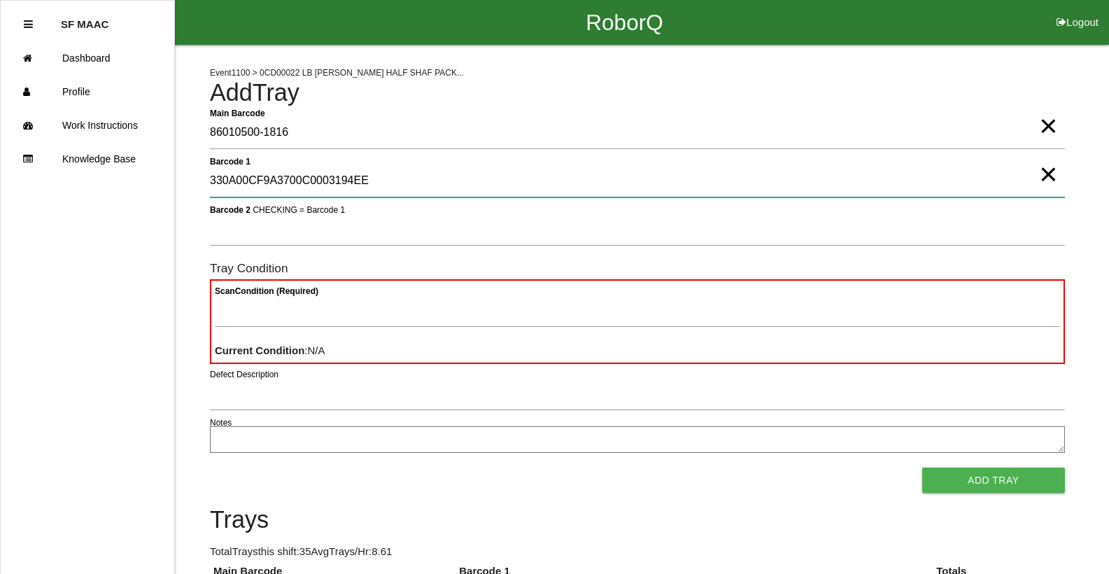
type 1 "330A00CF9A3700C0003194EE"
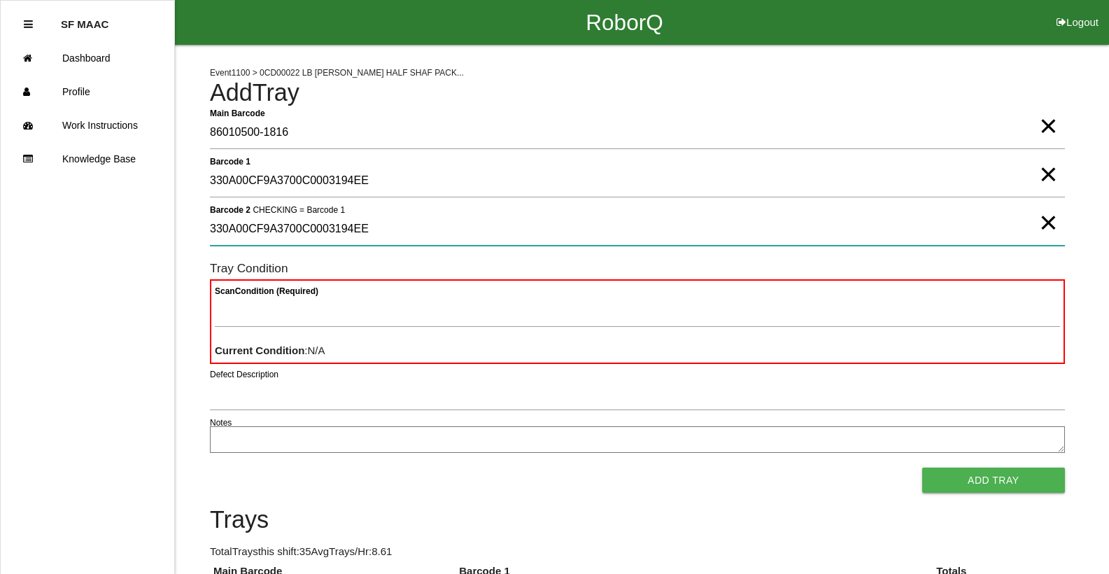
type 2 "330A00CF9A3700C0003194EE"
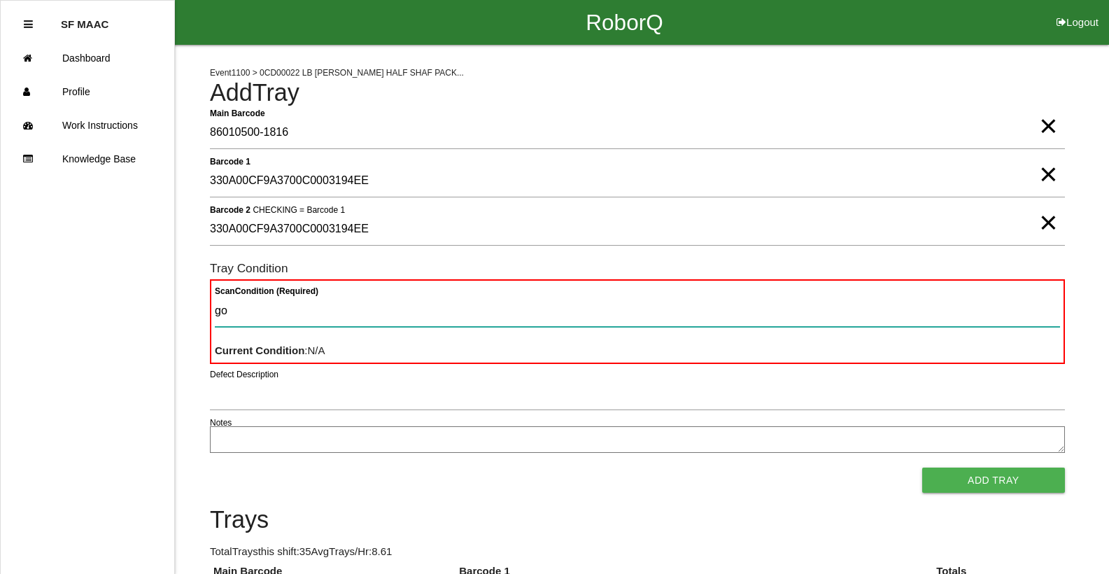
type Condition "goo"
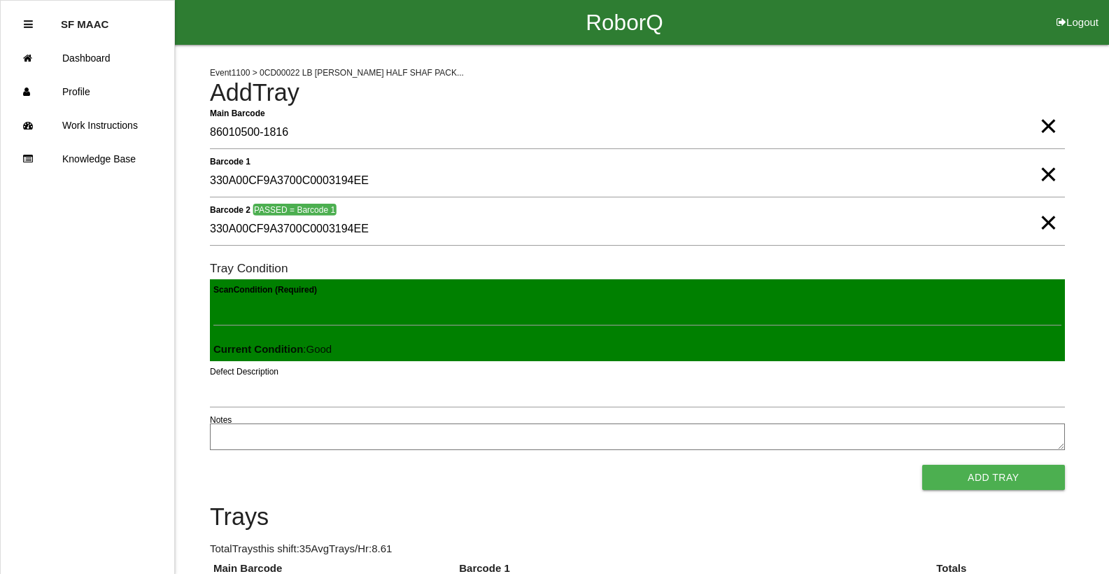
click at [922, 465] on button "Add Tray" at bounding box center [993, 477] width 143 height 25
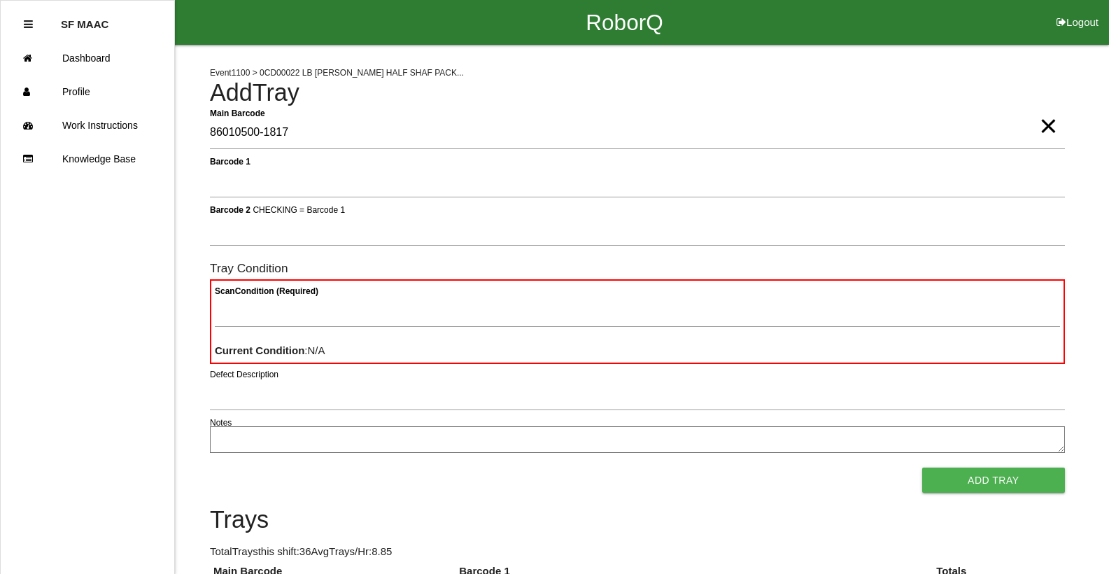
type Barcode "86010500-1817"
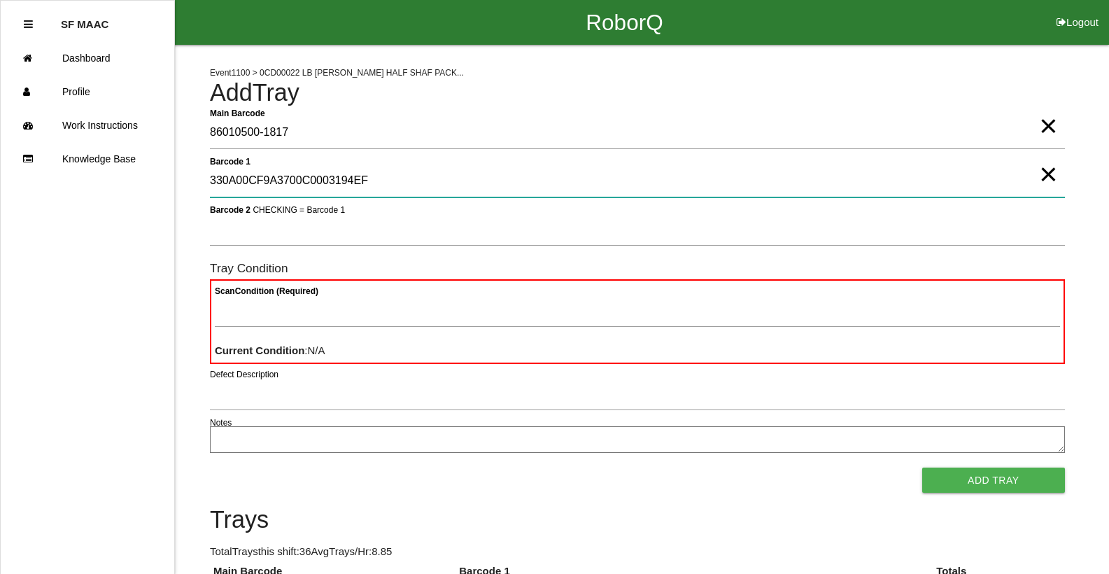
type 1 "330A00CF9A3700C0003194EF"
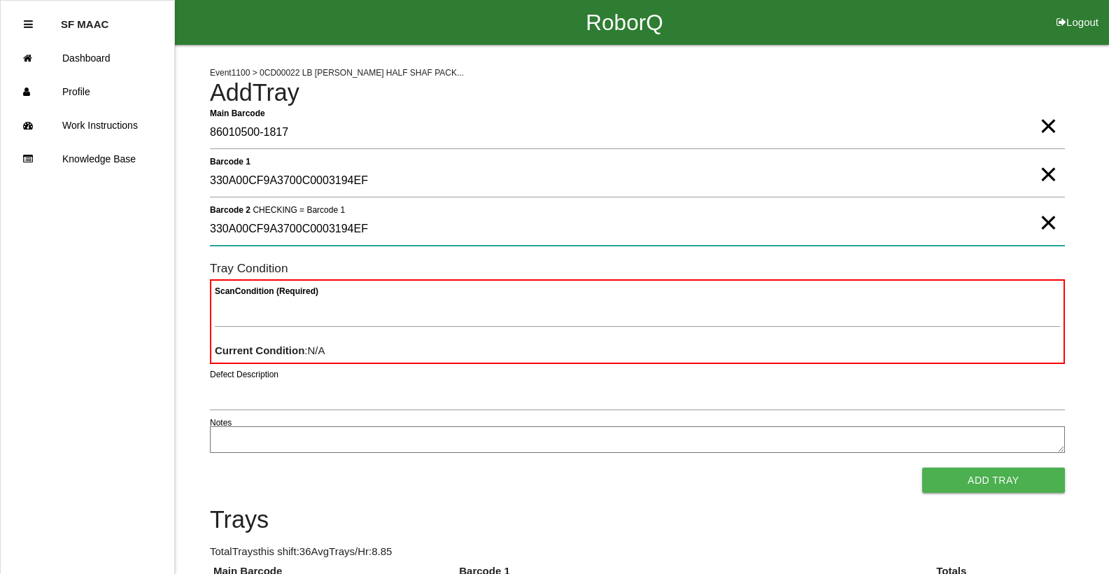
type 2 "330A00CF9A3700C0003194EF"
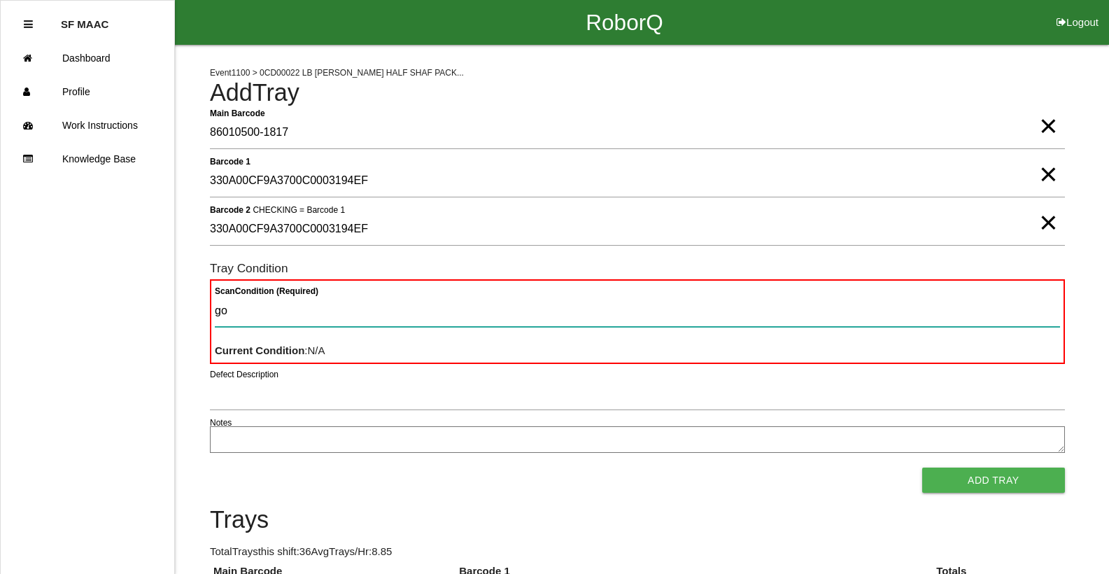
type Condition "goo"
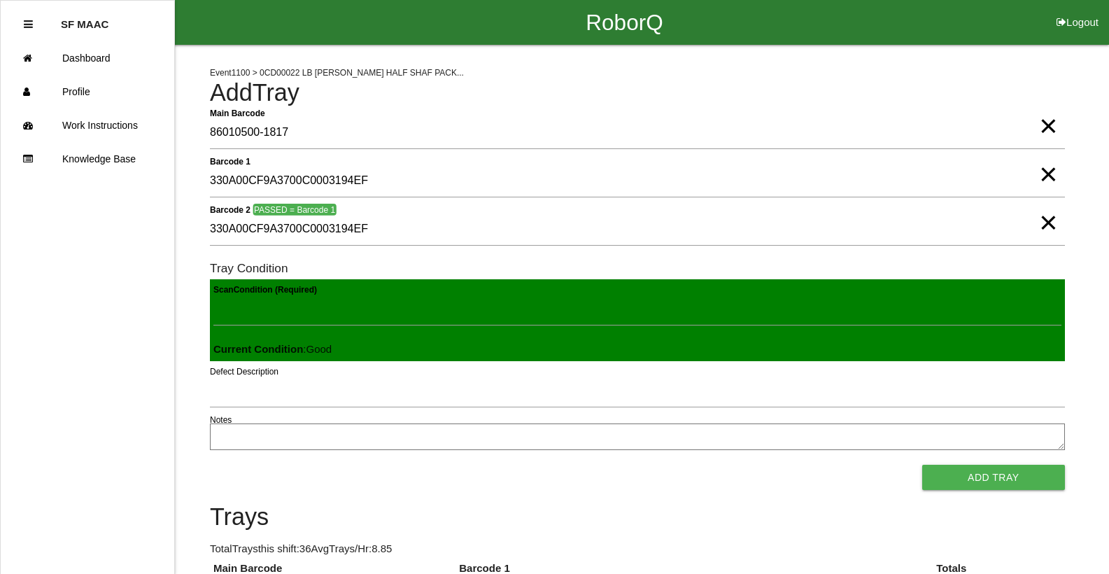
click at [922, 465] on button "Add Tray" at bounding box center [993, 477] width 143 height 25
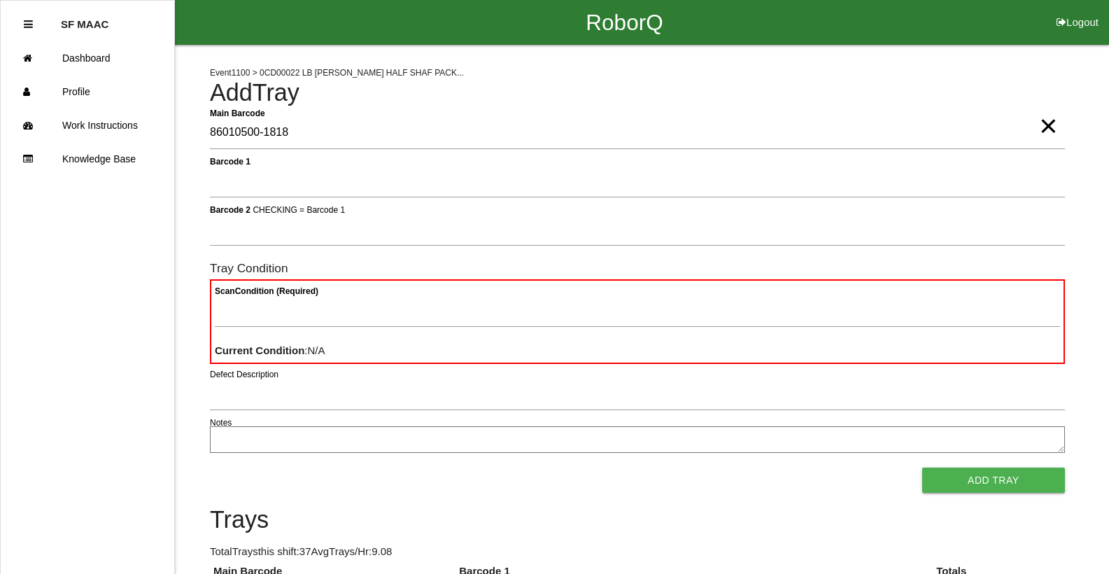
type Barcode "86010500-1818"
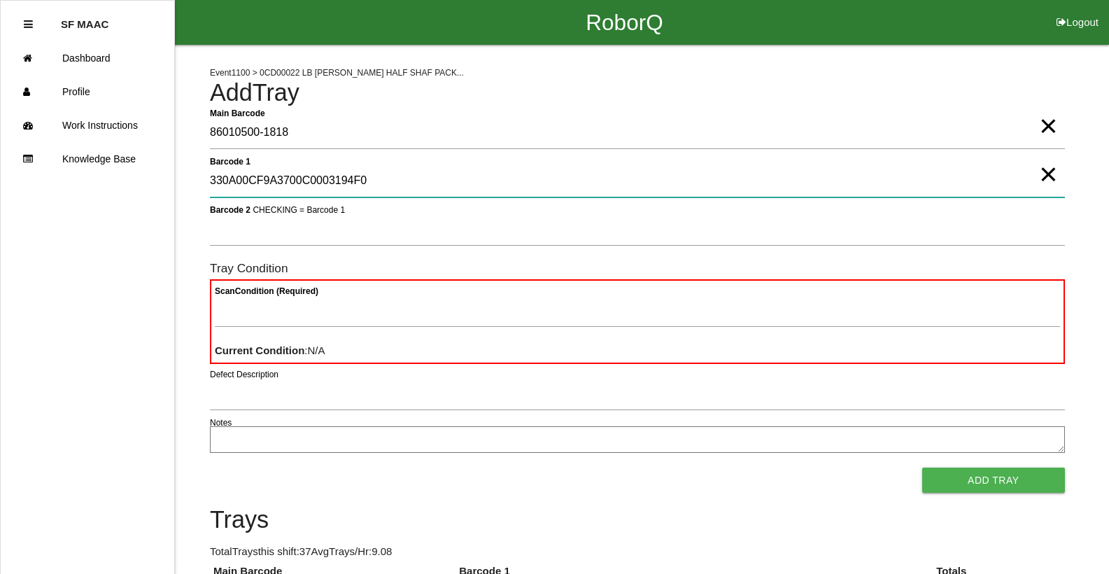
type 1 "330A00CF9A3700C0003194F0"
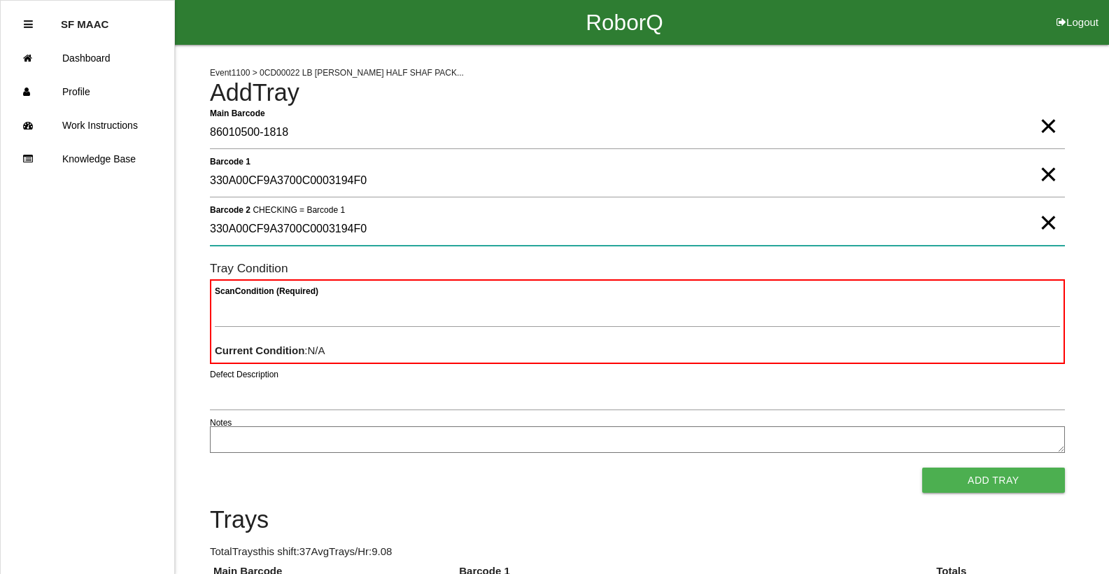
type 2 "330A00CF9A3700C0003194F0"
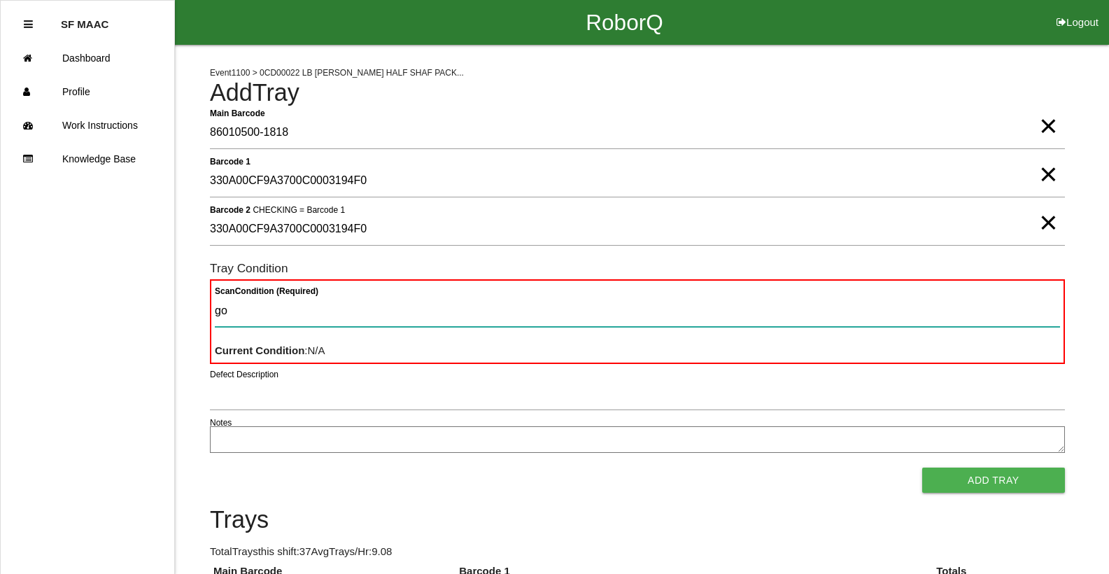
type Condition "goo"
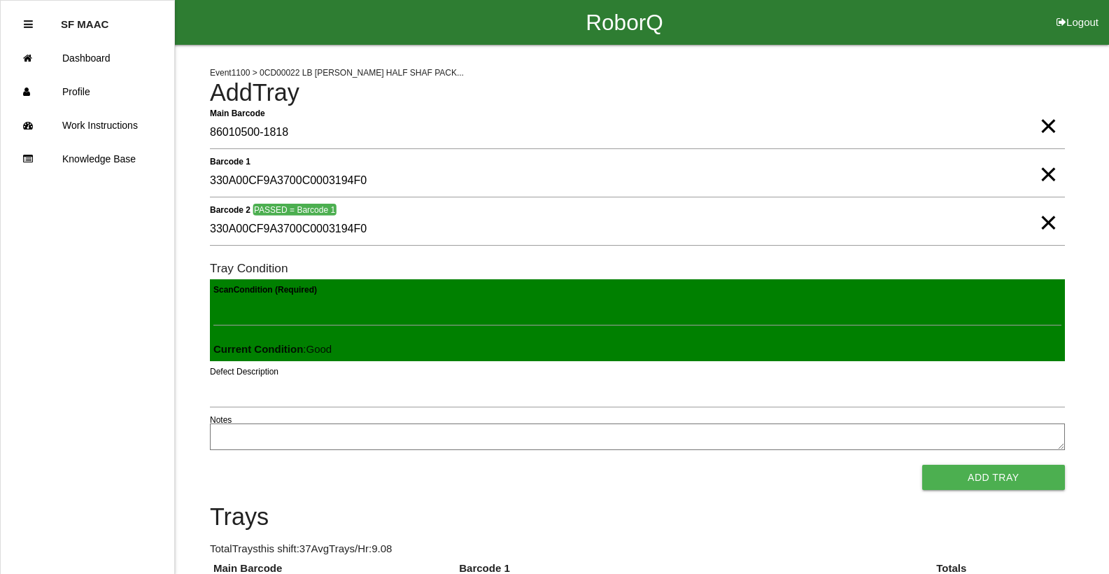
click at [922, 465] on button "Add Tray" at bounding box center [993, 477] width 143 height 25
